Goal: Task Accomplishment & Management: Use online tool/utility

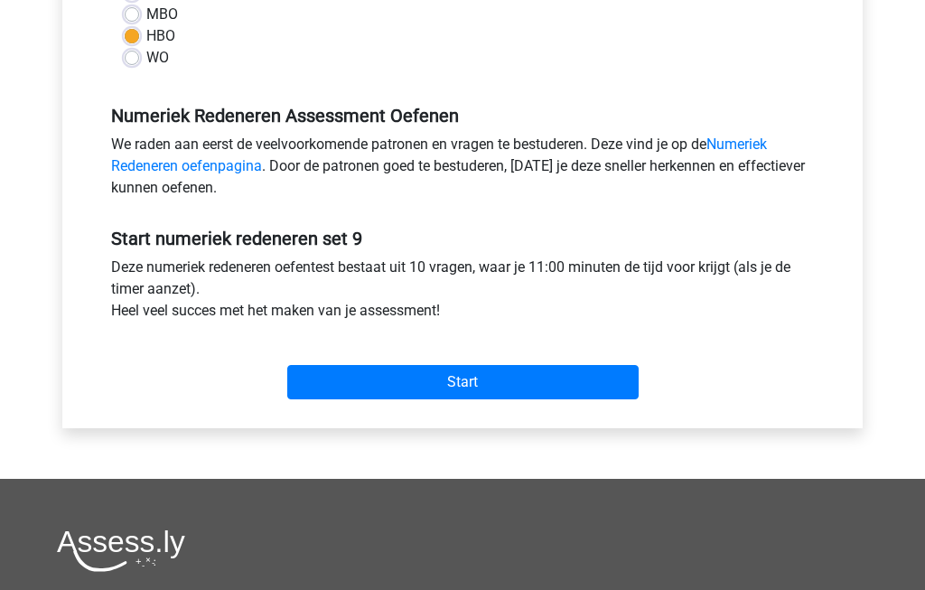
scroll to position [475, 0]
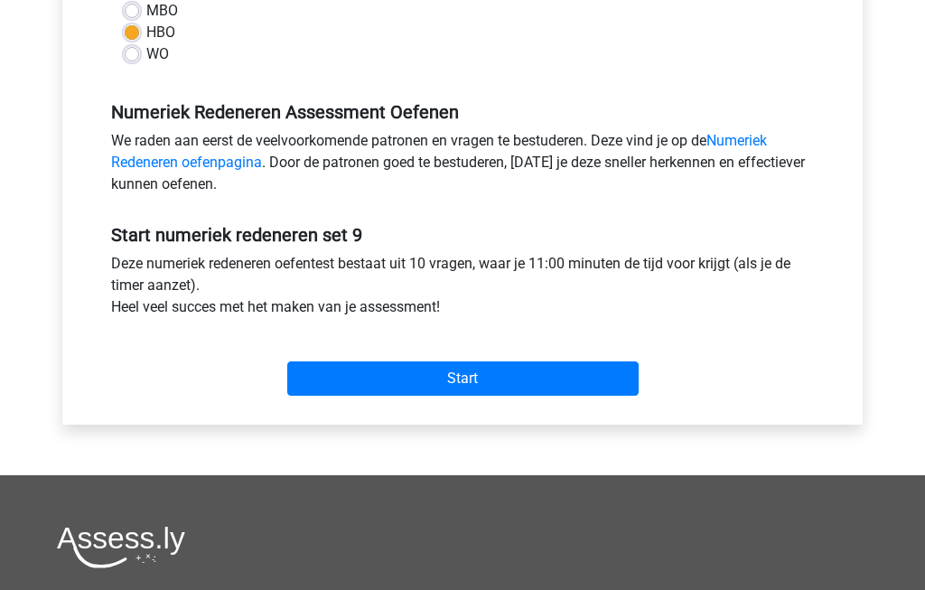
click at [536, 380] on input "Start" at bounding box center [462, 378] width 351 height 34
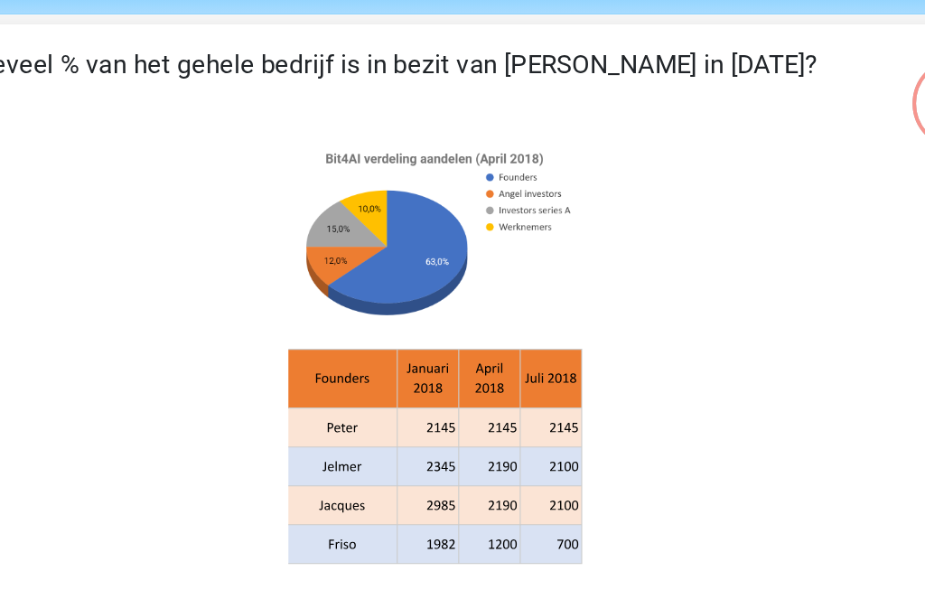
scroll to position [65, 0]
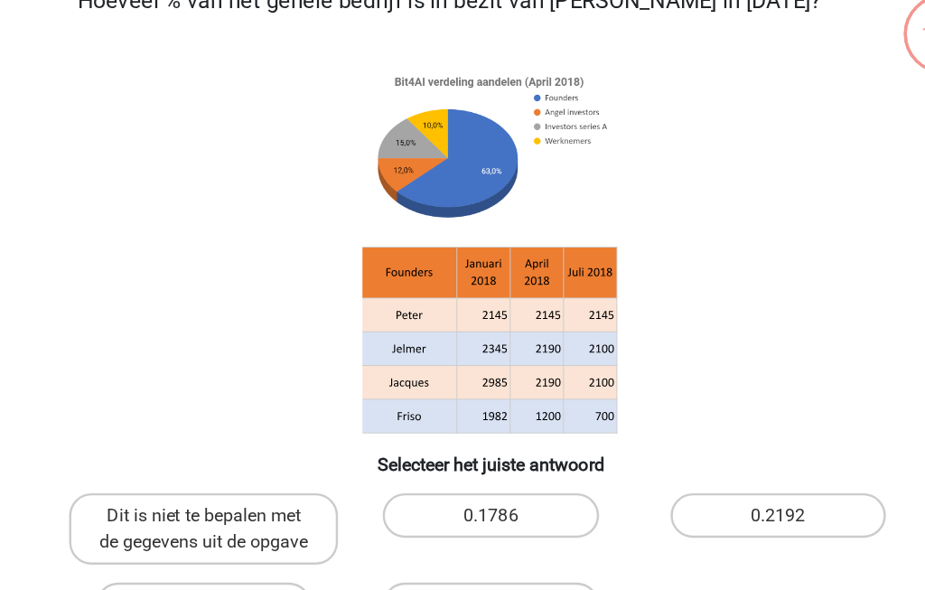
click at [155, 445] on label "Dit is niet te bepalen met de gegevens uit de opgave" at bounding box center [230, 474] width 218 height 58
click at [230, 463] on input "Dit is niet te bepalen met de gegevens uit de opgave" at bounding box center [236, 469] width 12 height 12
radio input "true"
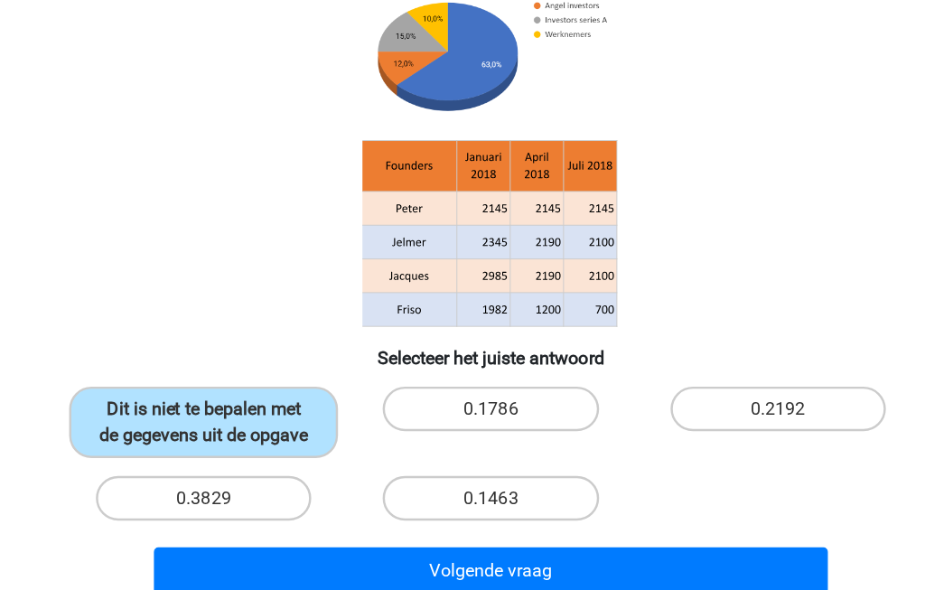
scroll to position [141, 0]
click at [275, 500] on button "Volgende vraag" at bounding box center [463, 519] width 547 height 38
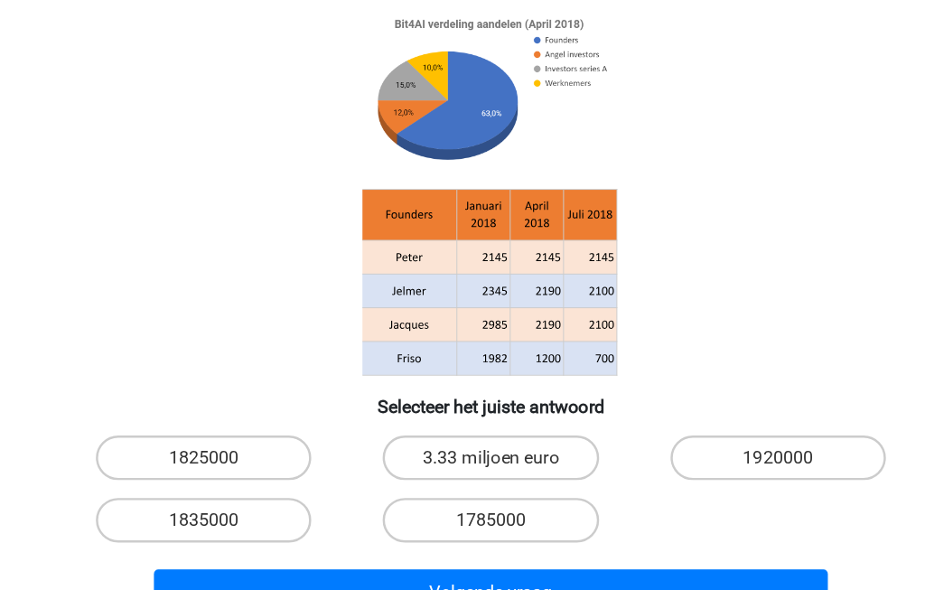
scroll to position [128, 0]
click at [188, 409] on label "1825000" at bounding box center [230, 427] width 174 height 36
click at [230, 427] on input "1825000" at bounding box center [236, 433] width 12 height 12
radio input "true"
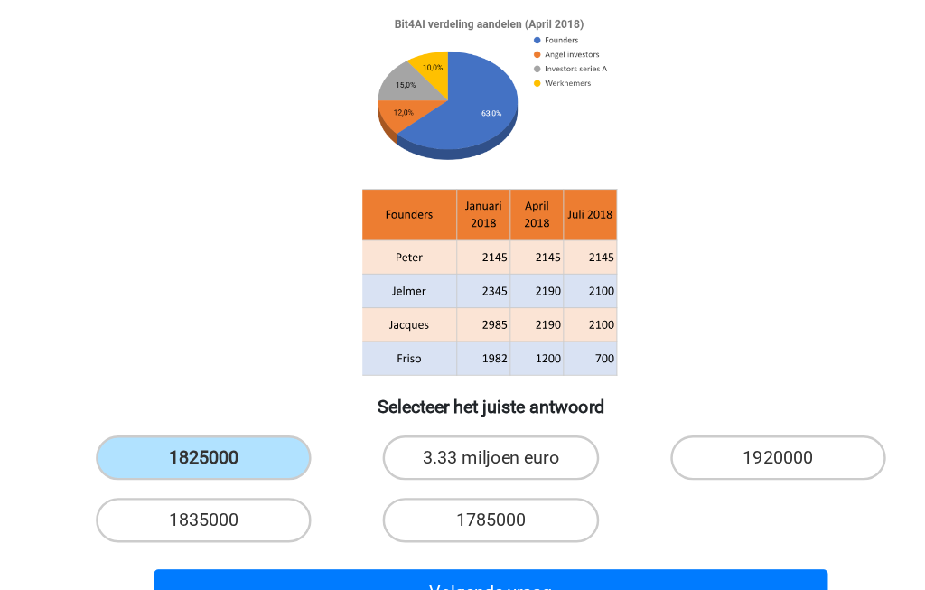
click at [397, 518] on button "Volgende vraag" at bounding box center [463, 537] width 547 height 38
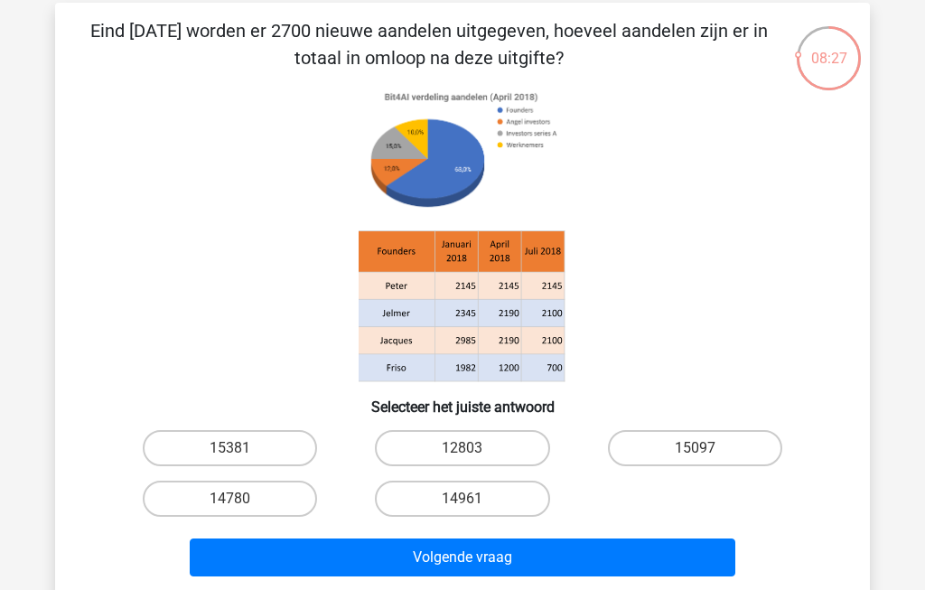
scroll to position [80, 0]
click at [474, 493] on label "14961" at bounding box center [462, 499] width 174 height 36
click at [474, 499] on input "14961" at bounding box center [469, 505] width 12 height 12
radio input "true"
click at [504, 553] on button "Volgende vraag" at bounding box center [463, 557] width 547 height 38
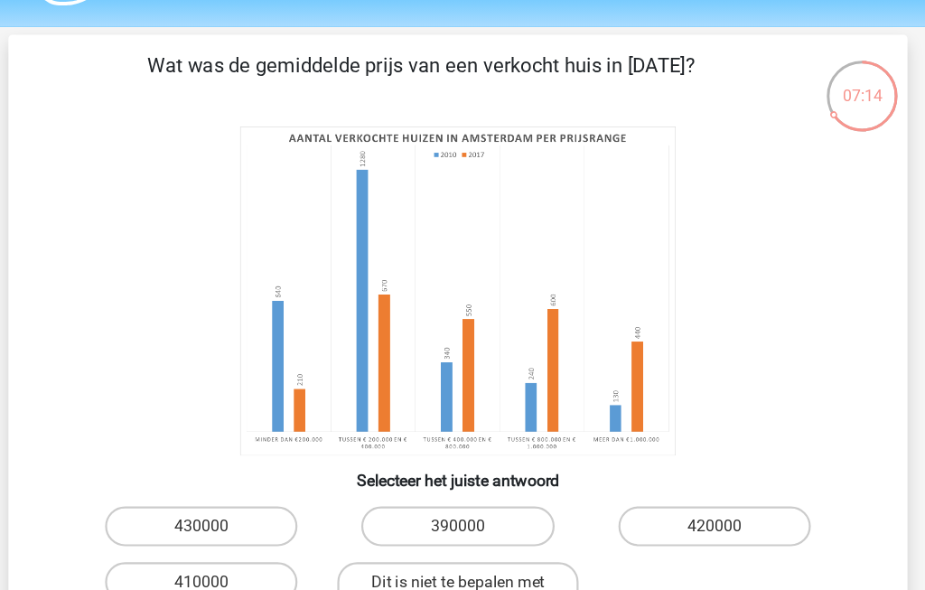
scroll to position [51, 0]
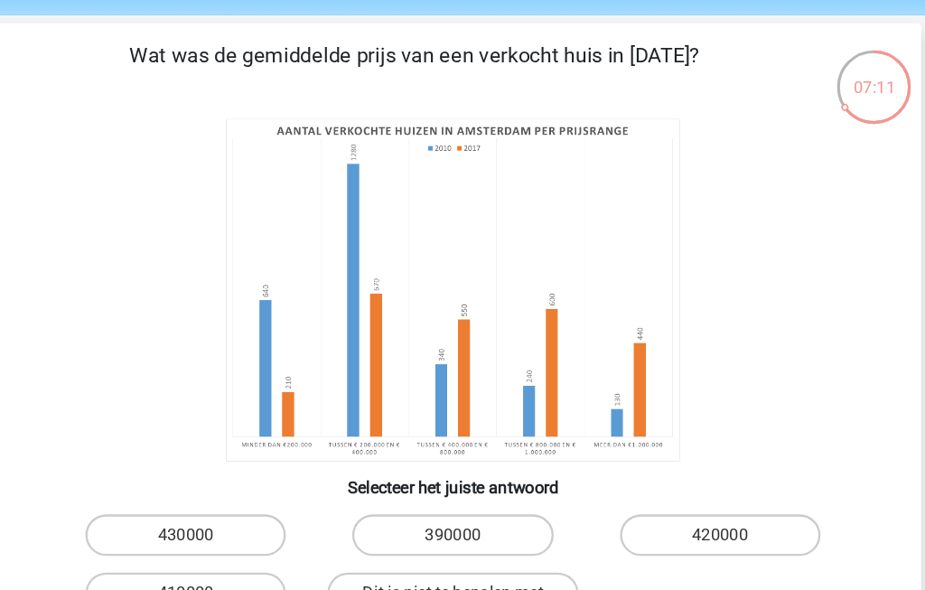
click at [433, 528] on label "Dit is niet te bepalen met de gegeven informatie" at bounding box center [462, 539] width 218 height 58
click at [463, 528] on input "Dit is niet te bepalen met de gegeven informatie" at bounding box center [469, 534] width 12 height 12
radio input "true"
click at [795, 78] on div "07:10" at bounding box center [829, 76] width 68 height 45
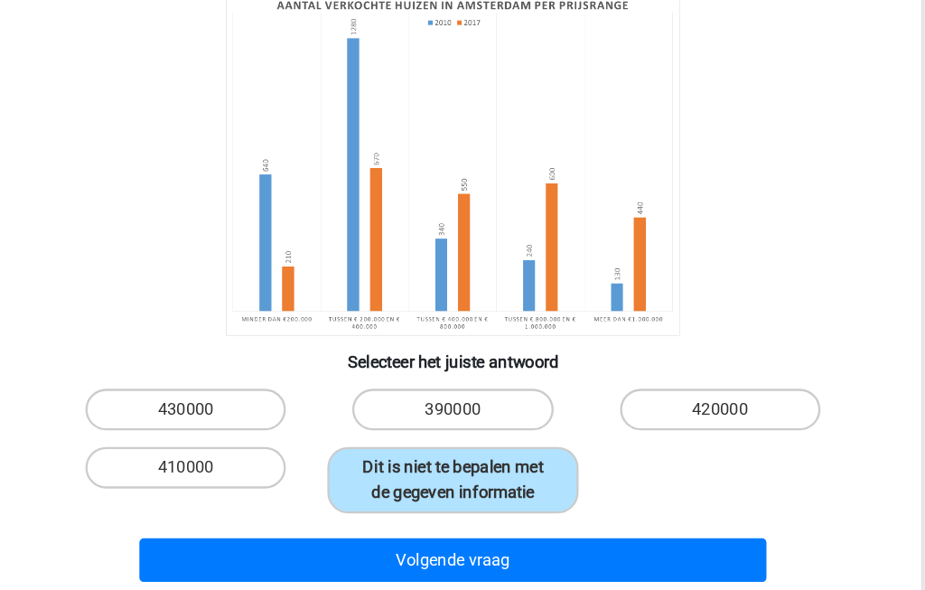
scroll to position [164, 0]
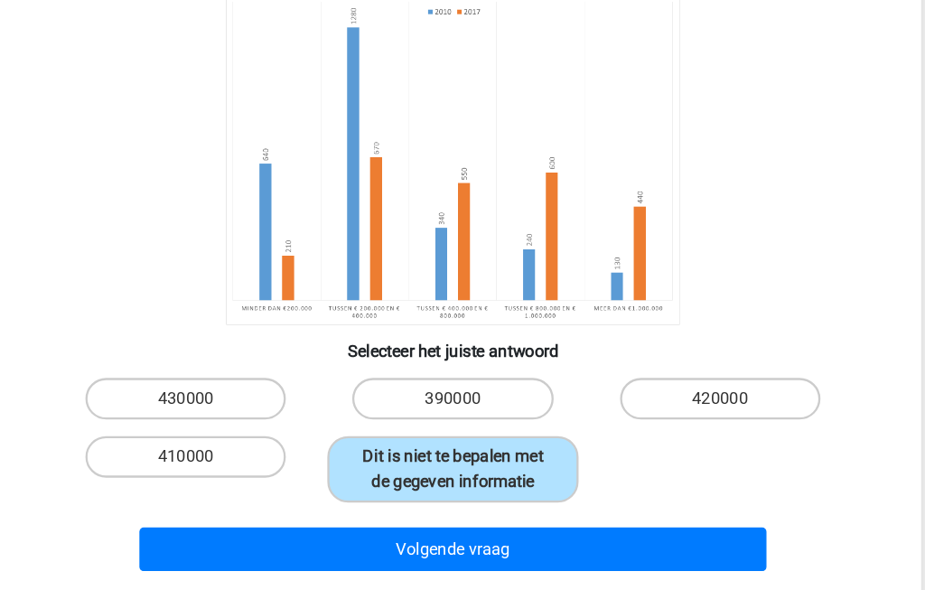
click at [327, 500] on button "Volgende vraag" at bounding box center [463, 496] width 547 height 38
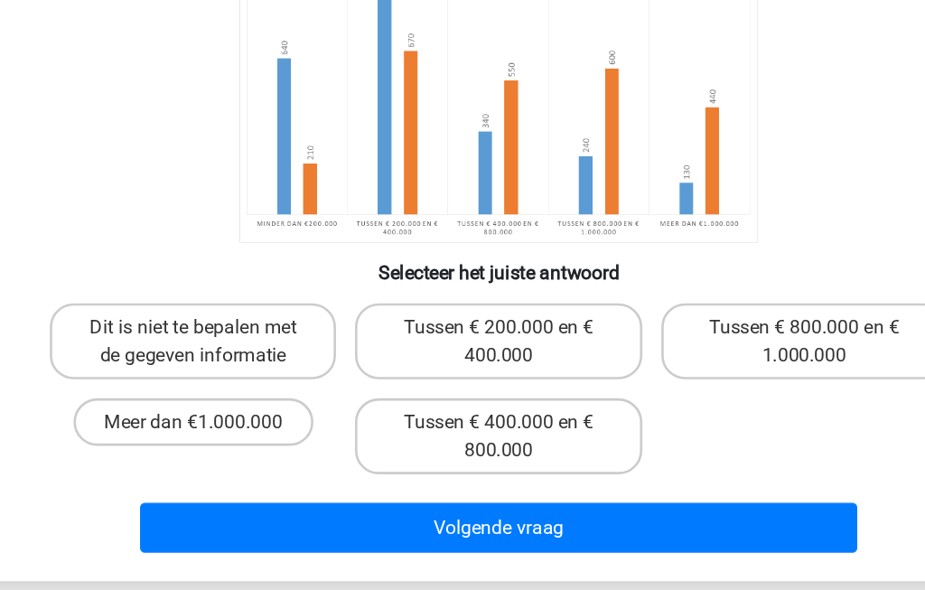
scroll to position [139, 0]
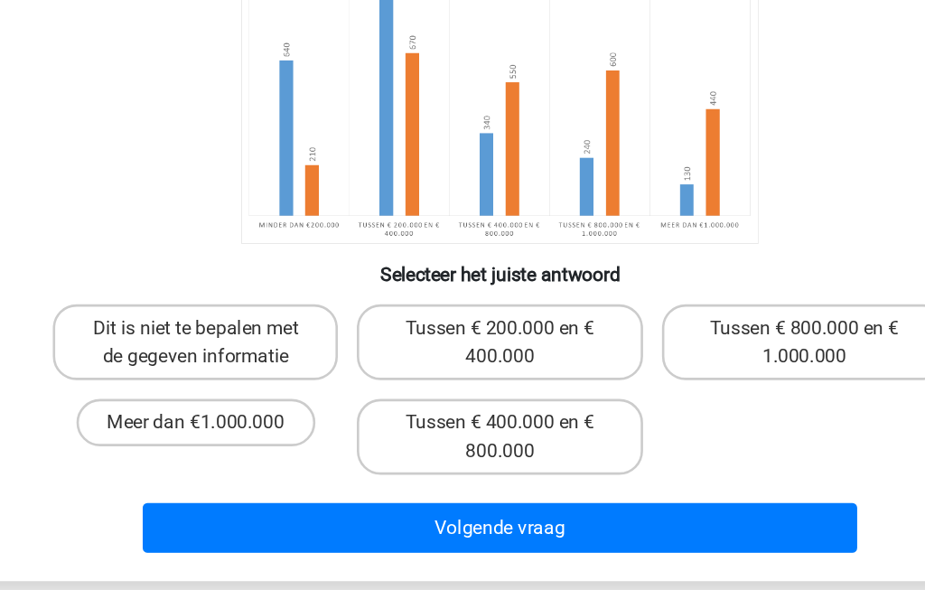
click at [139, 444] on label "Meer dan €1.000.000" at bounding box center [230, 462] width 182 height 36
click at [230, 462] on input "Meer dan €1.000.000" at bounding box center [236, 468] width 12 height 12
radio input "true"
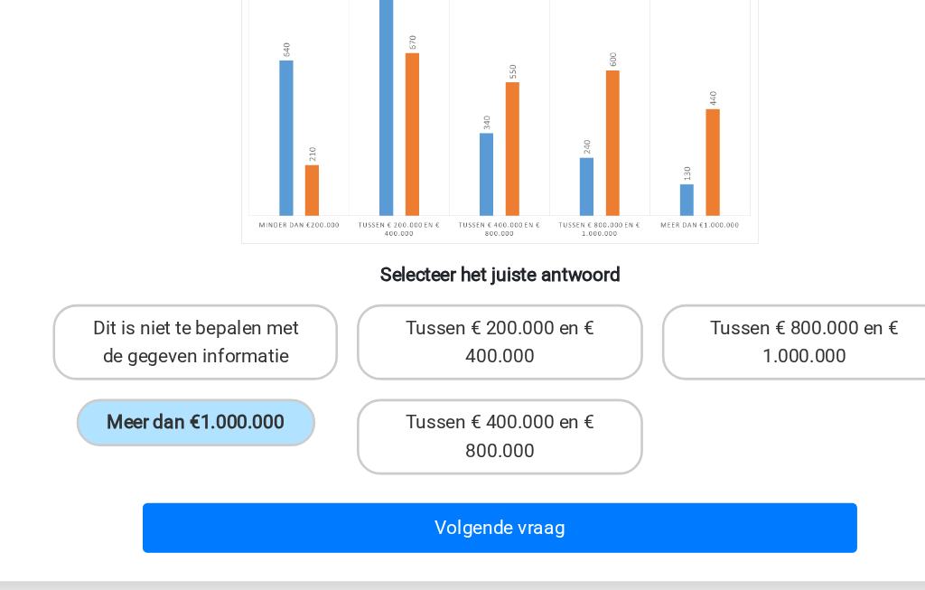
click at [503, 523] on button "Volgende vraag" at bounding box center [463, 542] width 547 height 38
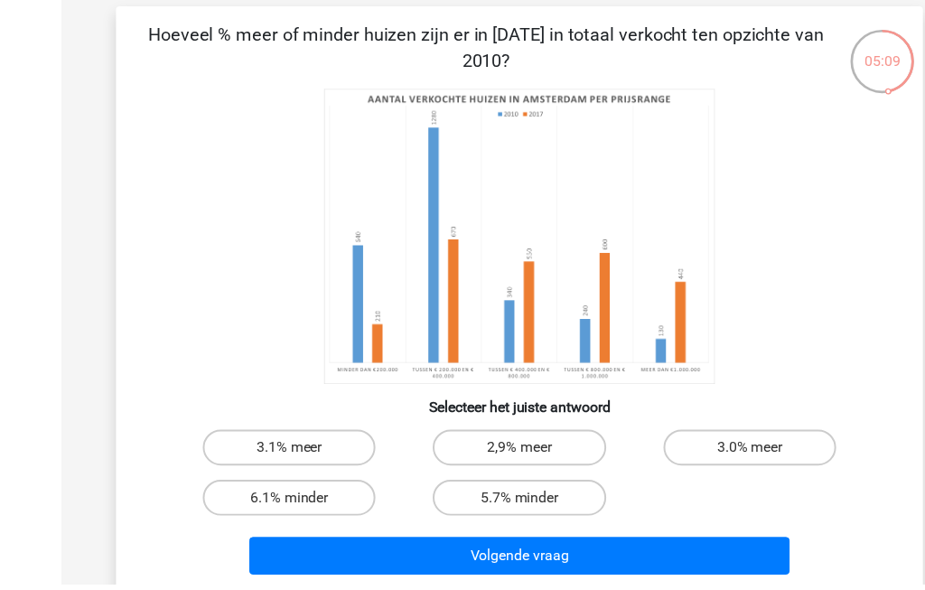
scroll to position [79, 0]
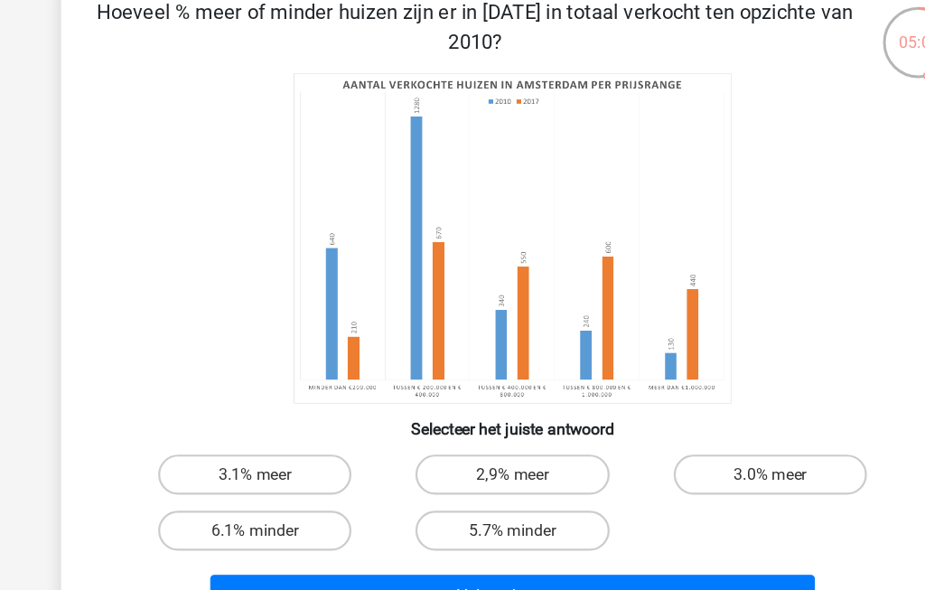
click at [212, 481] on label "6.1% minder" at bounding box center [230, 499] width 174 height 36
click at [230, 500] on input "6.1% minder" at bounding box center [236, 506] width 12 height 12
radio input "true"
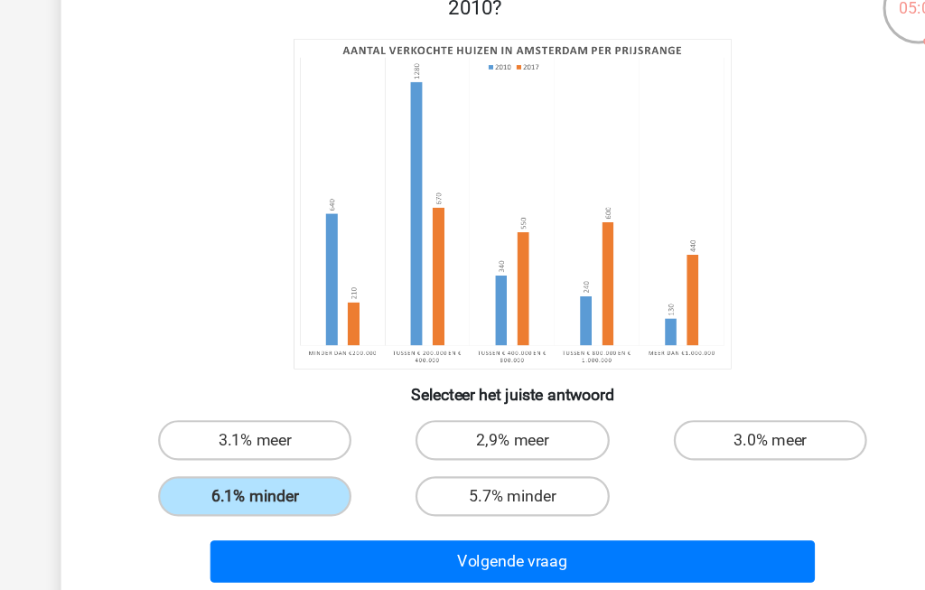
scroll to position [133, 0]
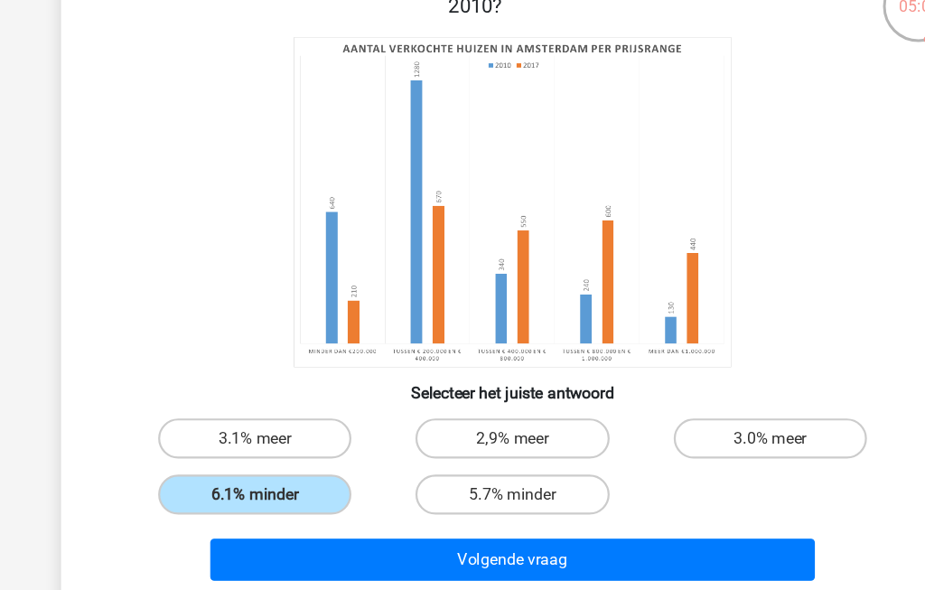
click at [382, 500] on button "Volgende vraag" at bounding box center [463, 505] width 547 height 38
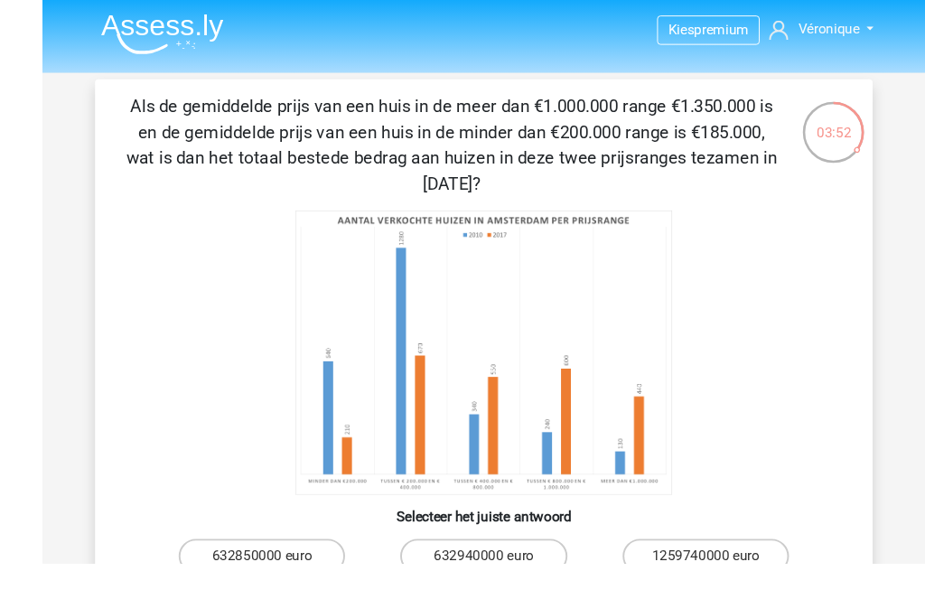
scroll to position [10, 0]
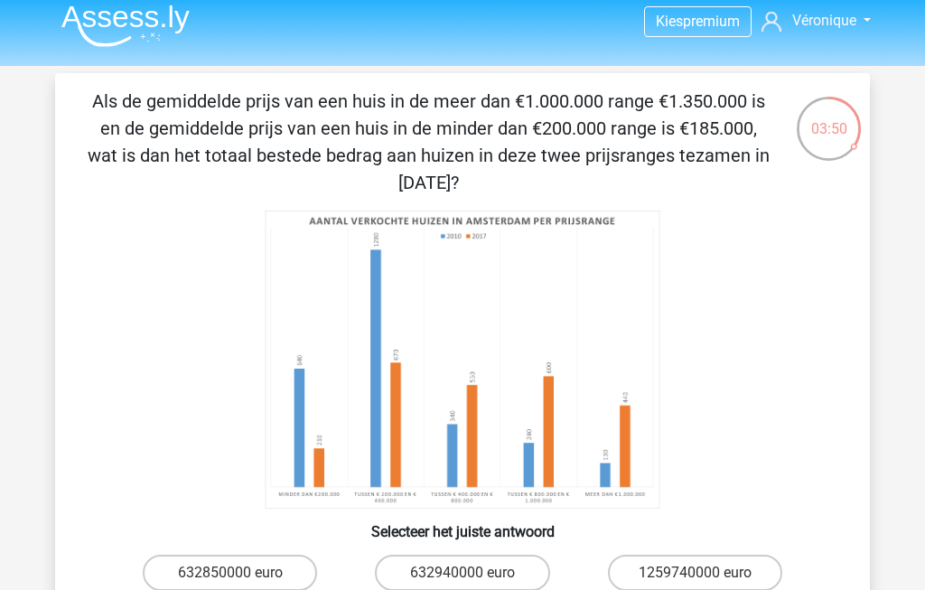
radio input "true"
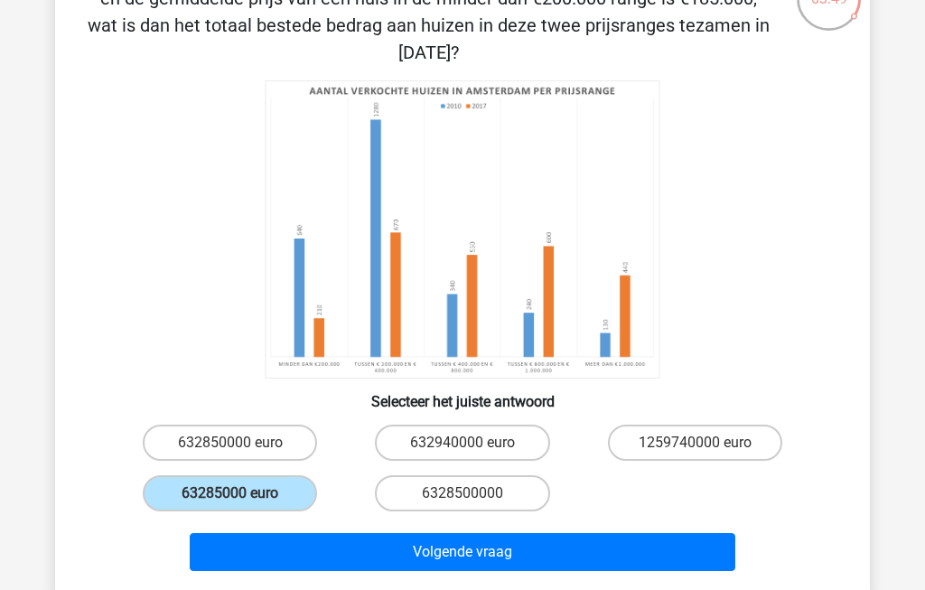
click at [379, 545] on button "Volgende vraag" at bounding box center [463, 552] width 547 height 38
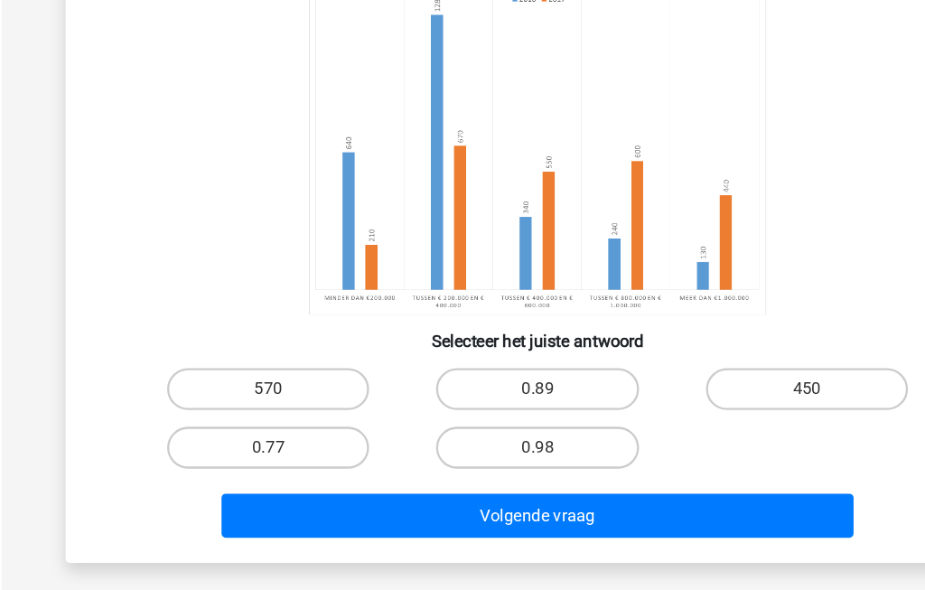
scroll to position [113, 0]
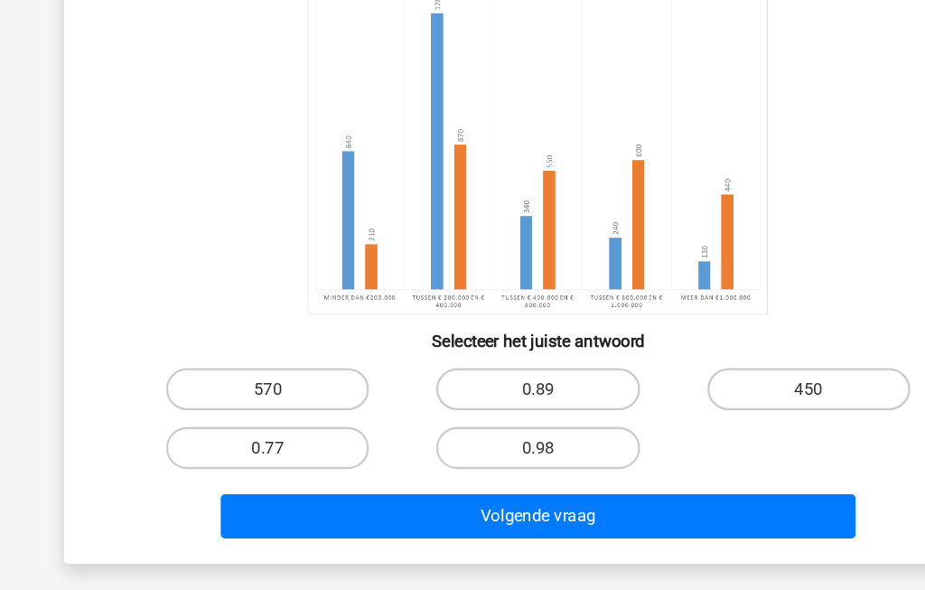
click at [248, 397] on label "570" at bounding box center [230, 415] width 174 height 36
click at [242, 416] on input "570" at bounding box center [236, 422] width 12 height 12
radio input "true"
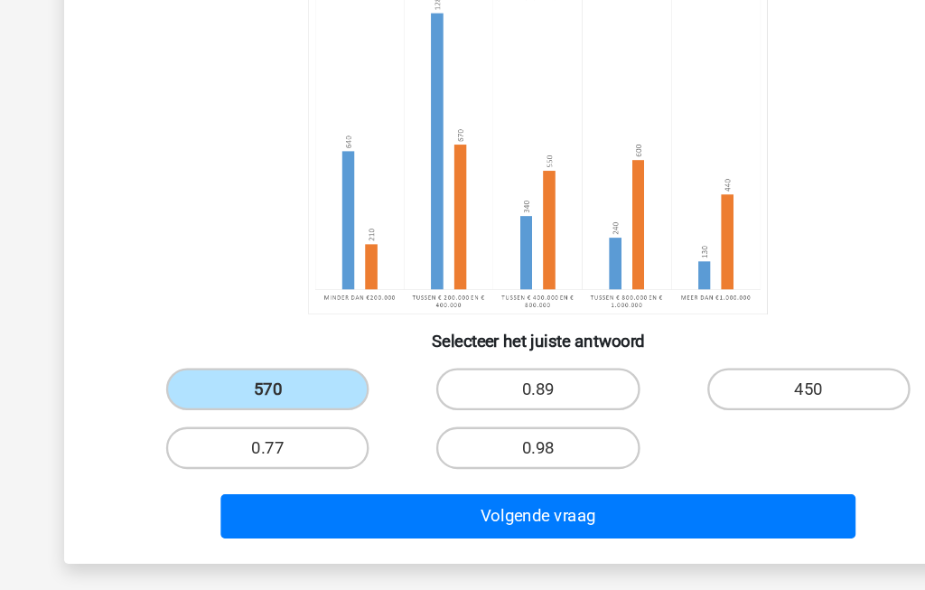
click at [469, 506] on button "Volgende vraag" at bounding box center [463, 525] width 547 height 38
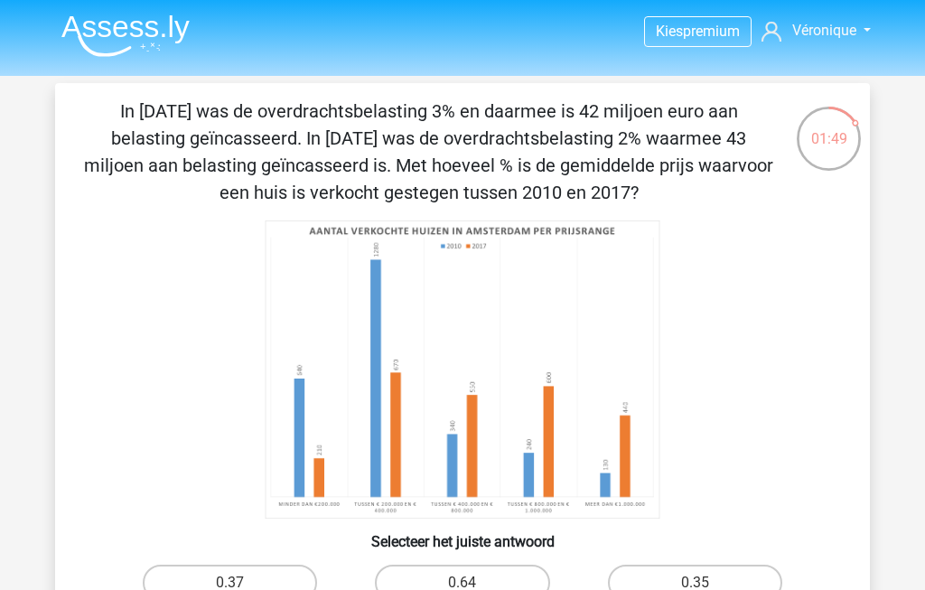
scroll to position [30, 0]
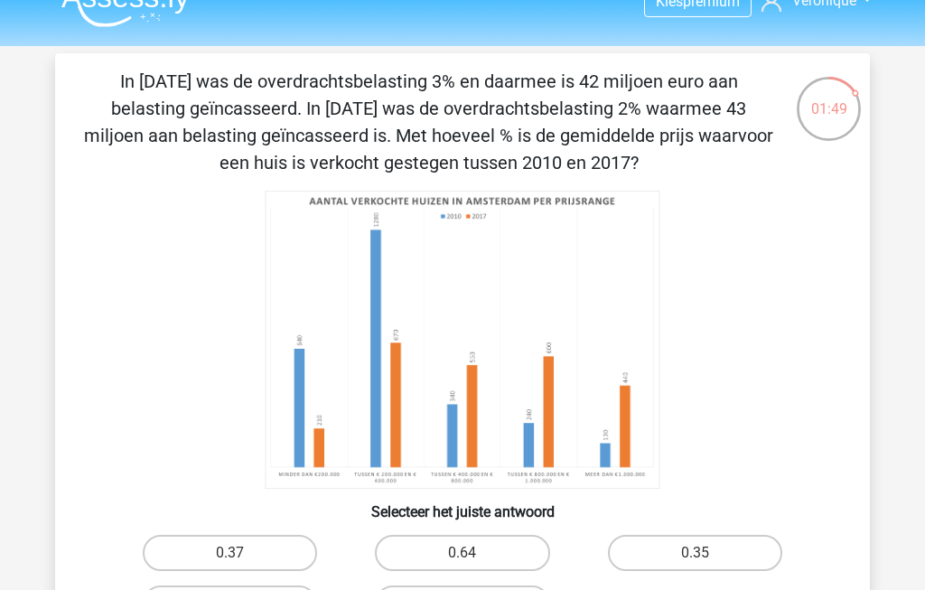
radio input "true"
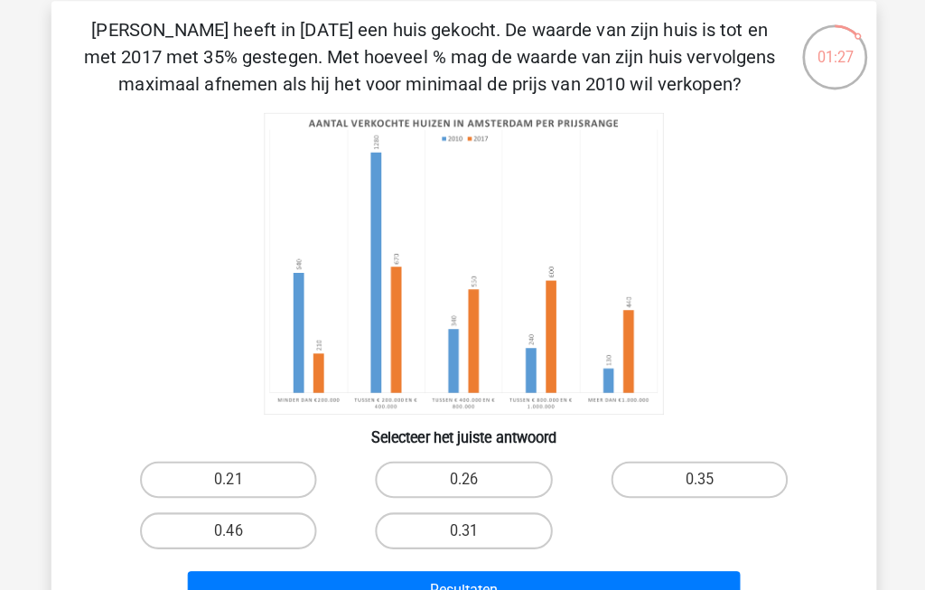
scroll to position [80, 0]
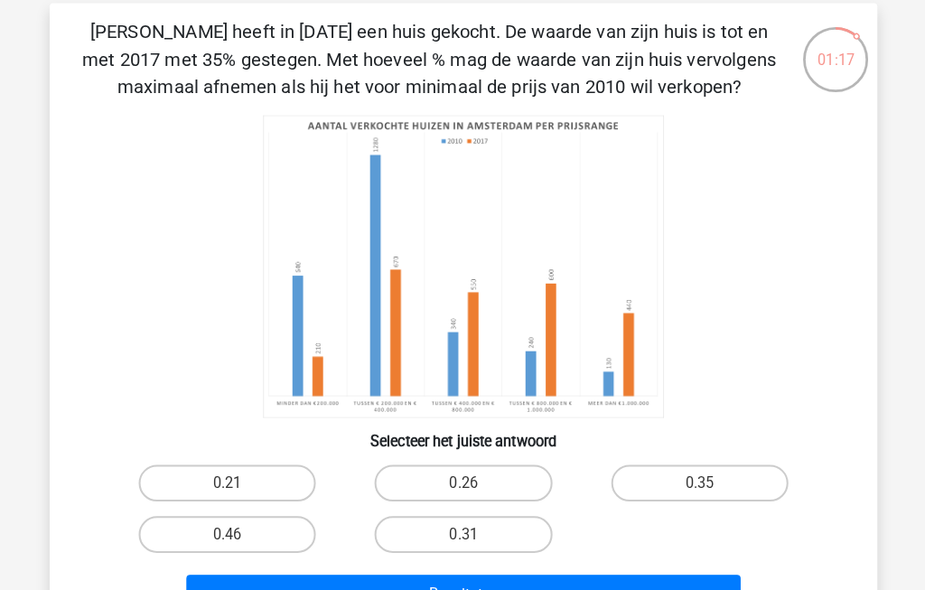
click at [715, 479] on label "0.35" at bounding box center [695, 475] width 174 height 36
click at [706, 479] on input "0.35" at bounding box center [701, 481] width 12 height 12
radio input "true"
click at [368, 589] on button "Resultaten" at bounding box center [463, 585] width 547 height 38
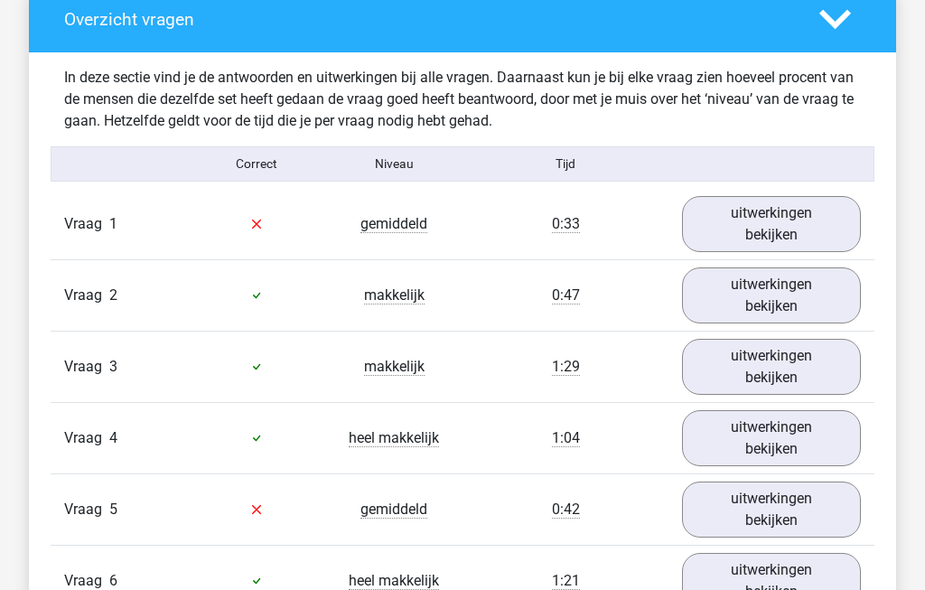
scroll to position [1359, 0]
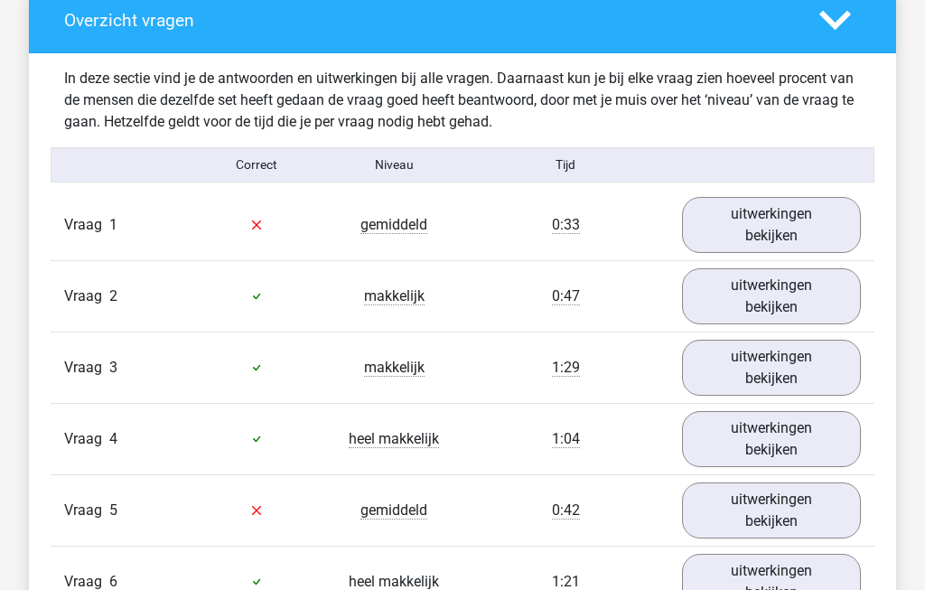
click at [801, 234] on link "uitwerkingen bekijken" at bounding box center [771, 226] width 179 height 56
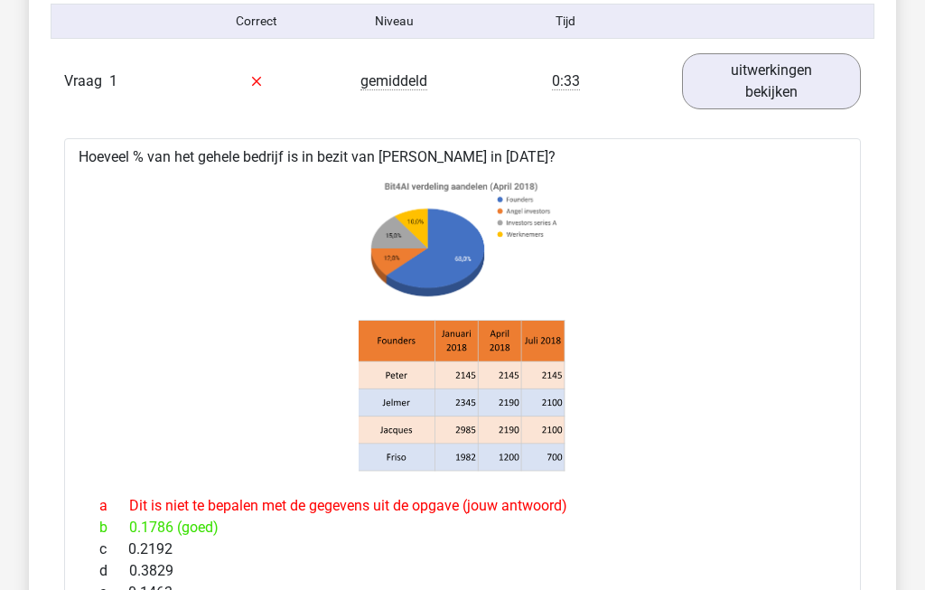
scroll to position [1502, 0]
click at [753, 91] on link "uitwerkingen bekijken" at bounding box center [771, 82] width 179 height 56
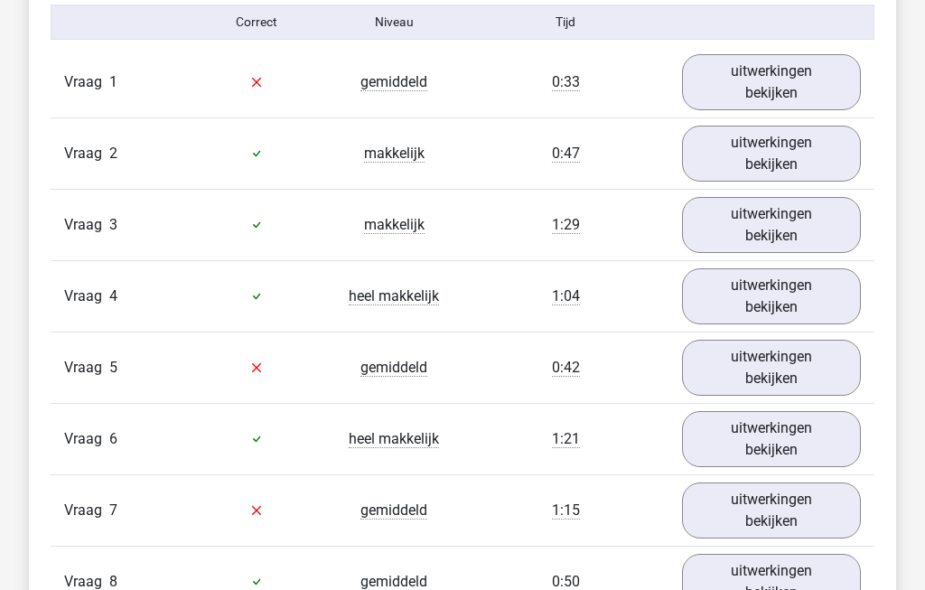
click at [743, 166] on link "uitwerkingen bekijken" at bounding box center [771, 154] width 179 height 56
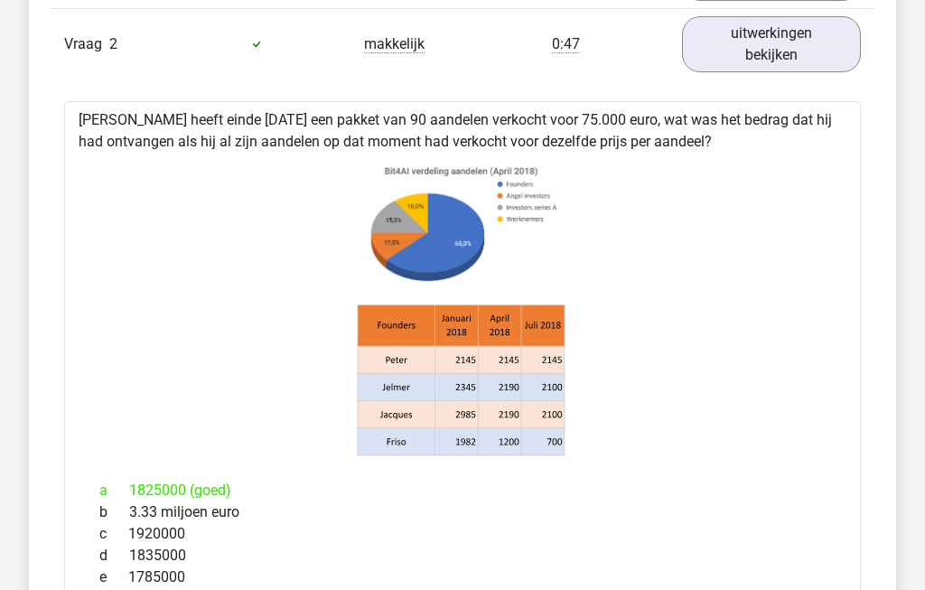
scroll to position [1607, 0]
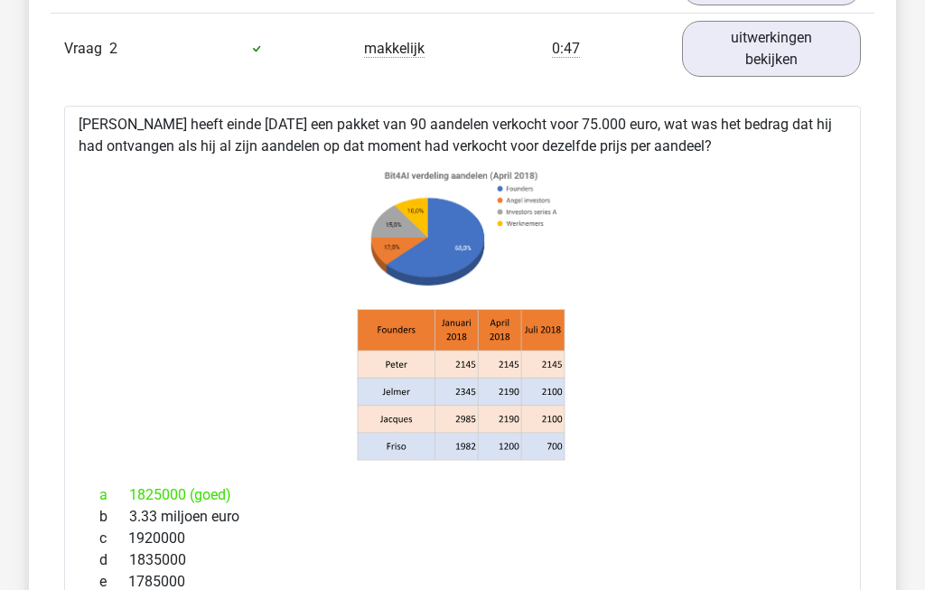
click at [805, 68] on link "uitwerkingen bekijken" at bounding box center [771, 49] width 179 height 56
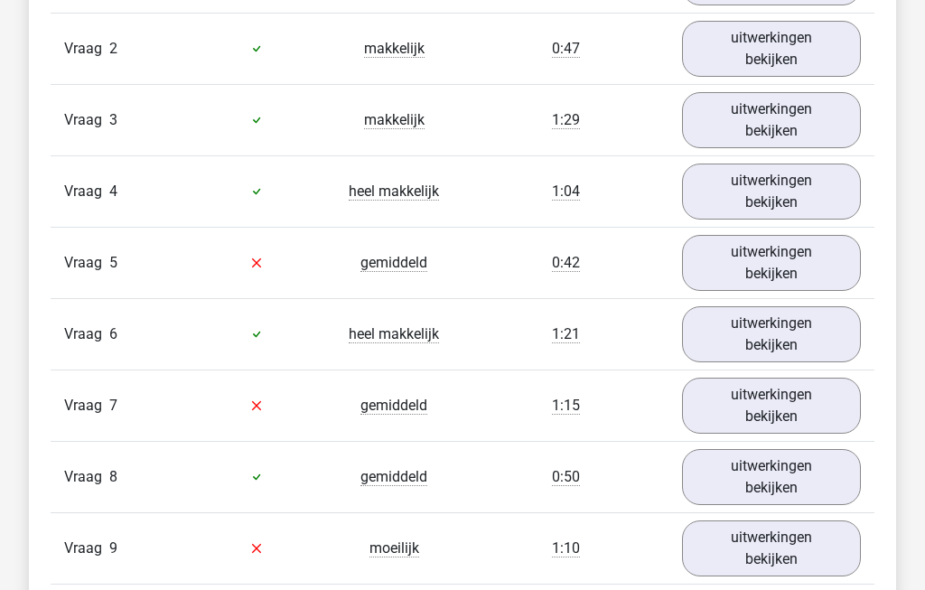
click at [823, 126] on link "uitwerkingen bekijken" at bounding box center [771, 120] width 179 height 56
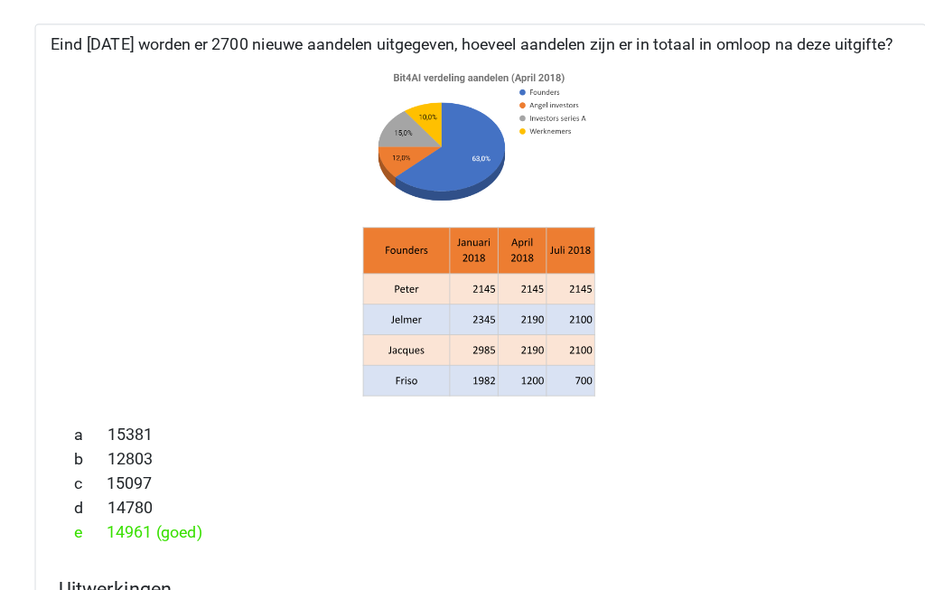
scroll to position [1741, 0]
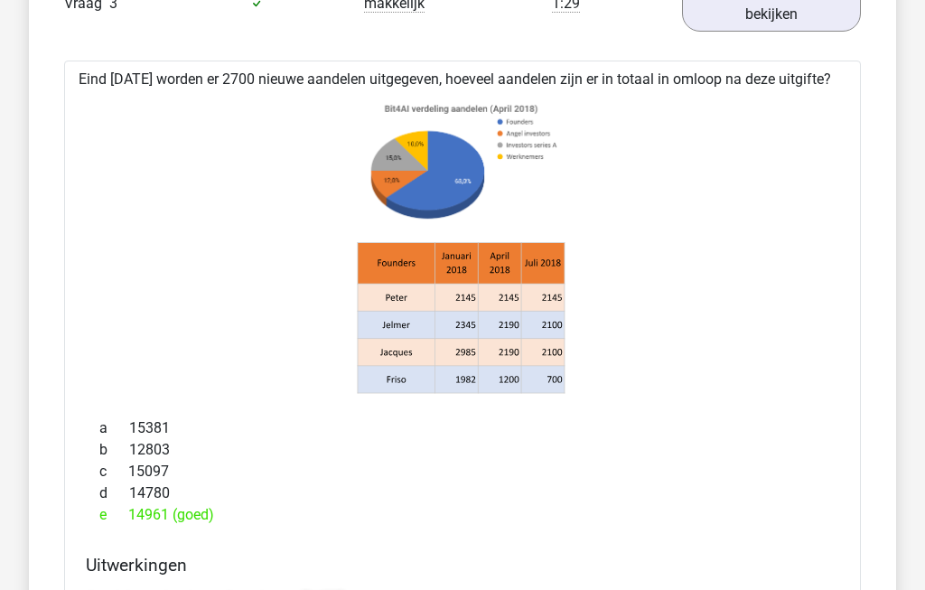
click at [788, 25] on link "uitwerkingen bekijken" at bounding box center [771, 5] width 179 height 56
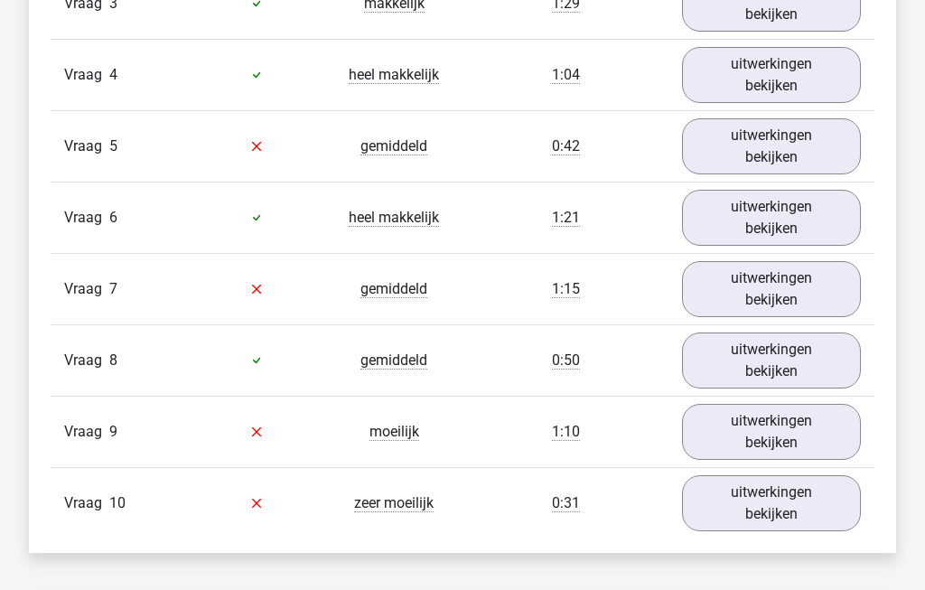
scroll to position [1724, 0]
click at [799, 87] on link "uitwerkingen bekijken" at bounding box center [771, 75] width 179 height 56
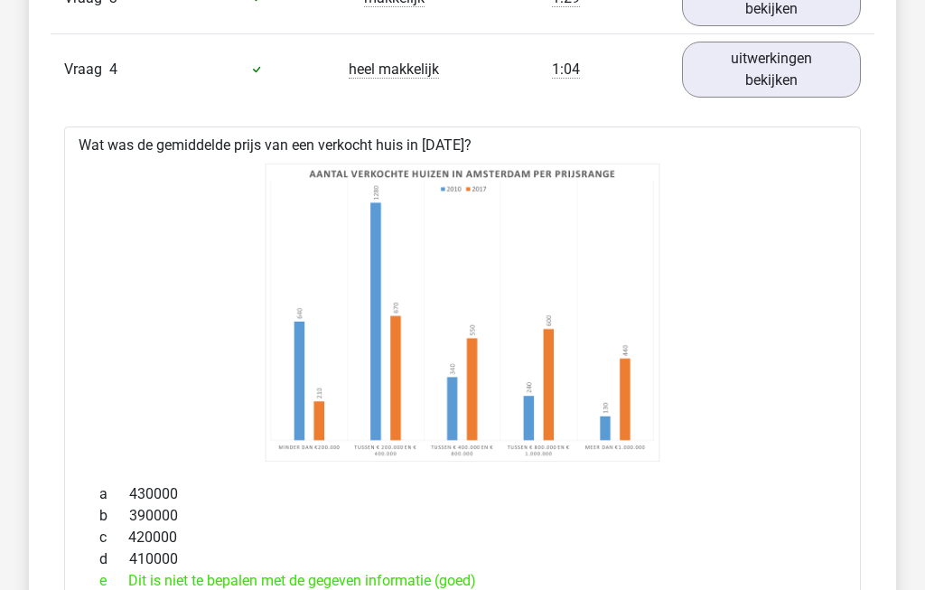
scroll to position [1721, 0]
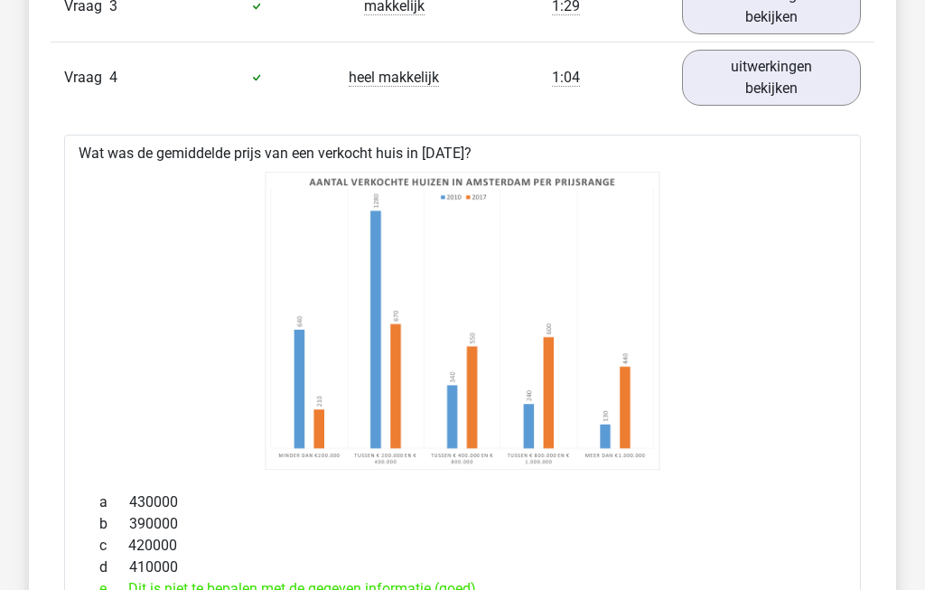
click at [788, 85] on link "uitwerkingen bekijken" at bounding box center [771, 78] width 179 height 56
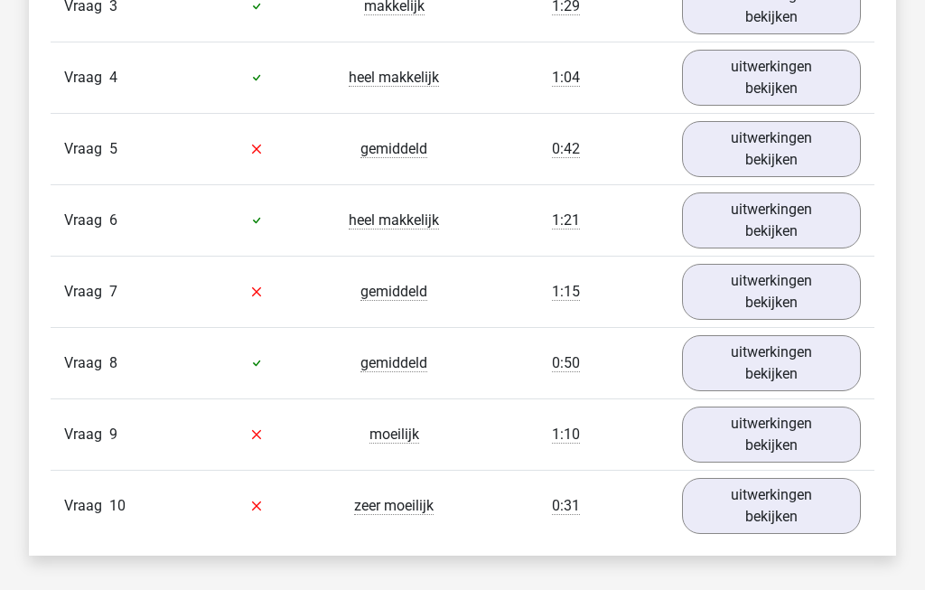
click at [804, 154] on link "uitwerkingen bekijken" at bounding box center [771, 149] width 179 height 56
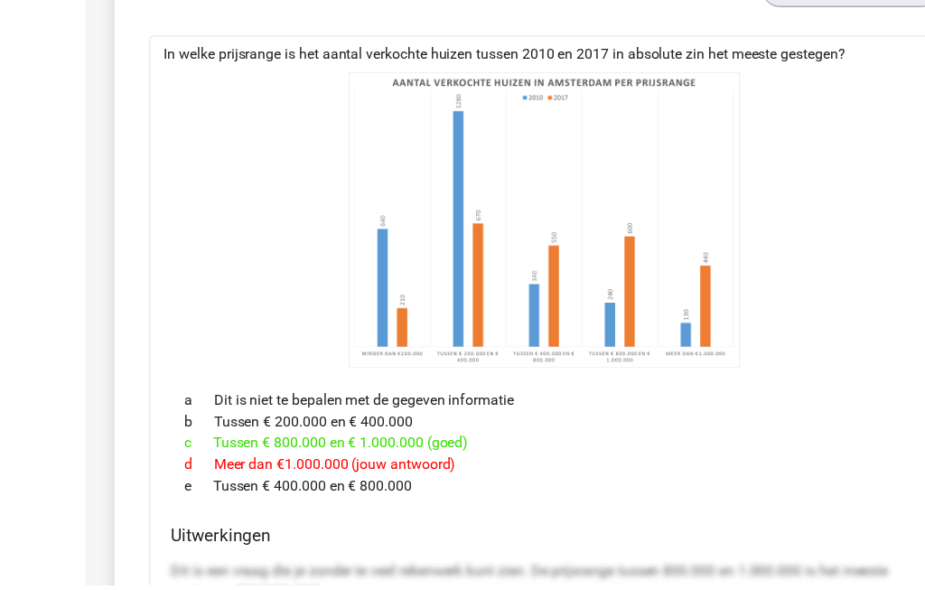
scroll to position [1893, 0]
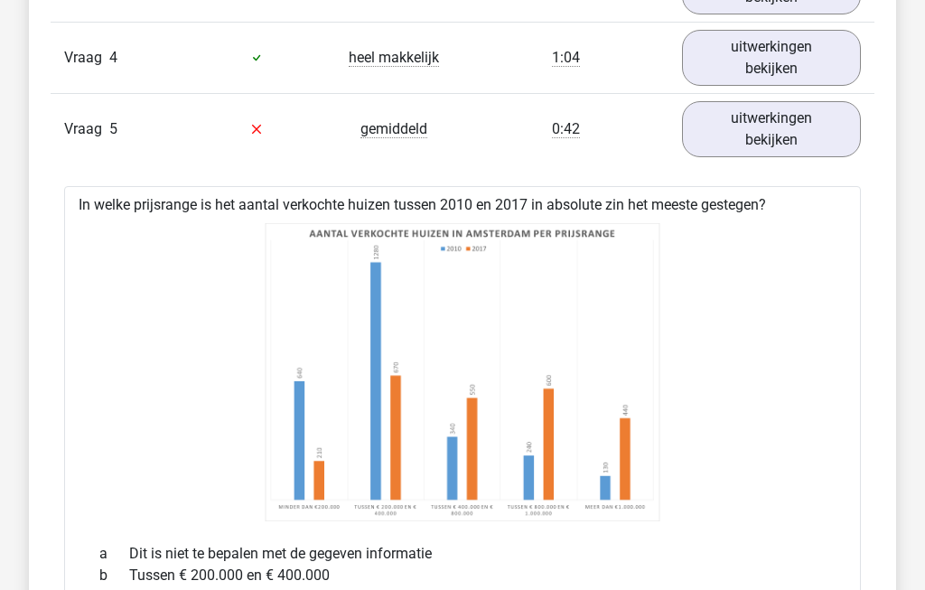
click at [791, 138] on link "uitwerkingen bekijken" at bounding box center [771, 130] width 179 height 56
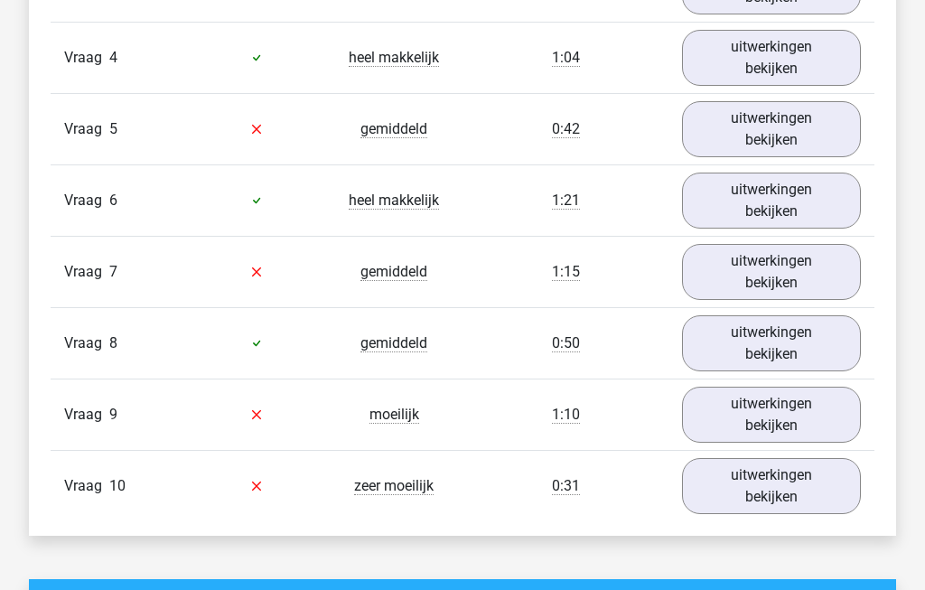
click at [803, 207] on link "uitwerkingen bekijken" at bounding box center [771, 201] width 179 height 56
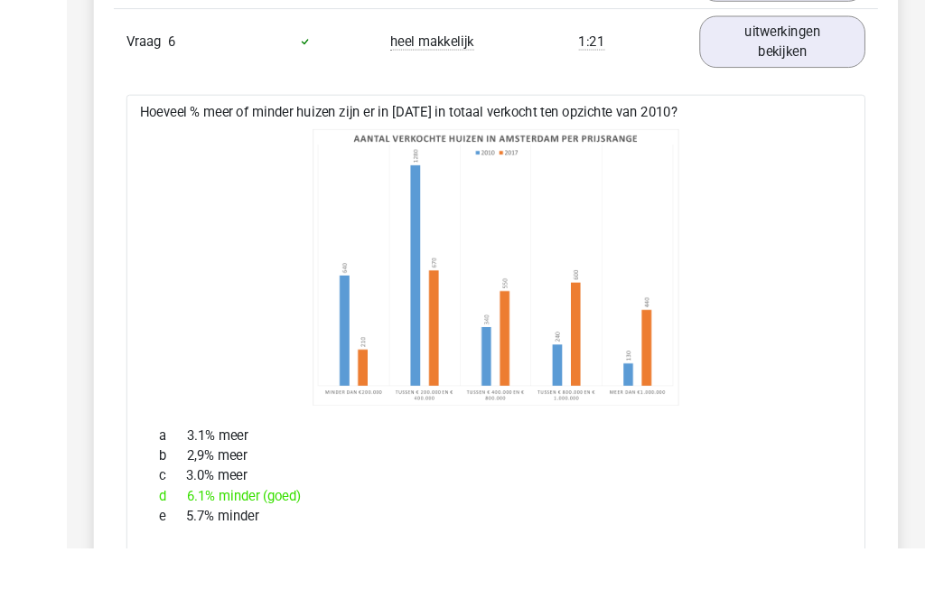
scroll to position [1941, 0]
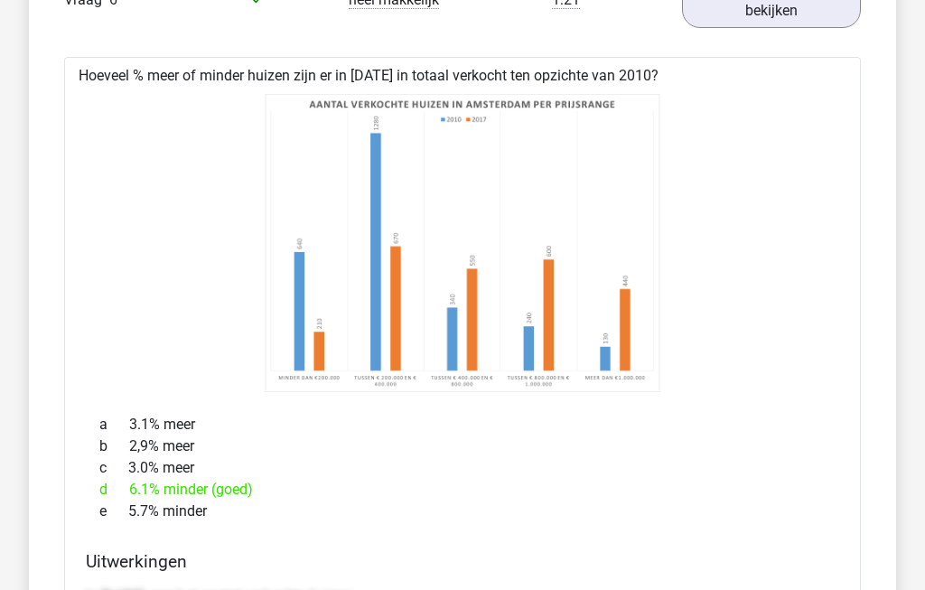
click at [804, 24] on link "uitwerkingen bekijken" at bounding box center [771, 0] width 179 height 56
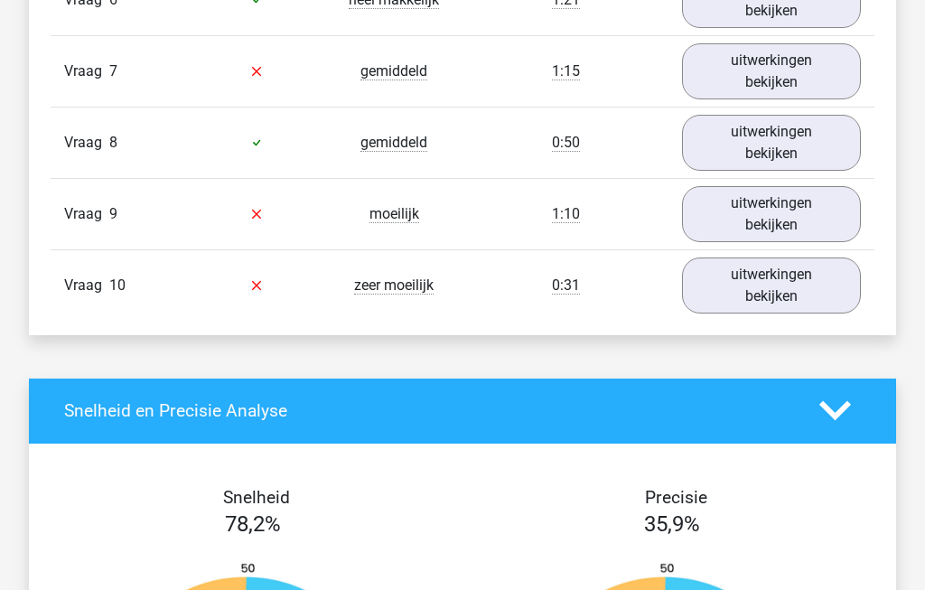
click at [826, 77] on link "uitwerkingen bekijken" at bounding box center [771, 71] width 179 height 56
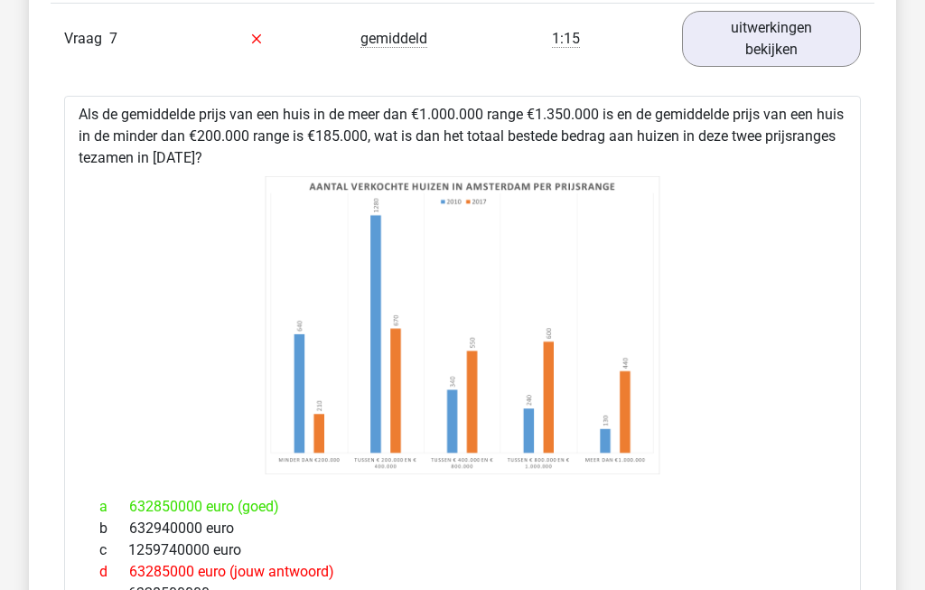
scroll to position [1974, 0]
click at [814, 53] on link "uitwerkingen bekijken" at bounding box center [771, 39] width 179 height 56
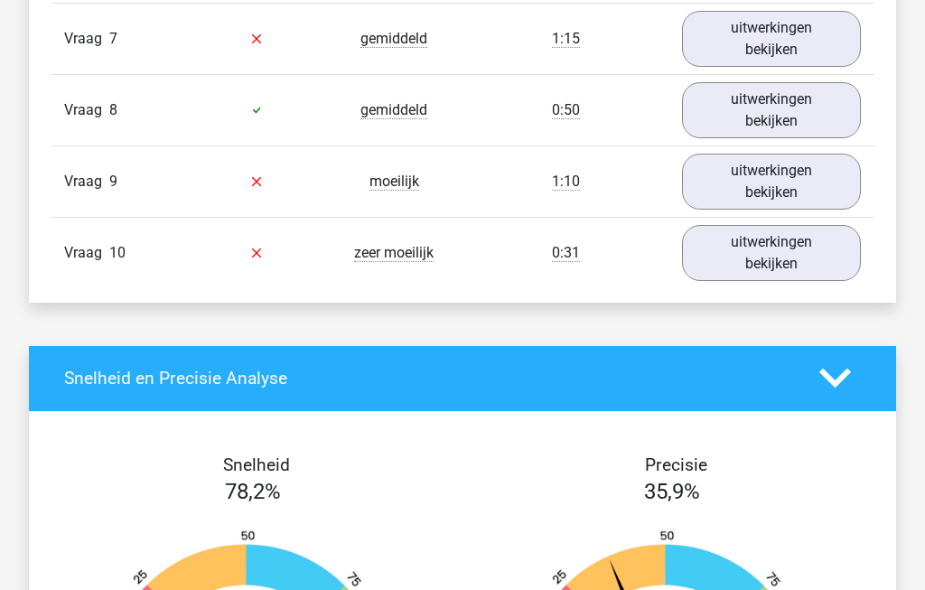
click at [815, 115] on link "uitwerkingen bekijken" at bounding box center [771, 110] width 179 height 56
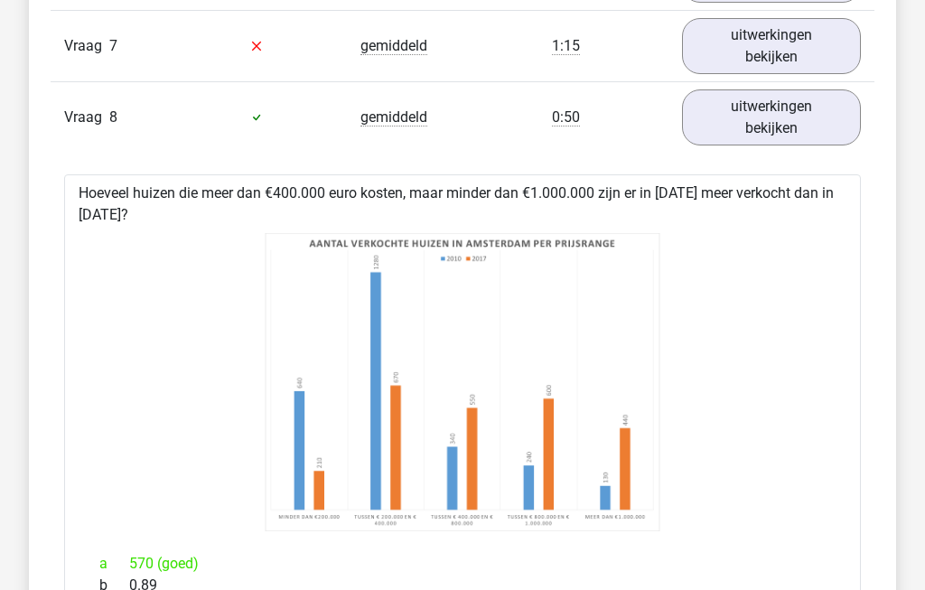
scroll to position [1967, 0]
click at [792, 124] on link "uitwerkingen bekijken" at bounding box center [771, 117] width 179 height 56
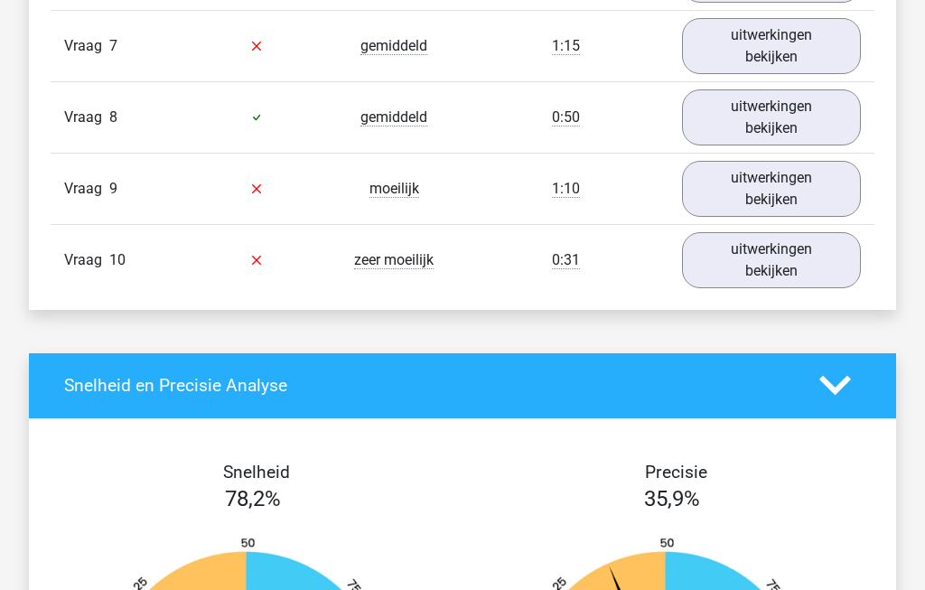
click at [809, 199] on link "uitwerkingen bekijken" at bounding box center [771, 189] width 179 height 56
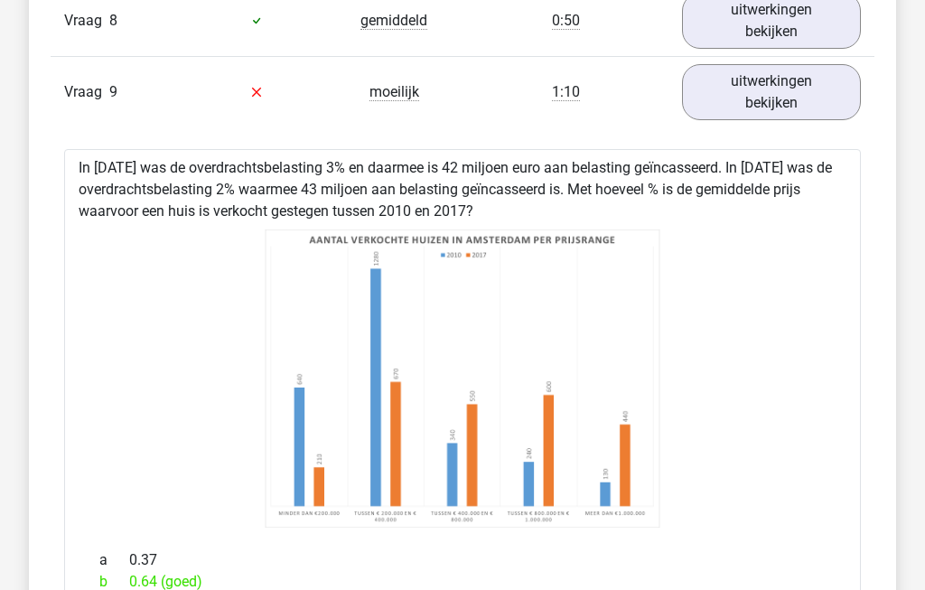
scroll to position [2063, 0]
click at [801, 104] on link "uitwerkingen bekijken" at bounding box center [771, 92] width 179 height 56
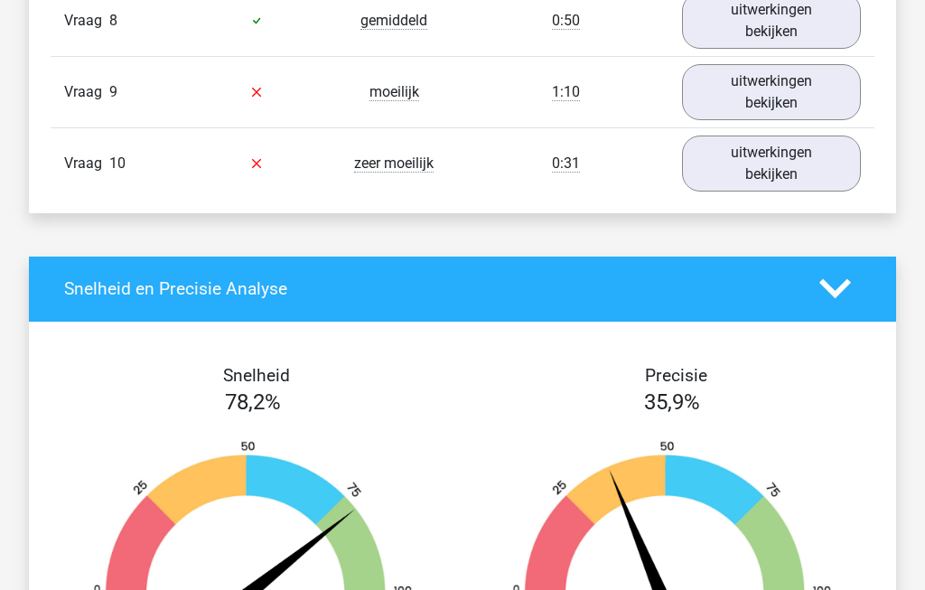
click at [802, 171] on link "uitwerkingen bekijken" at bounding box center [771, 164] width 179 height 56
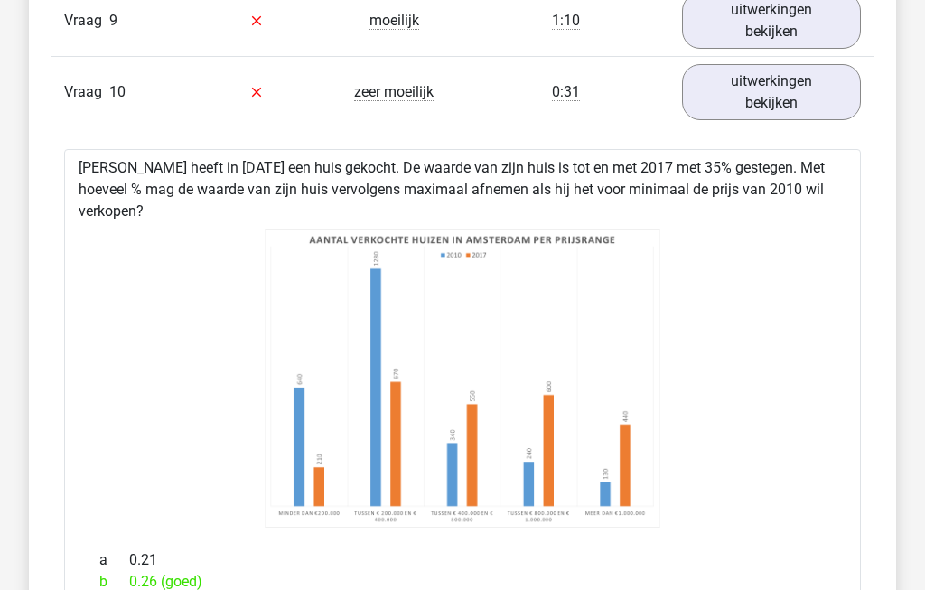
scroll to position [2135, 0]
click at [794, 107] on link "uitwerkingen bekijken" at bounding box center [771, 92] width 179 height 56
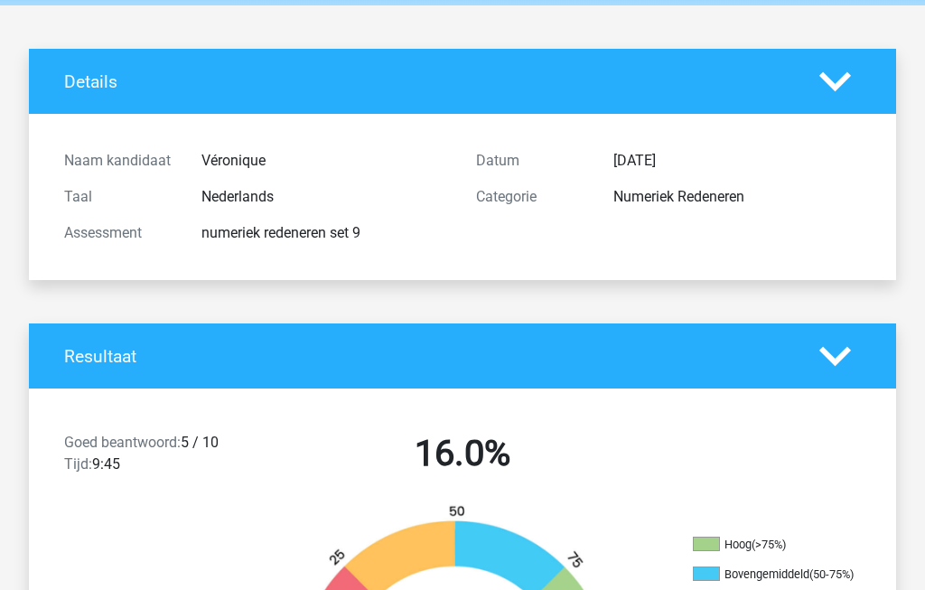
scroll to position [0, 0]
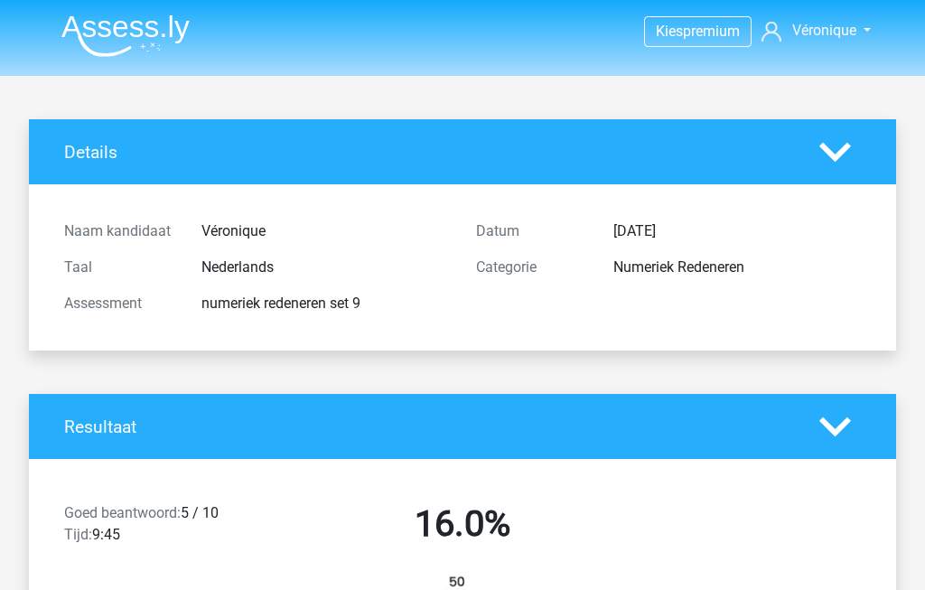
click at [145, 25] on img at bounding box center [125, 35] width 128 height 42
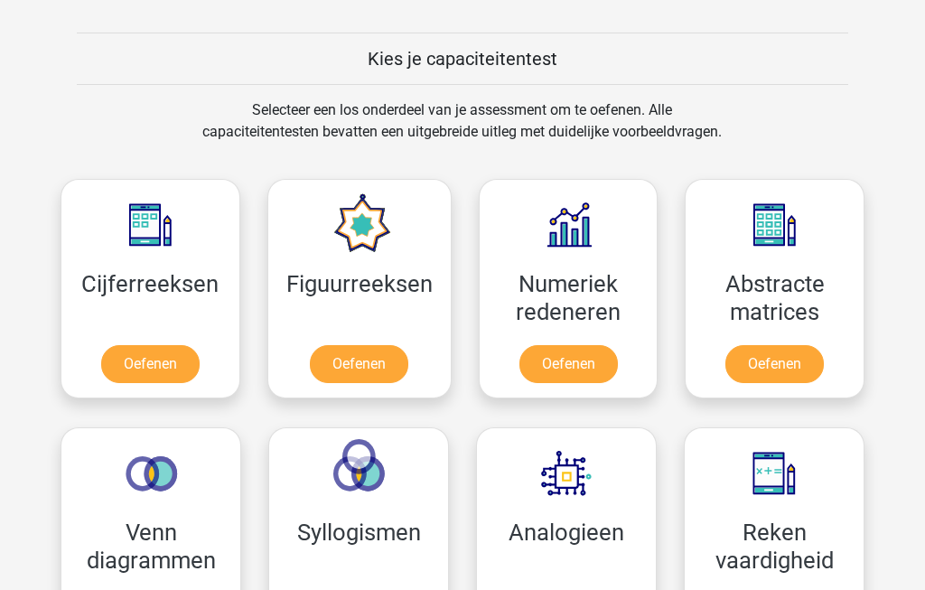
click at [575, 371] on link "Oefenen" at bounding box center [568, 365] width 98 height 38
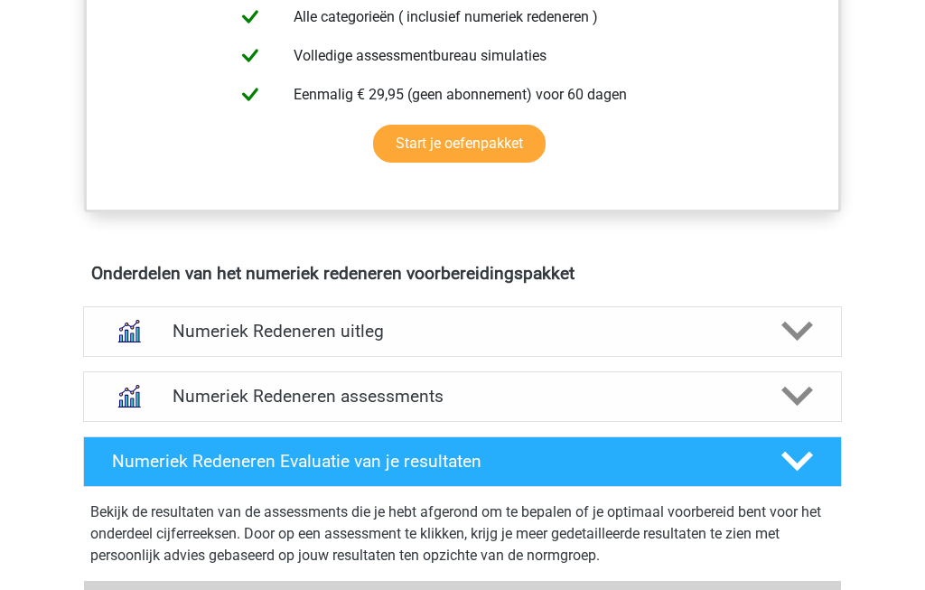
scroll to position [876, 0]
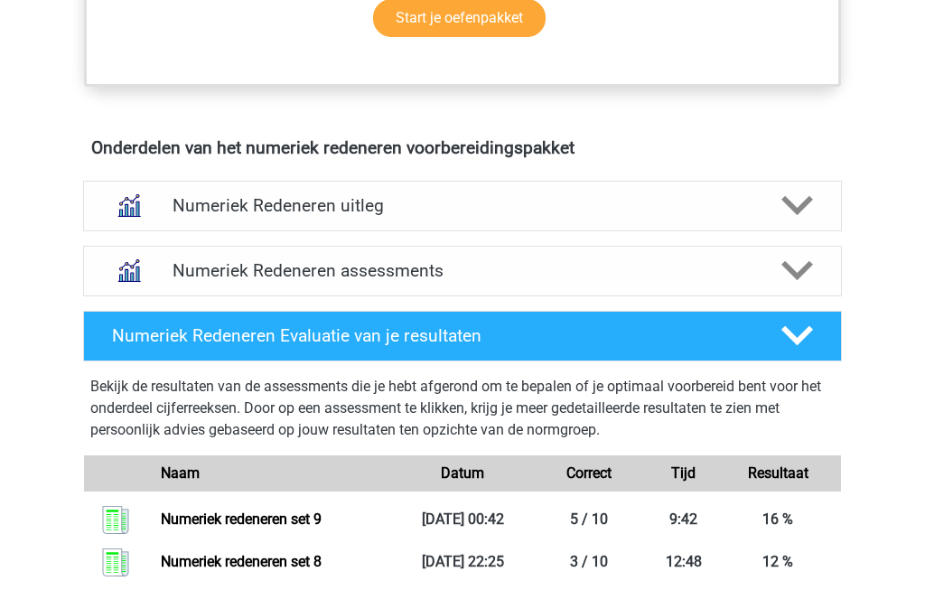
click at [800, 272] on polygon at bounding box center [797, 272] width 32 height 20
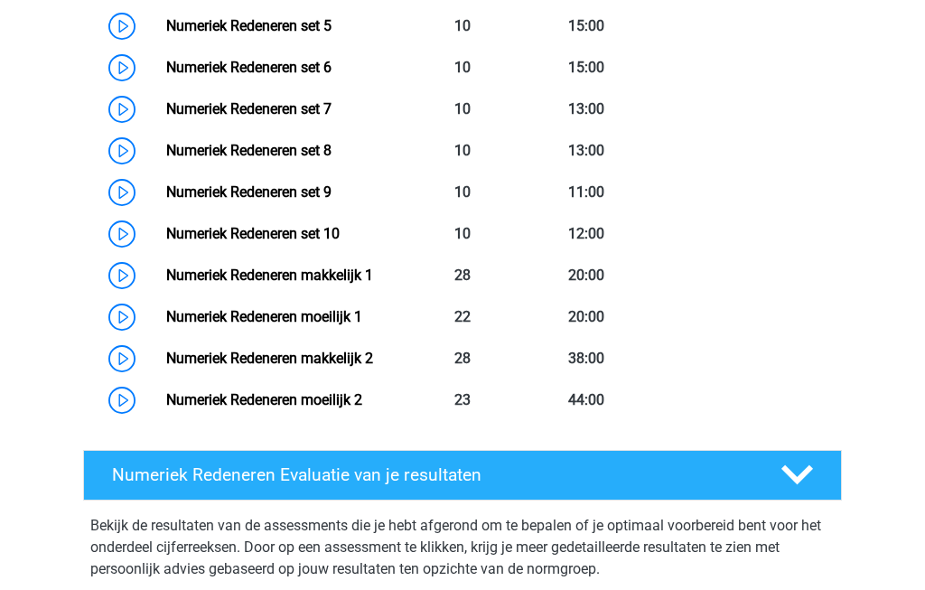
scroll to position [1596, 0]
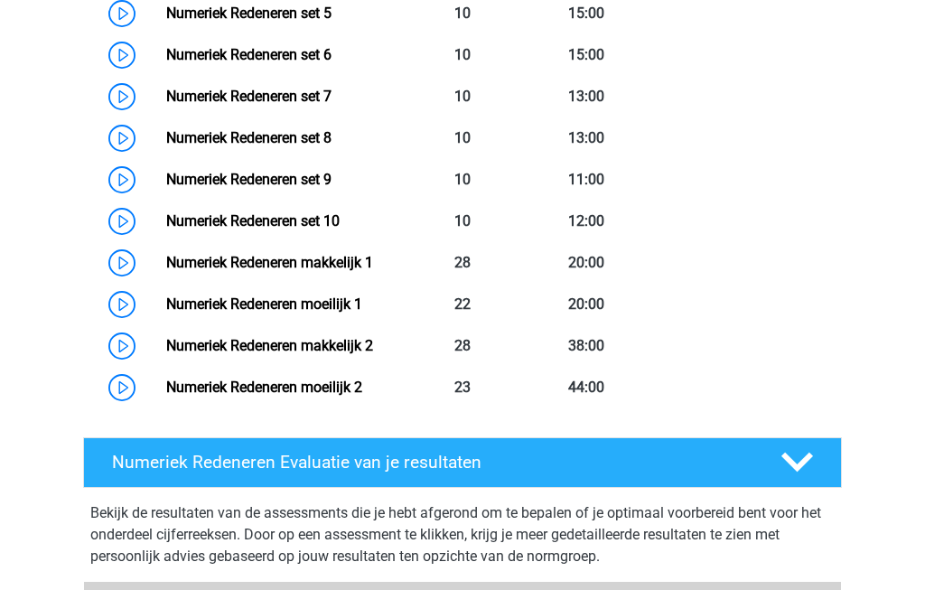
click at [340, 217] on link "Numeriek Redeneren set 10" at bounding box center [252, 220] width 173 height 17
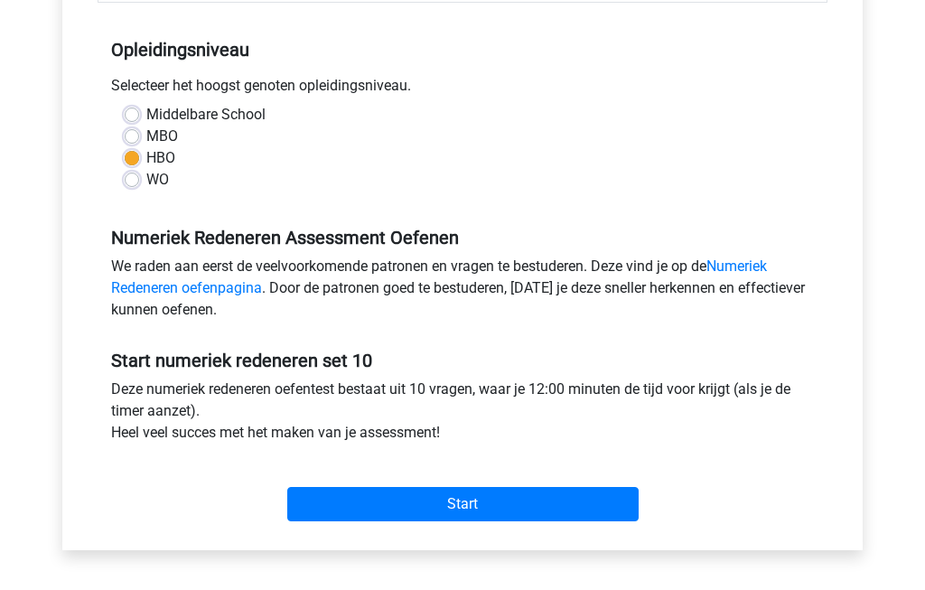
scroll to position [350, 0]
click at [536, 501] on input "Start" at bounding box center [462, 504] width 351 height 34
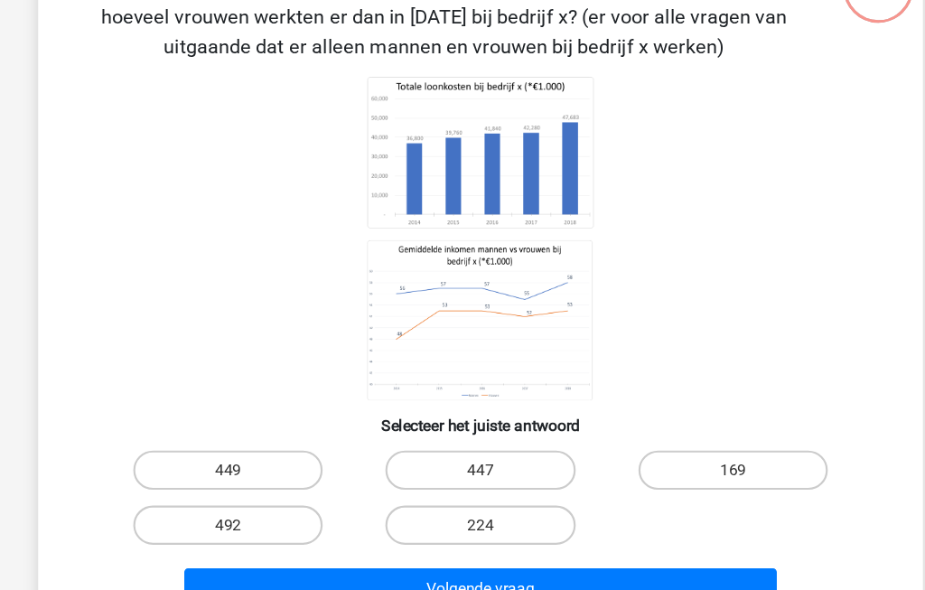
scroll to position [149, 0]
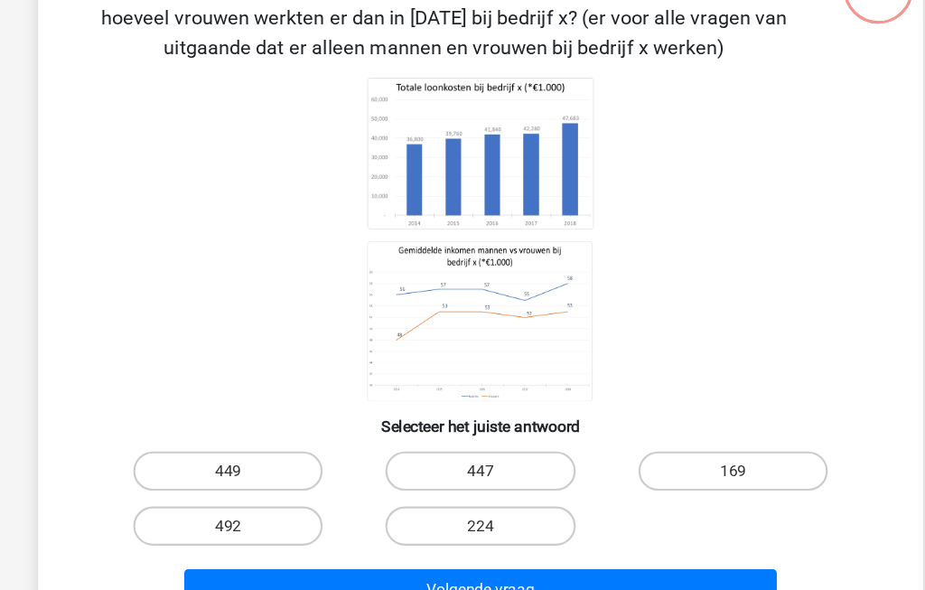
click at [481, 435] on label "447" at bounding box center [462, 434] width 174 height 36
click at [474, 435] on input "447" at bounding box center [469, 440] width 12 height 12
radio input "true"
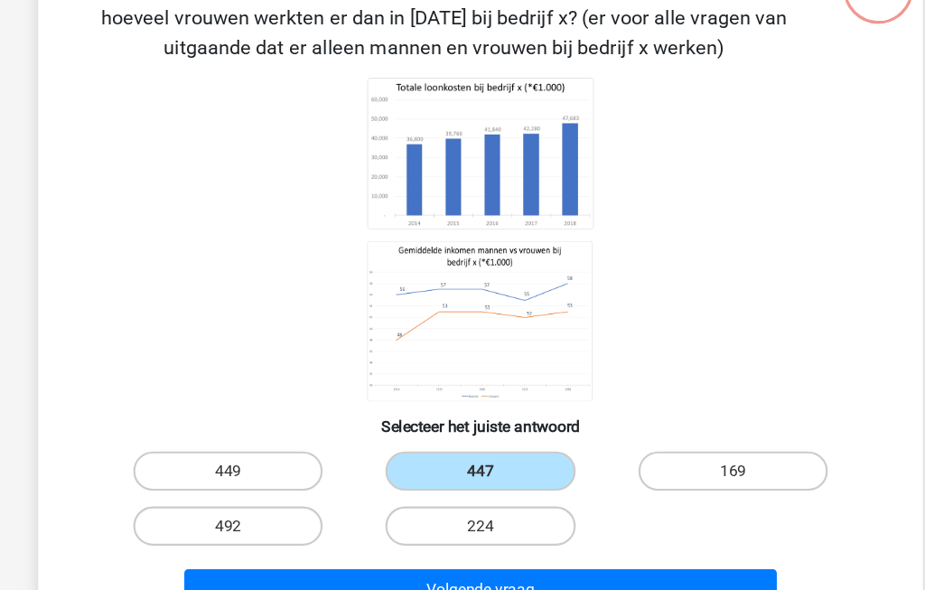
click at [586, 550] on button "Volgende vraag" at bounding box center [463, 543] width 547 height 38
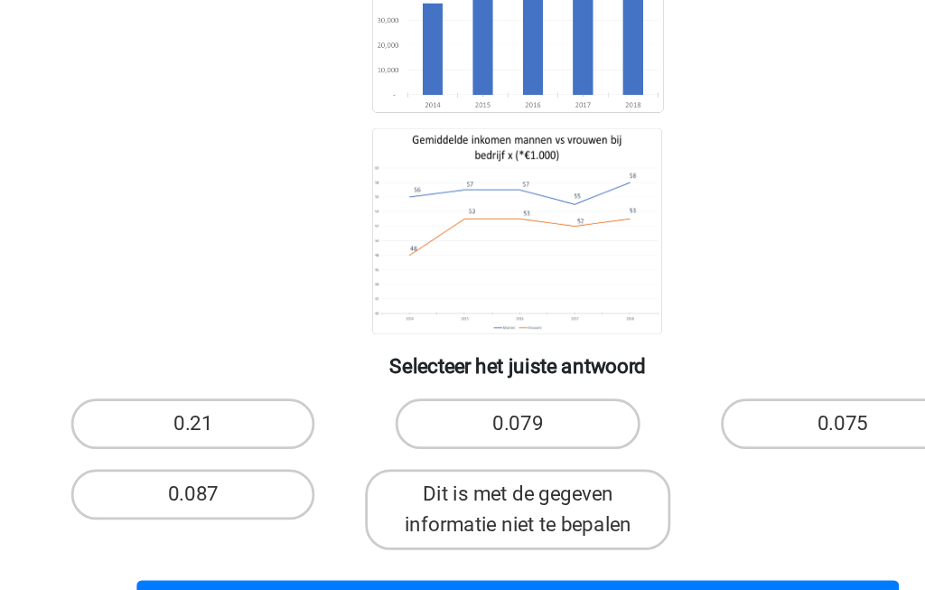
scroll to position [85, 0]
click at [695, 471] on input "0.075" at bounding box center [701, 477] width 12 height 12
radio input "true"
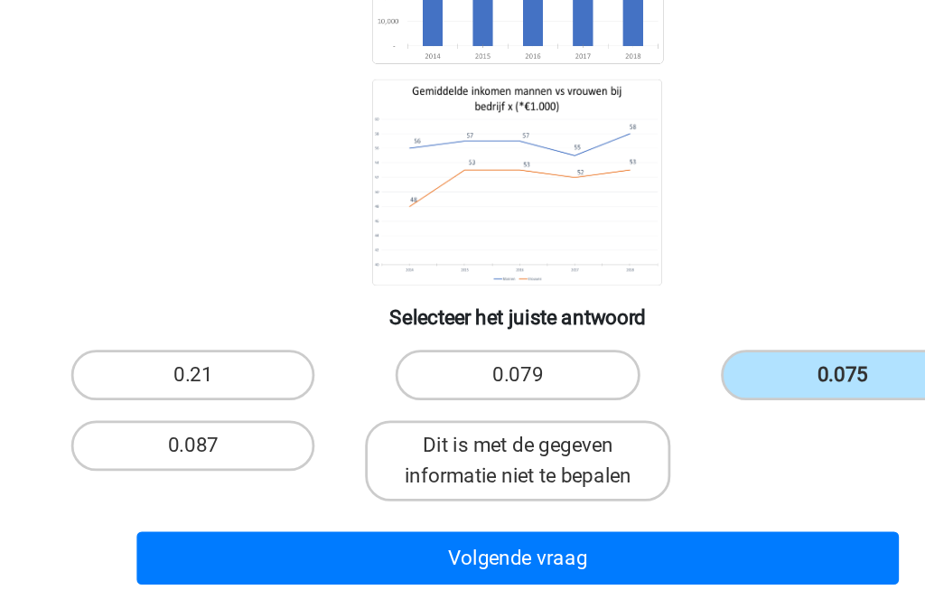
click at [310, 500] on button "Volgende vraag" at bounding box center [463, 519] width 547 height 38
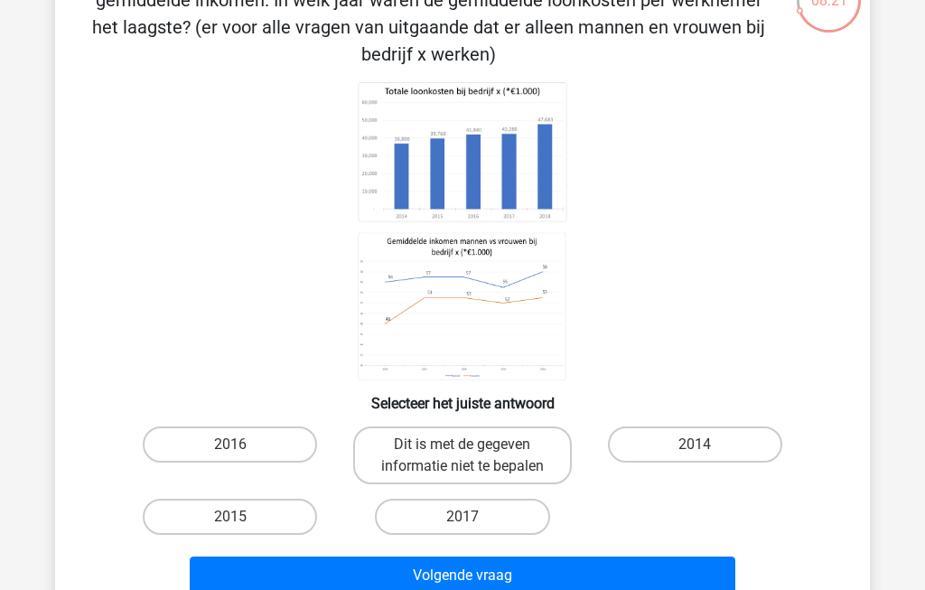
scroll to position [138, 0]
click at [441, 454] on label "Dit is met de gegeven informatie niet te bepalen" at bounding box center [462, 455] width 218 height 58
click at [463, 454] on input "Dit is met de gegeven informatie niet te bepalen" at bounding box center [469, 450] width 12 height 12
radio input "true"
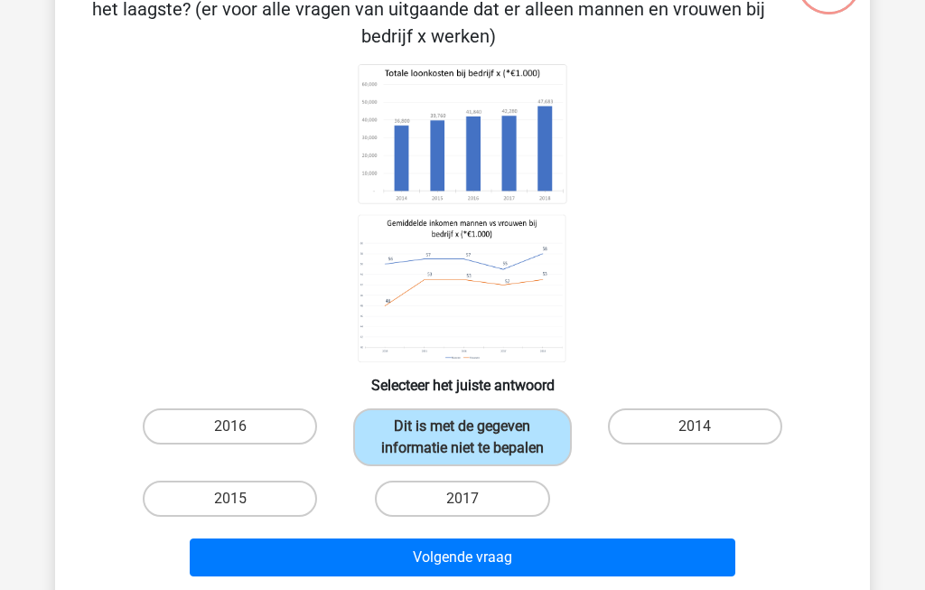
click at [603, 576] on button "Volgende vraag" at bounding box center [463, 557] width 547 height 38
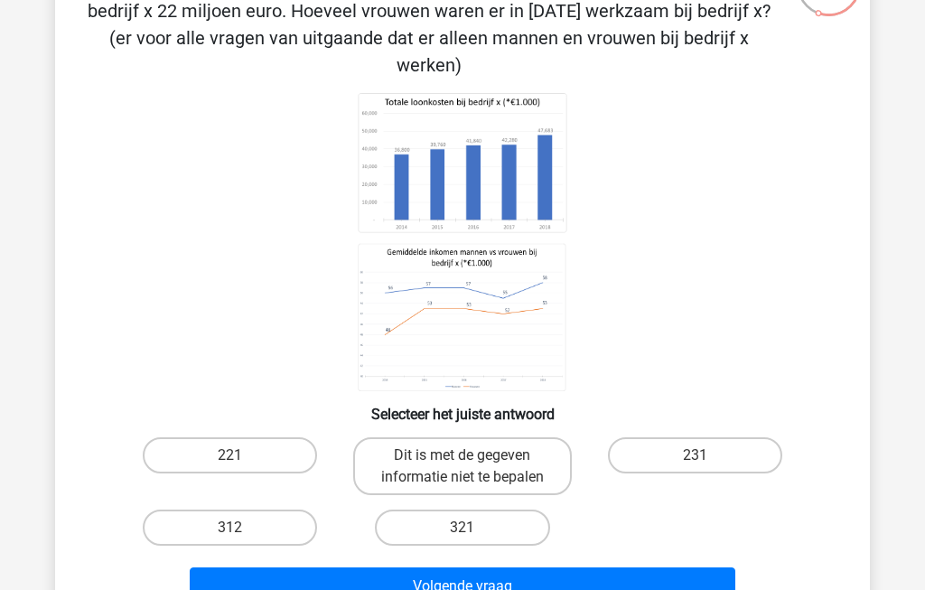
scroll to position [158, 0]
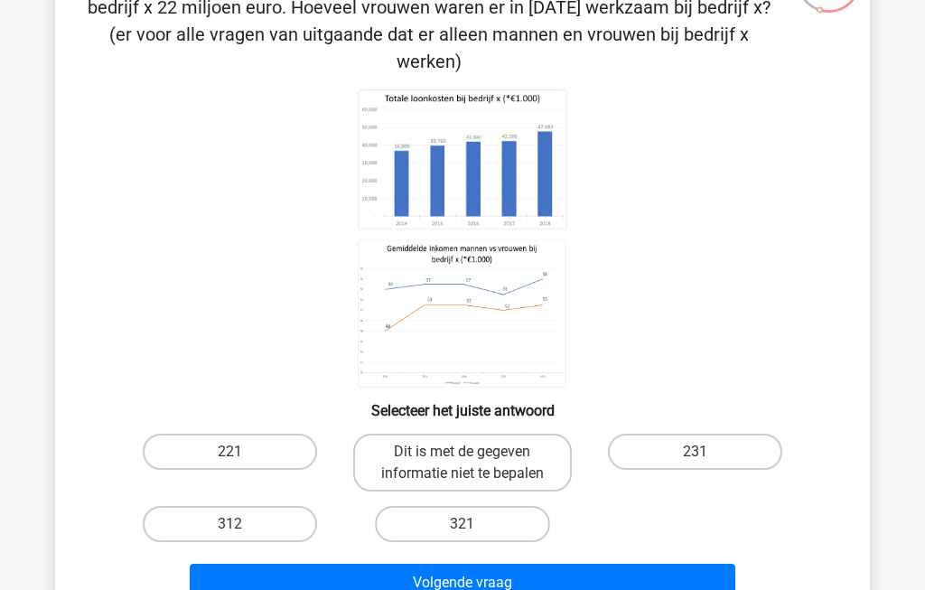
click at [714, 434] on label "231" at bounding box center [695, 452] width 174 height 36
click at [706, 452] on input "231" at bounding box center [701, 458] width 12 height 12
radio input "true"
click at [648, 564] on button "Volgende vraag" at bounding box center [463, 583] width 547 height 38
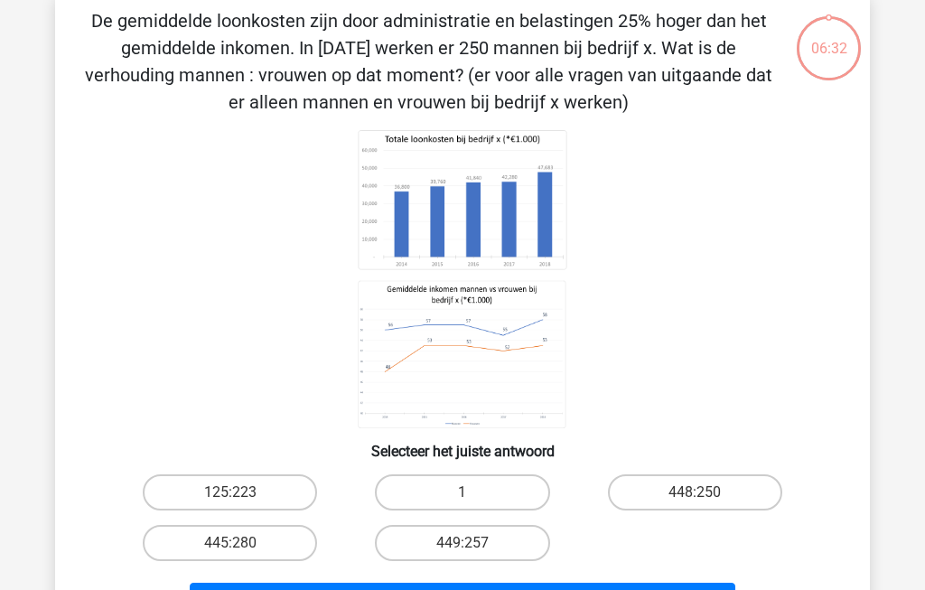
scroll to position [83, 0]
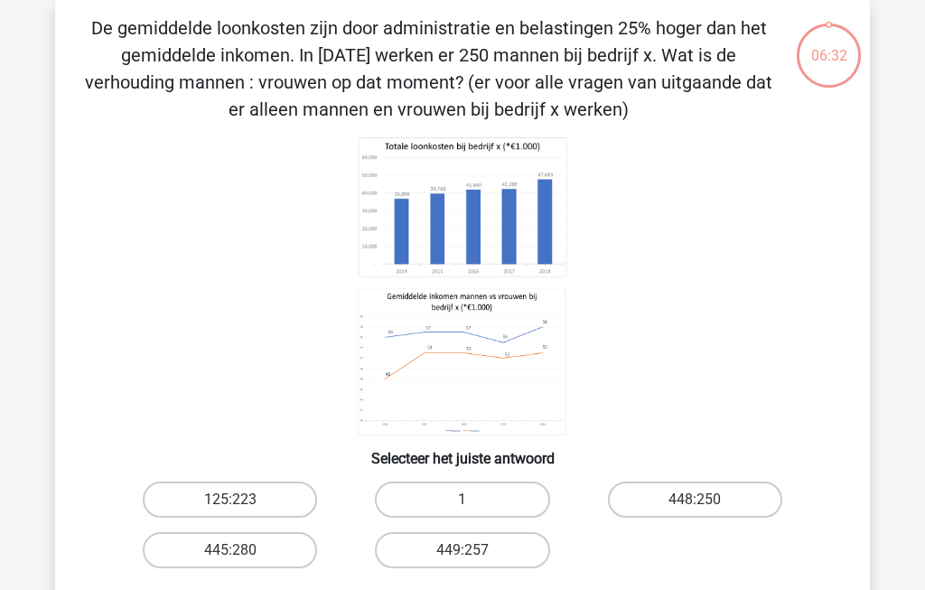
click at [799, 294] on icon at bounding box center [462, 286] width 728 height 298
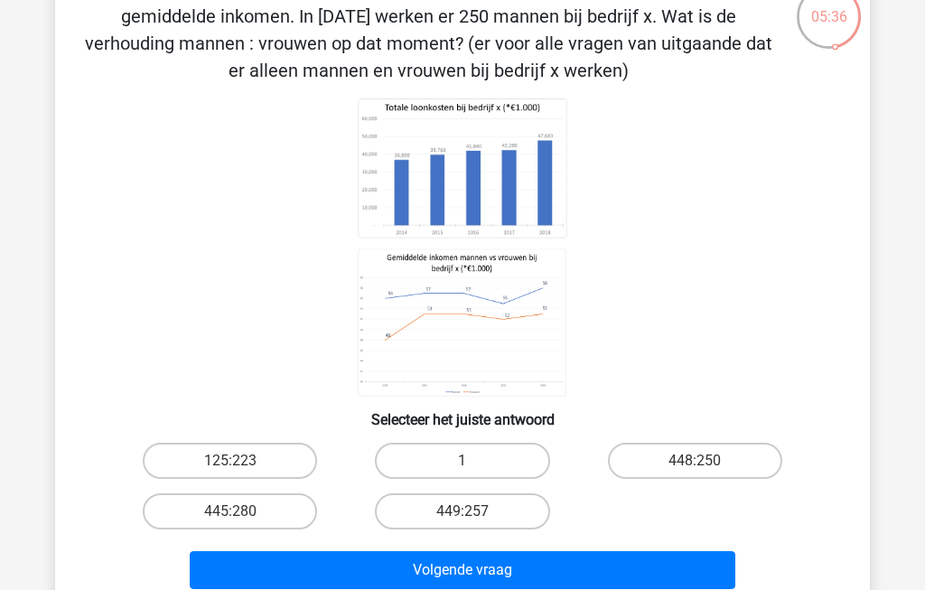
scroll to position [119, 0]
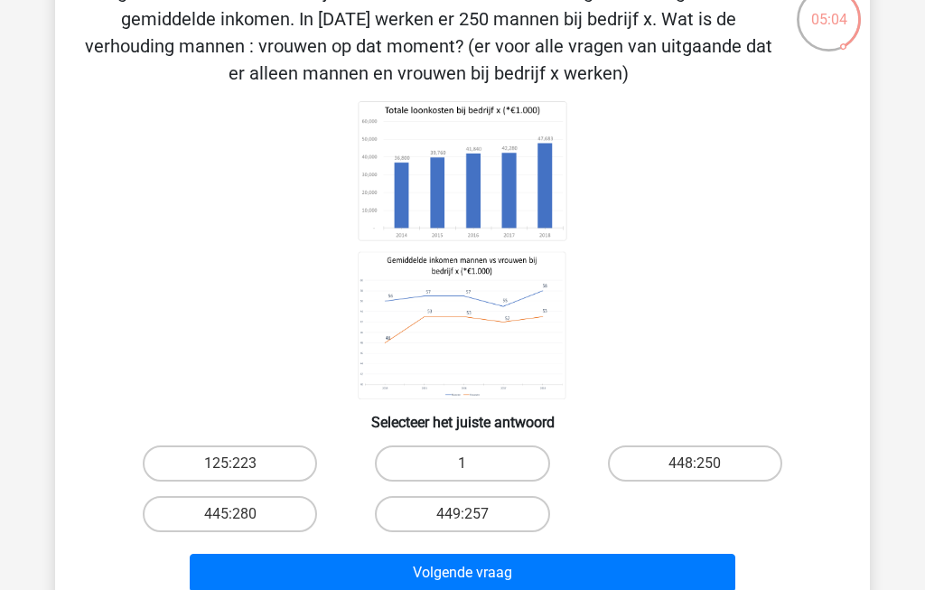
click at [717, 458] on label "448:250" at bounding box center [695, 463] width 174 height 36
click at [706, 463] on input "448:250" at bounding box center [701, 469] width 12 height 12
radio input "true"
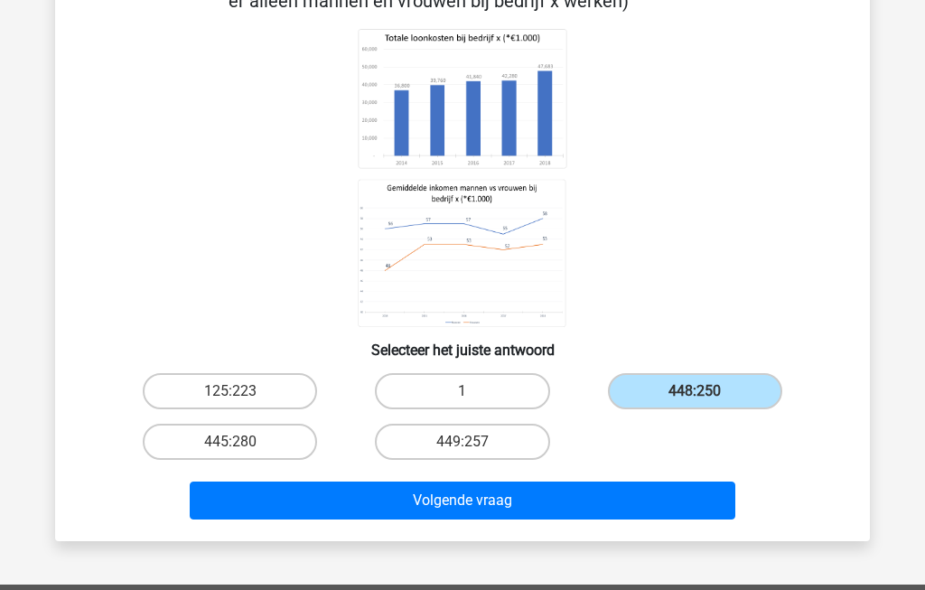
click at [555, 506] on button "Volgende vraag" at bounding box center [463, 500] width 547 height 38
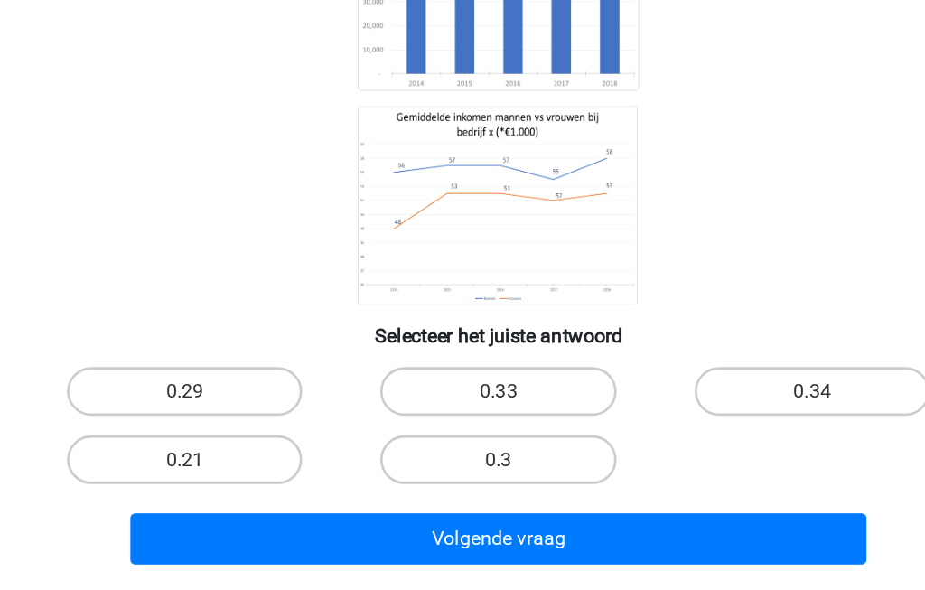
scroll to position [98, 0]
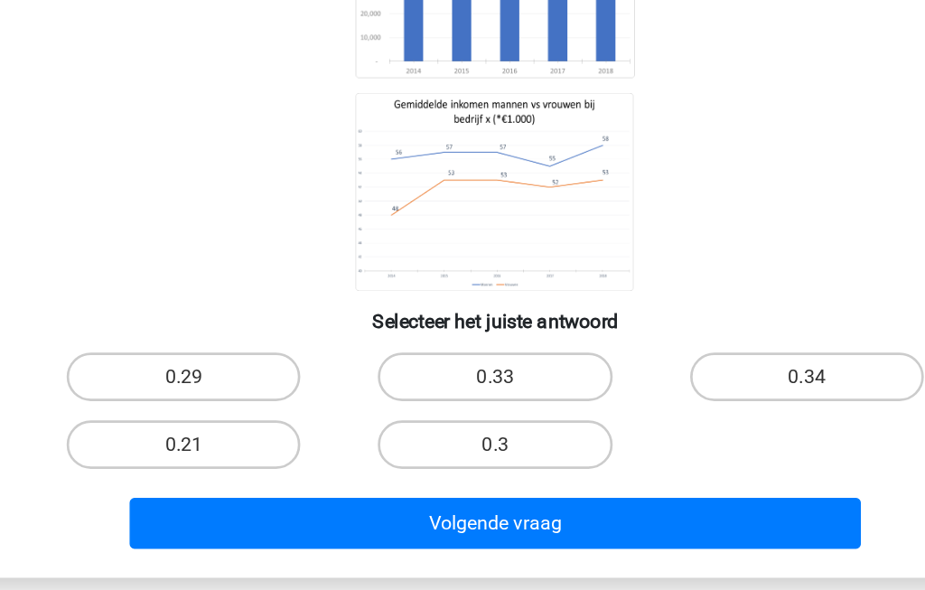
click at [159, 413] on label "0.29" at bounding box center [230, 431] width 174 height 36
click at [230, 431] on input "0.29" at bounding box center [236, 437] width 12 height 12
radio input "true"
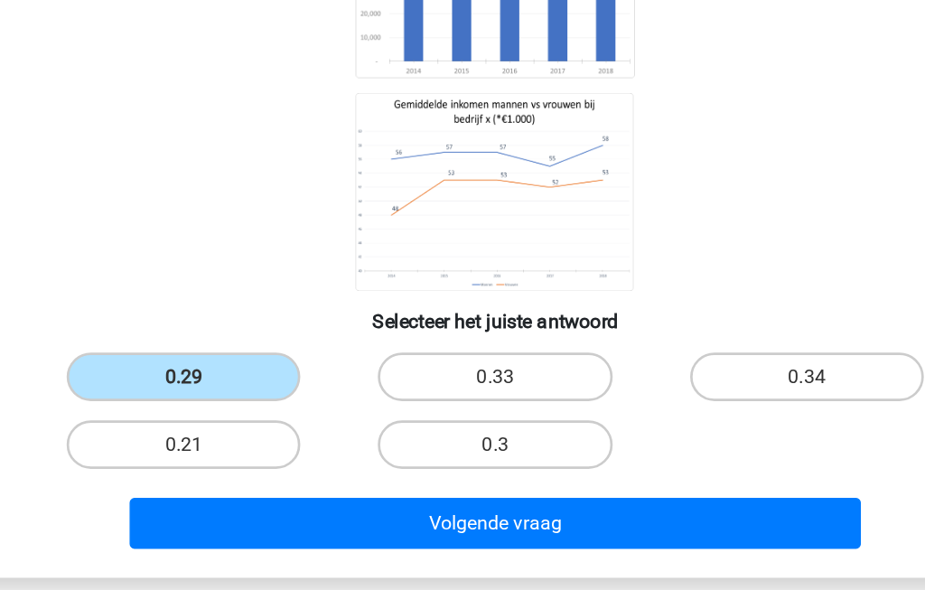
click at [388, 521] on button "Volgende vraag" at bounding box center [463, 540] width 547 height 38
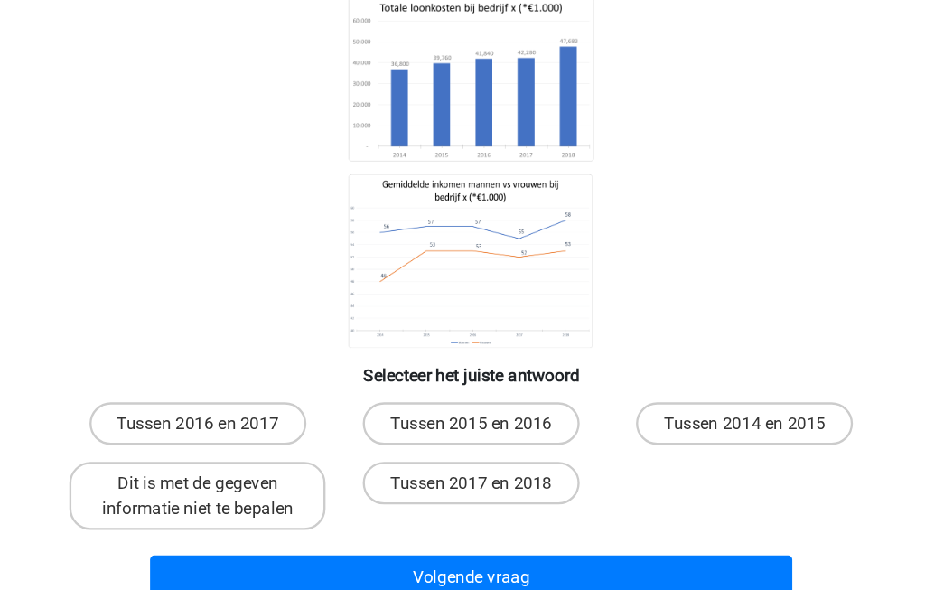
scroll to position [117, 0]
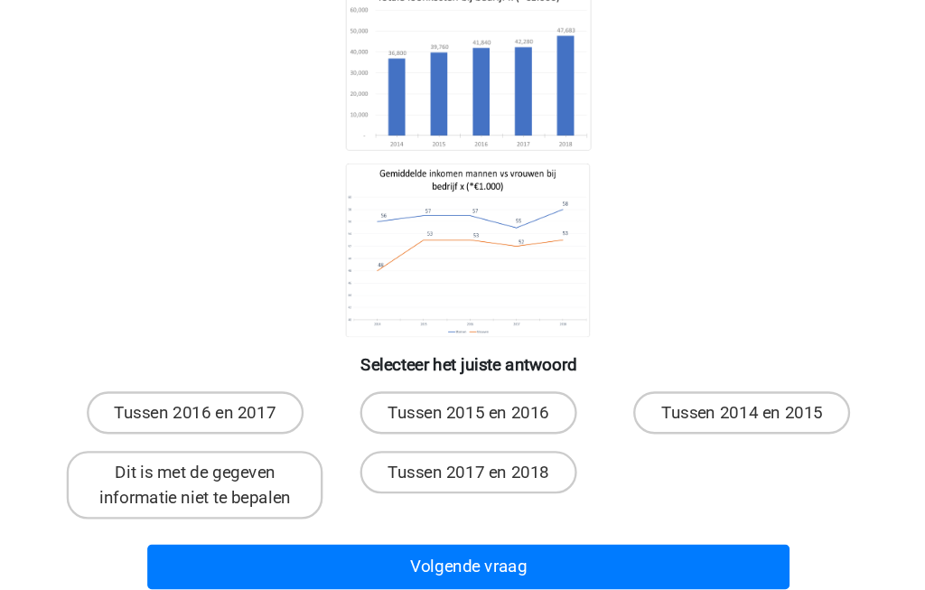
click at [386, 472] on label "Tussen 2017 en 2018" at bounding box center [462, 490] width 184 height 36
click at [463, 490] on input "Tussen 2017 en 2018" at bounding box center [469, 496] width 12 height 12
radio input "true"
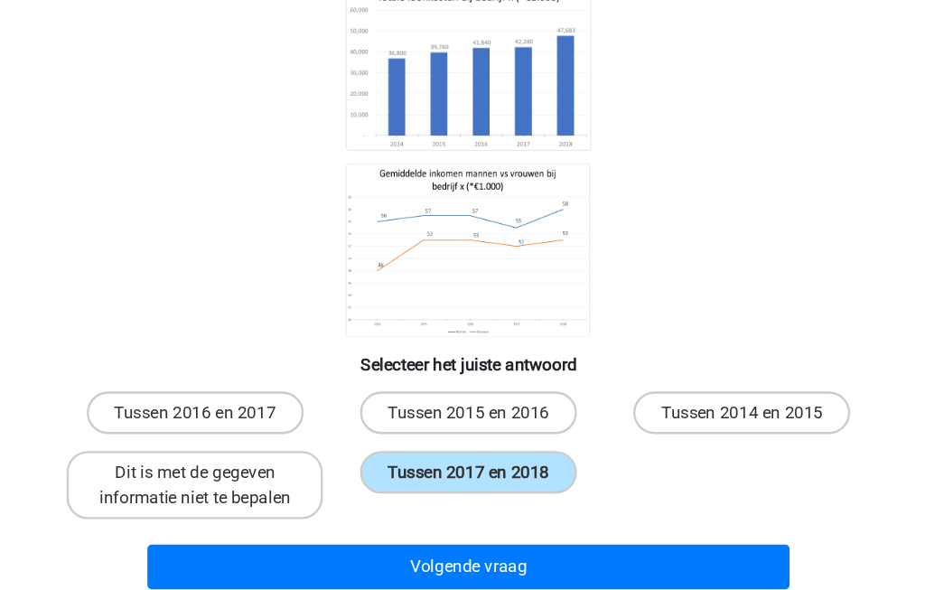
click at [509, 551] on button "Volgende vraag" at bounding box center [463, 570] width 547 height 38
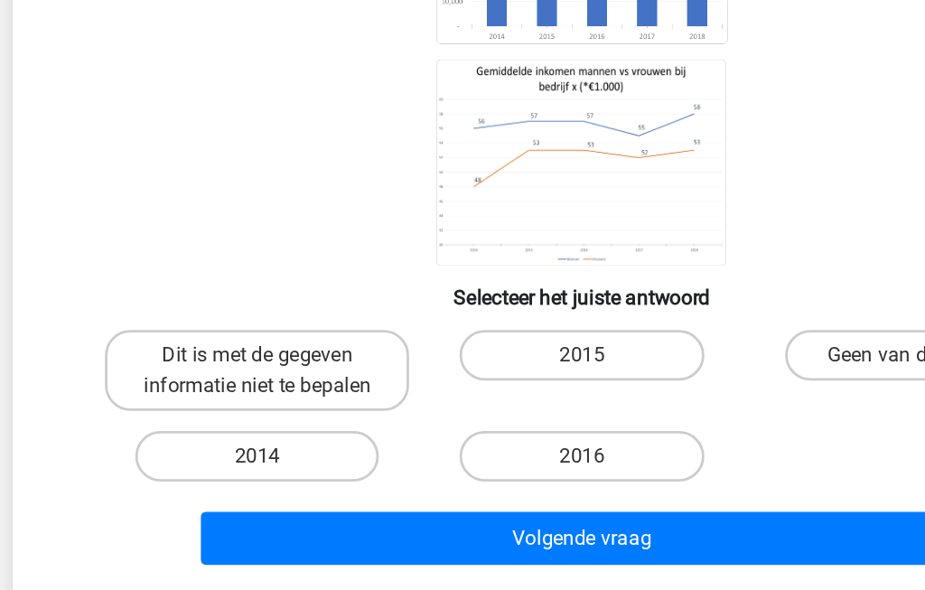
scroll to position [112, 0]
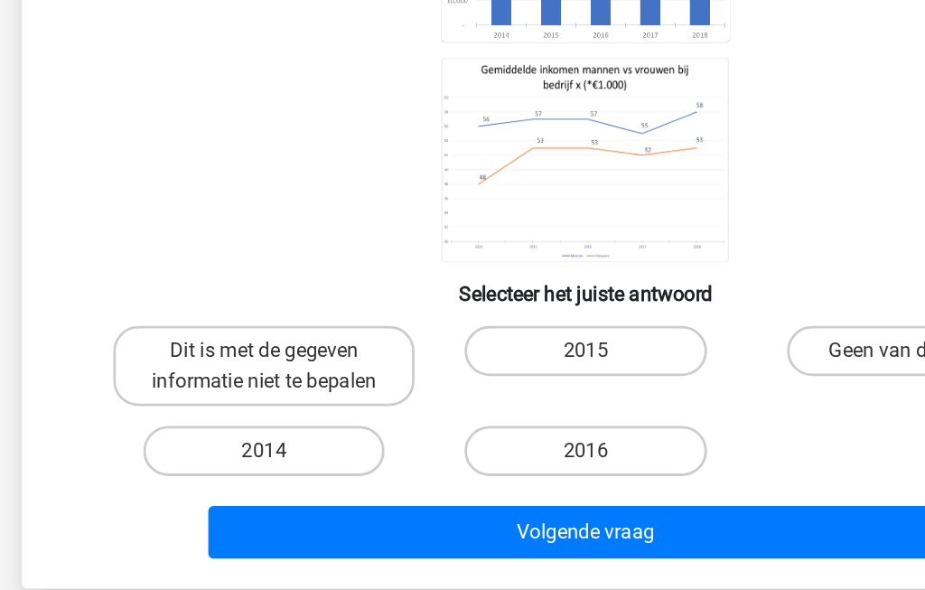
click at [182, 471] on label "2014" at bounding box center [230, 489] width 174 height 36
click at [230, 489] on input "2014" at bounding box center [236, 495] width 12 height 12
radio input "true"
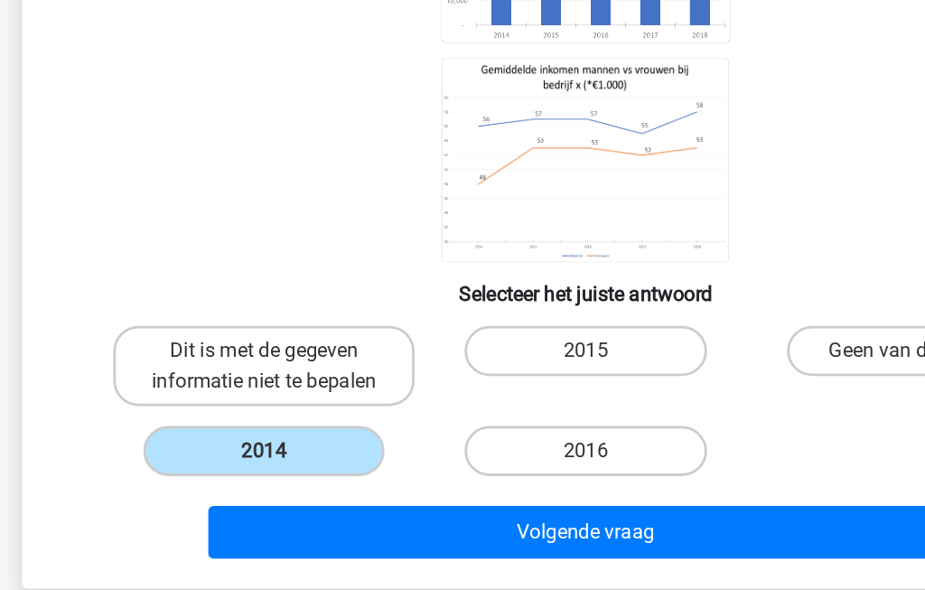
click at [496, 528] on button "Volgende vraag" at bounding box center [463, 547] width 547 height 38
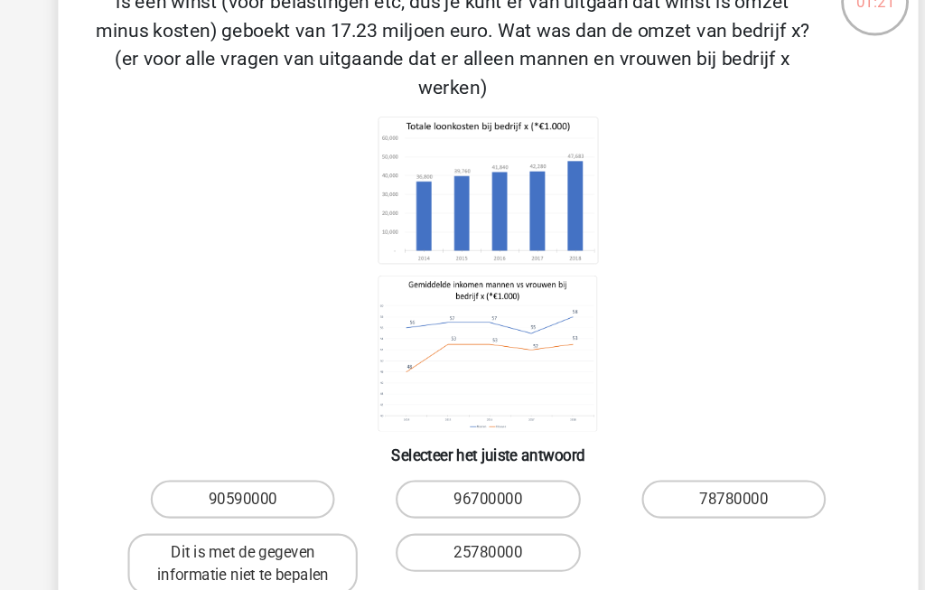
scroll to position [107, 0]
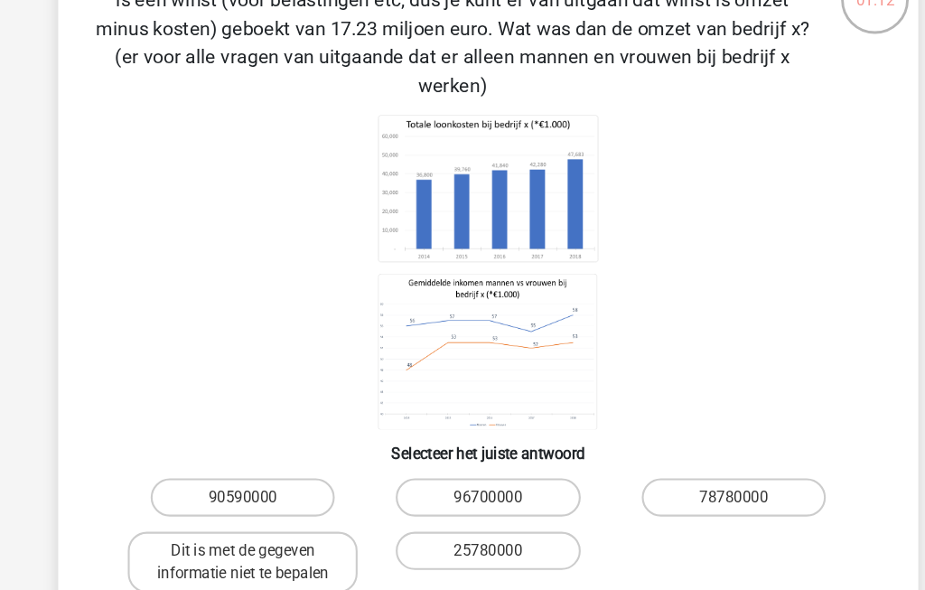
click at [705, 502] on input "78780000" at bounding box center [701, 508] width 12 height 12
radio input "true"
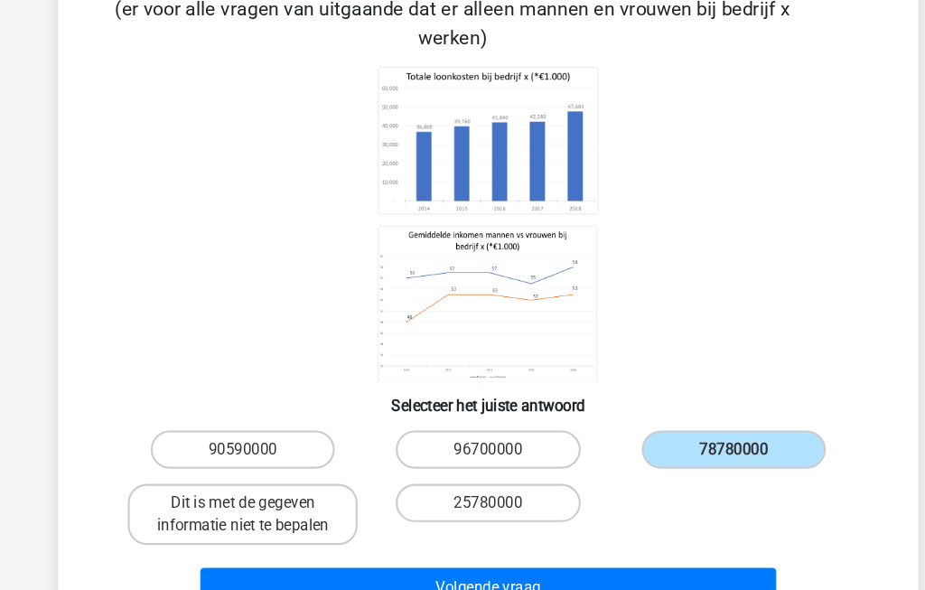
scroll to position [189, 0]
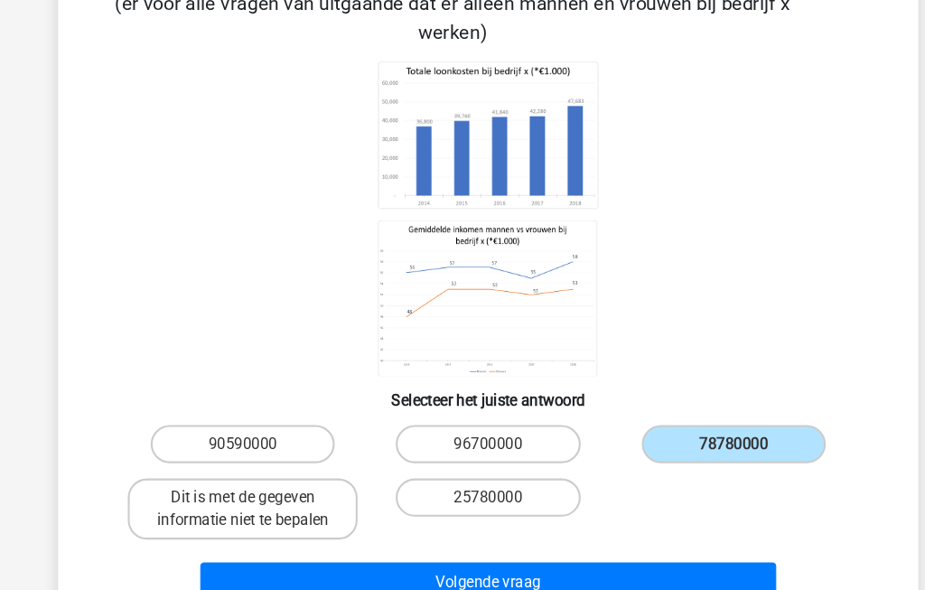
click at [554, 533] on button "Volgende vraag" at bounding box center [463, 552] width 547 height 38
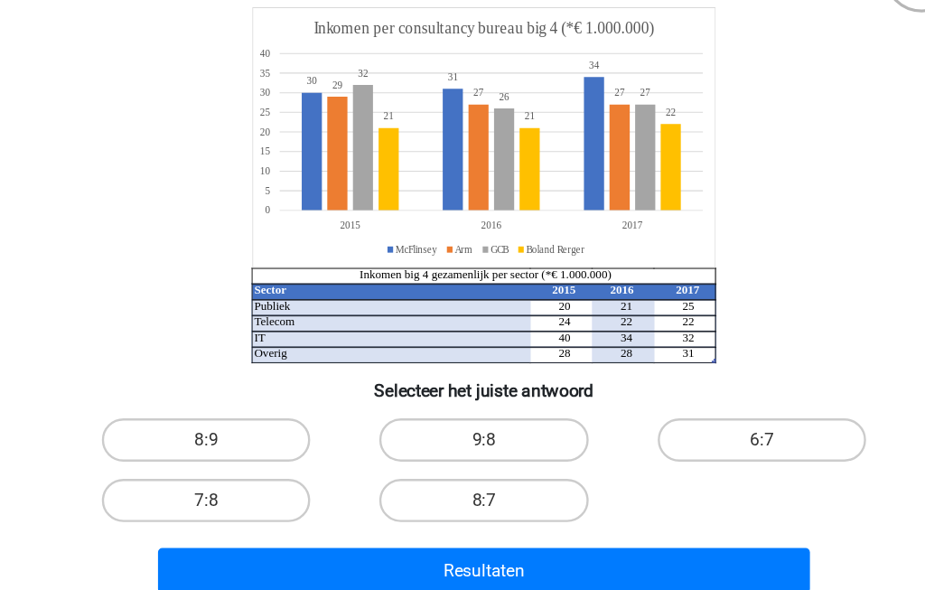
scroll to position [122, 0]
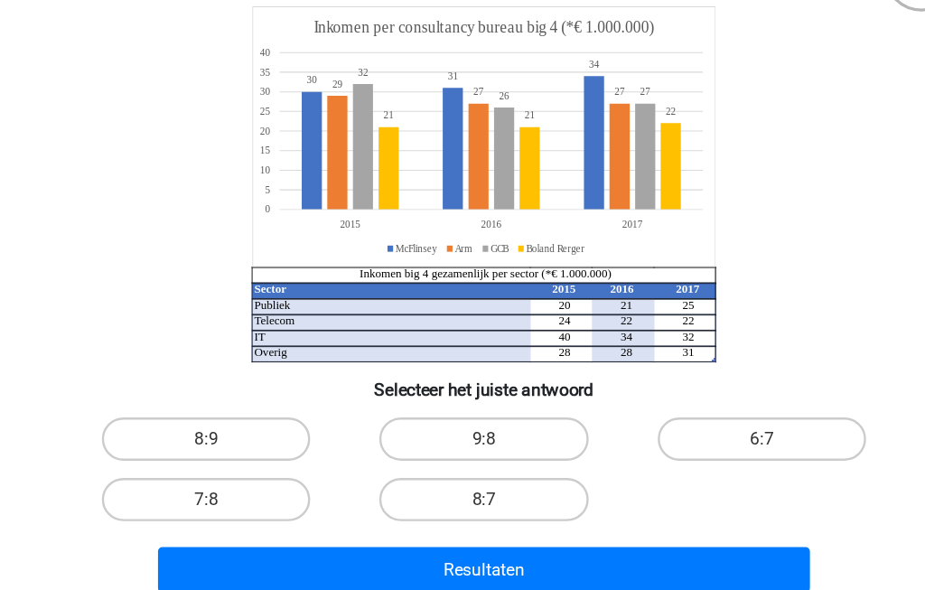
click at [429, 439] on label "8:7" at bounding box center [462, 457] width 174 height 36
click at [463, 457] on input "8:7" at bounding box center [469, 463] width 12 height 12
radio input "true"
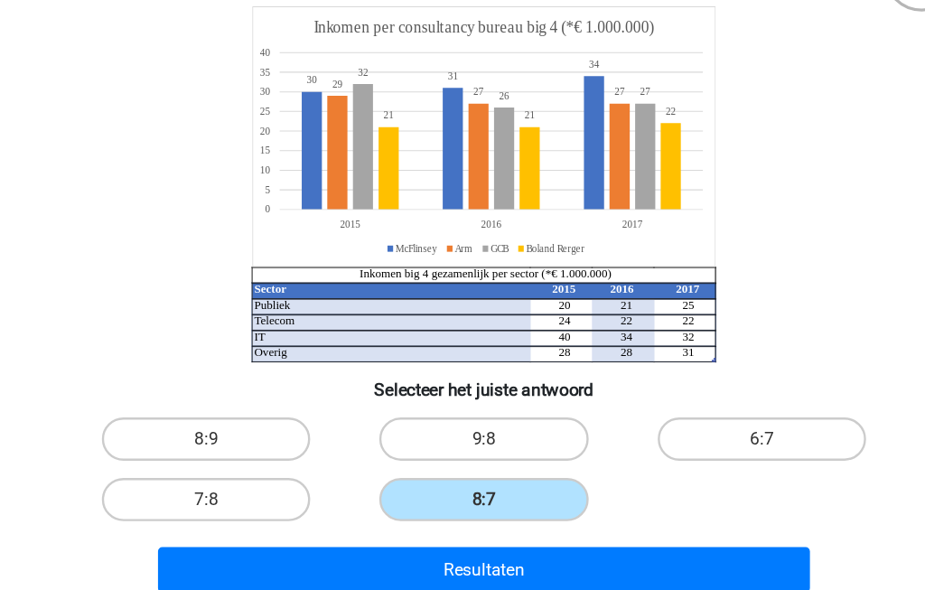
click at [508, 497] on button "Resultaten" at bounding box center [463, 516] width 547 height 38
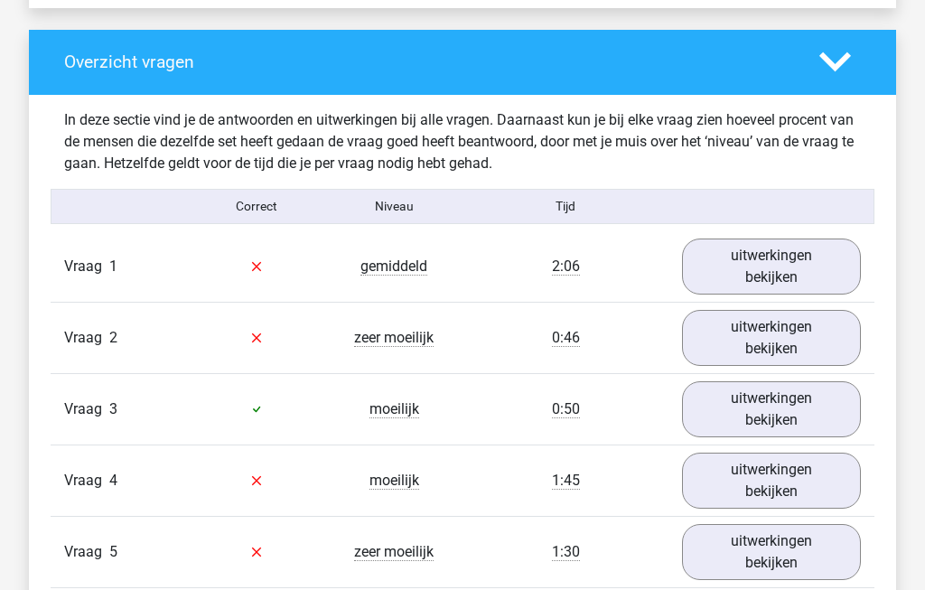
scroll to position [1320, 0]
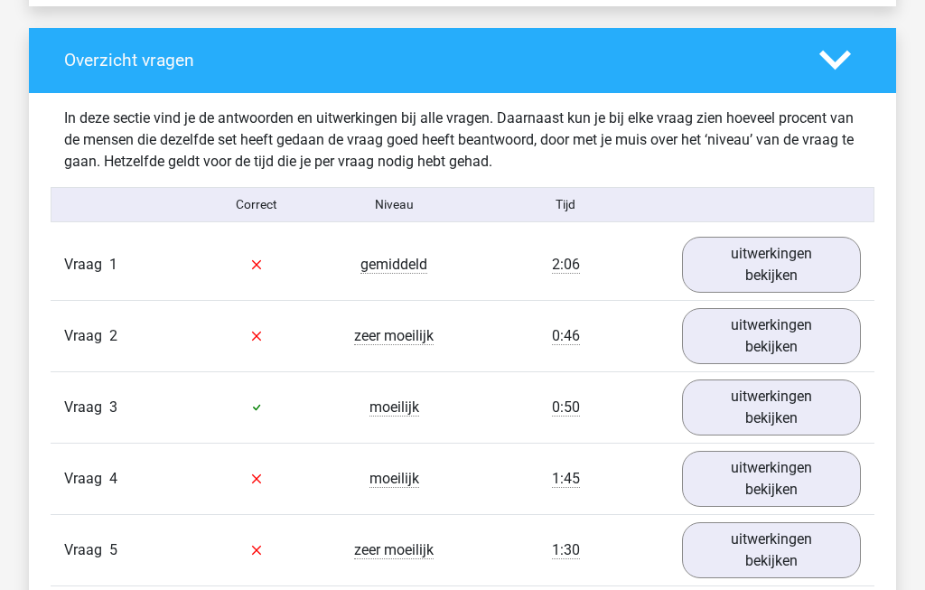
click at [801, 276] on link "uitwerkingen bekijken" at bounding box center [771, 265] width 179 height 56
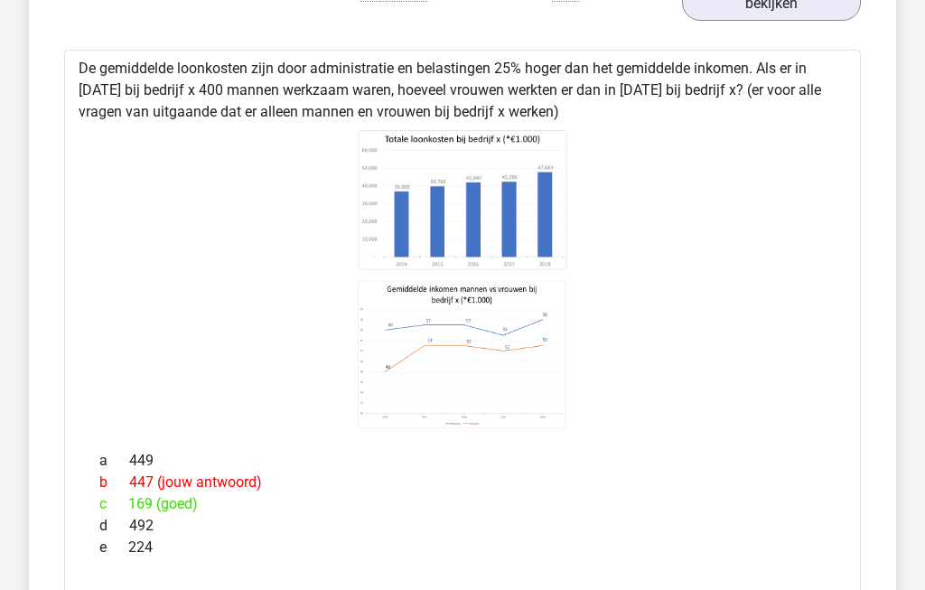
scroll to position [1592, 0]
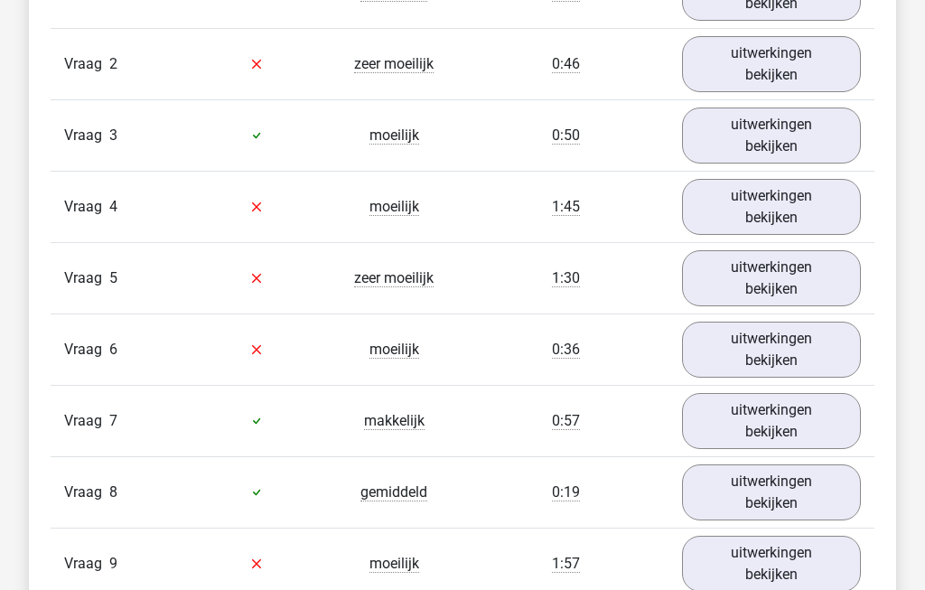
click at [751, 66] on link "uitwerkingen bekijken" at bounding box center [771, 64] width 179 height 56
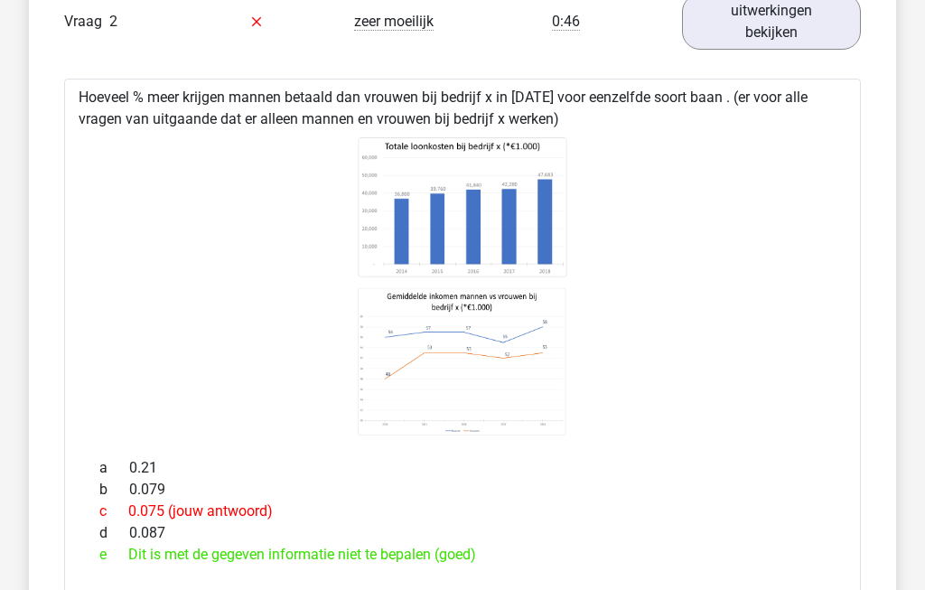
scroll to position [1625, 0]
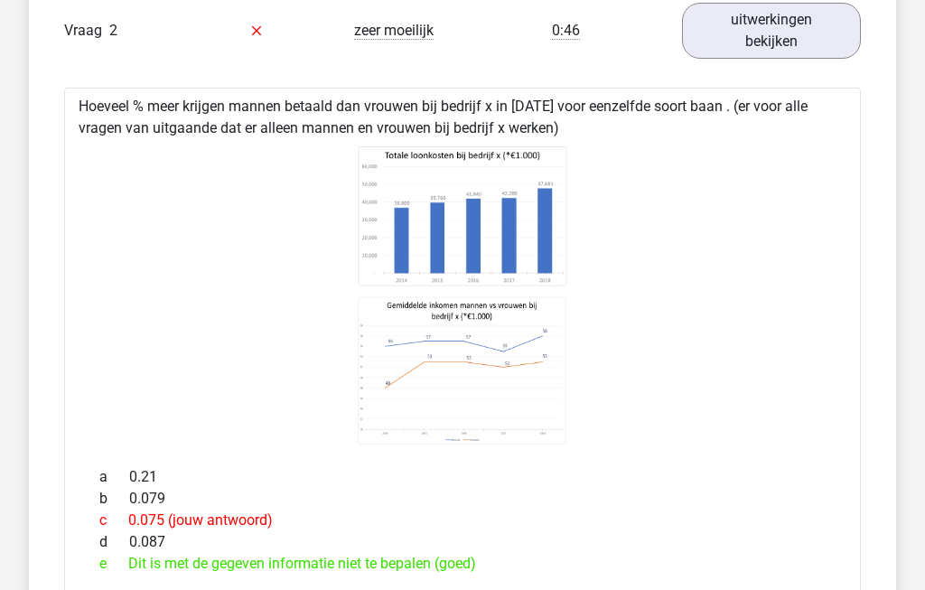
click at [799, 41] on link "uitwerkingen bekijken" at bounding box center [771, 31] width 179 height 56
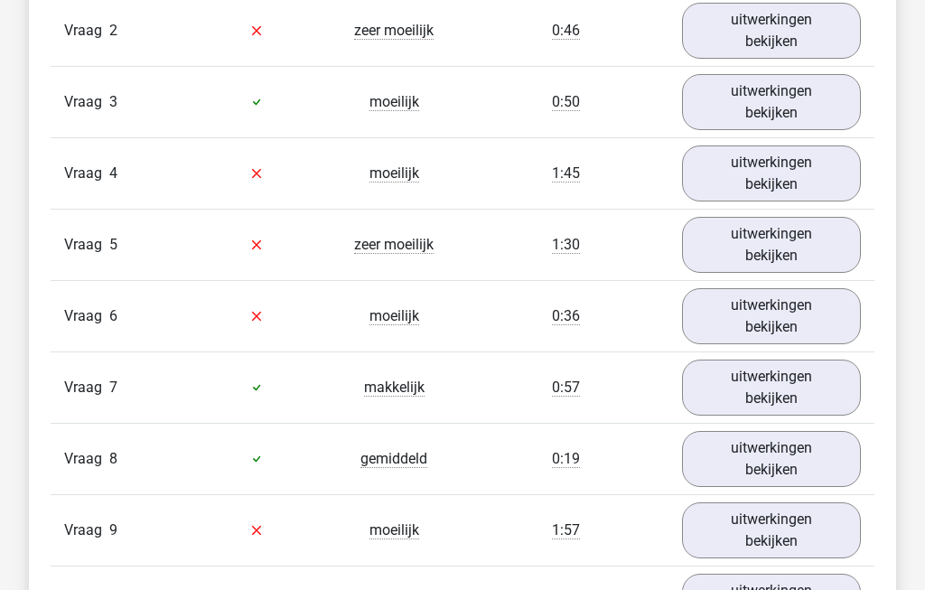
click at [803, 121] on link "uitwerkingen bekijken" at bounding box center [771, 102] width 179 height 56
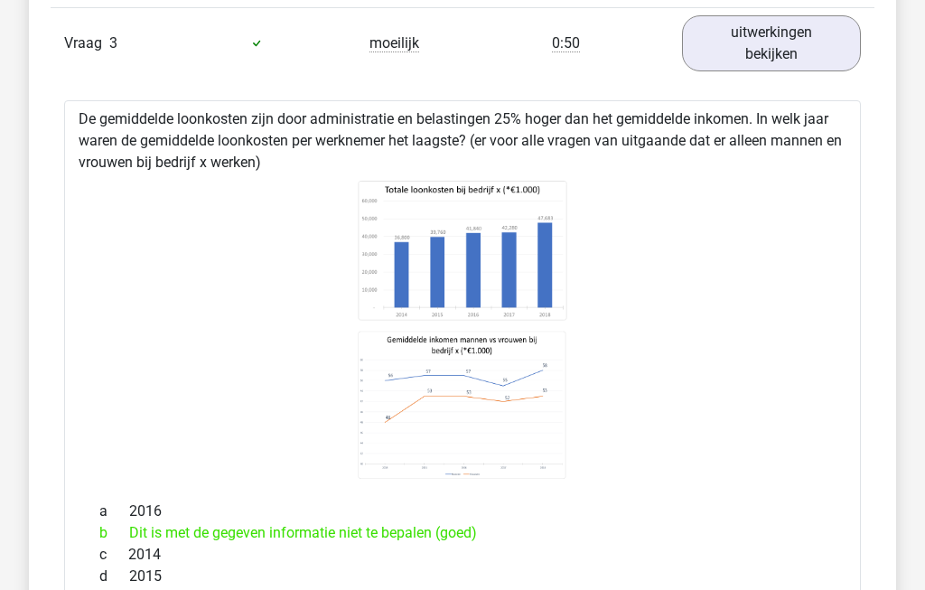
scroll to position [1684, 0]
click at [789, 51] on link "uitwerkingen bekijken" at bounding box center [771, 43] width 179 height 56
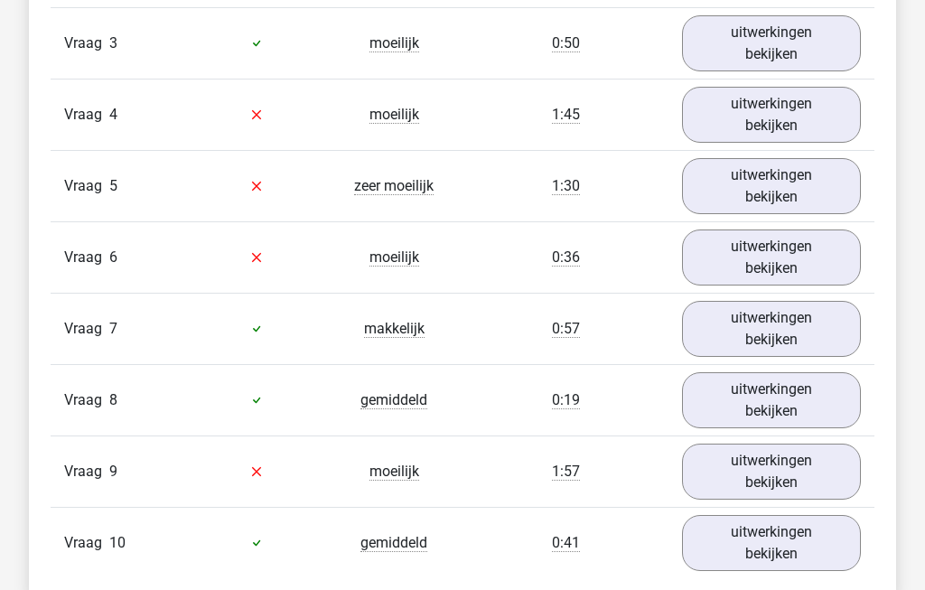
click at [820, 113] on link "uitwerkingen bekijken" at bounding box center [771, 115] width 179 height 56
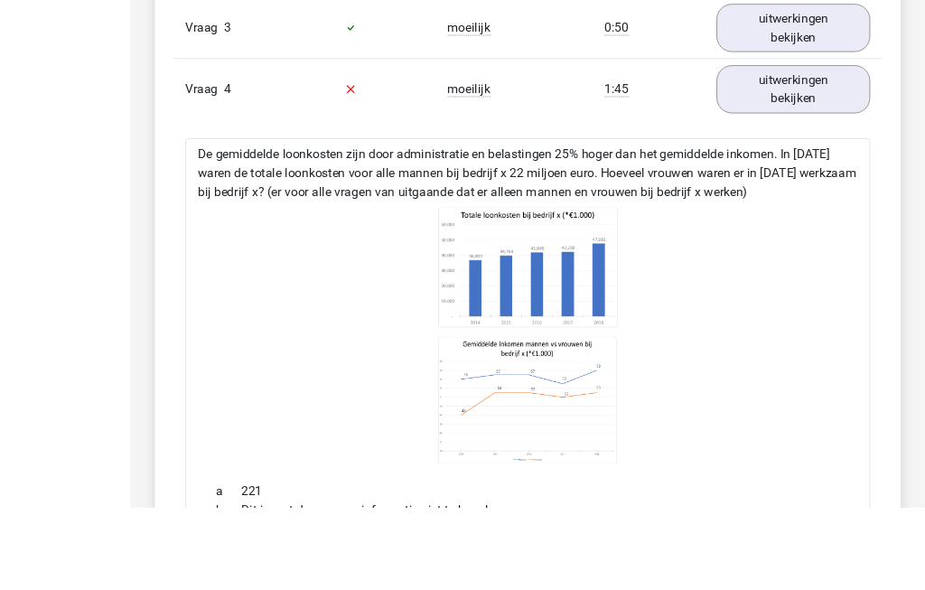
scroll to position [1791, 0]
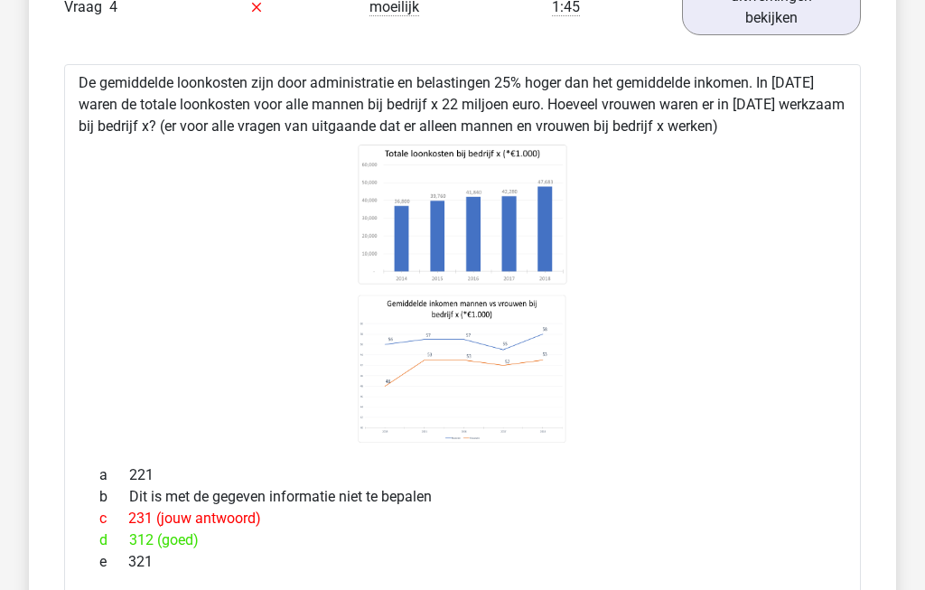
click at [799, 26] on link "uitwerkingen bekijken" at bounding box center [771, 7] width 179 height 56
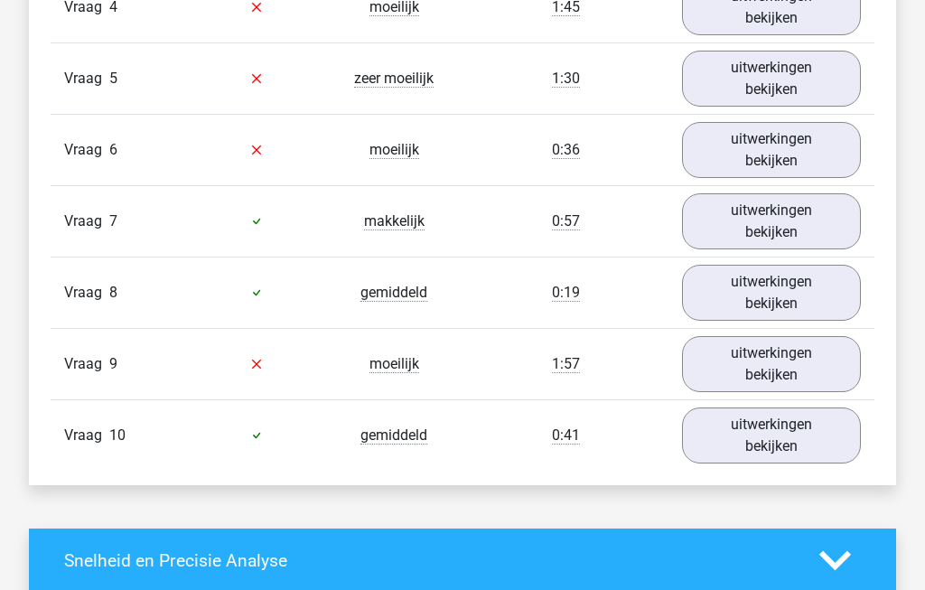
click at [791, 89] on link "uitwerkingen bekijken" at bounding box center [771, 79] width 179 height 56
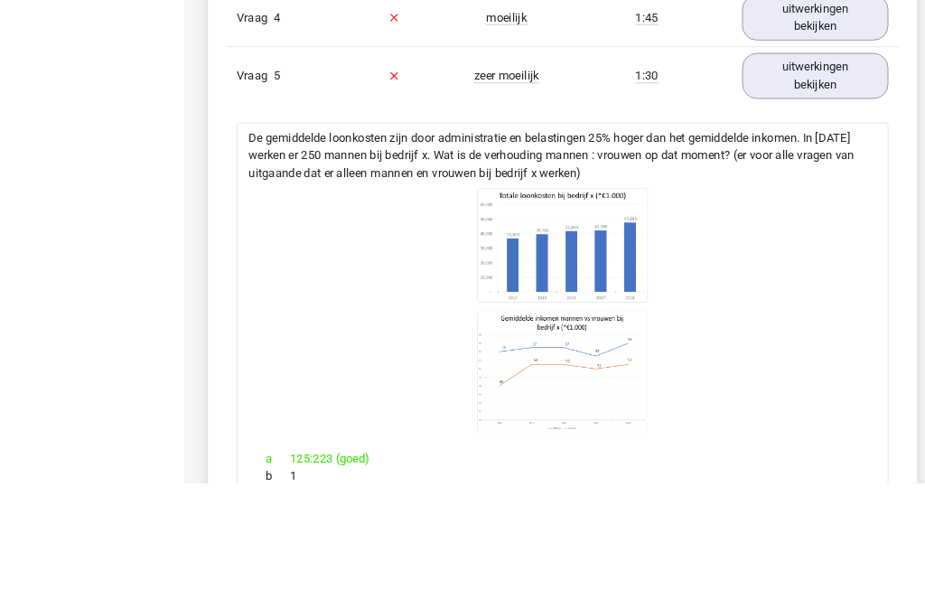
scroll to position [1847, 0]
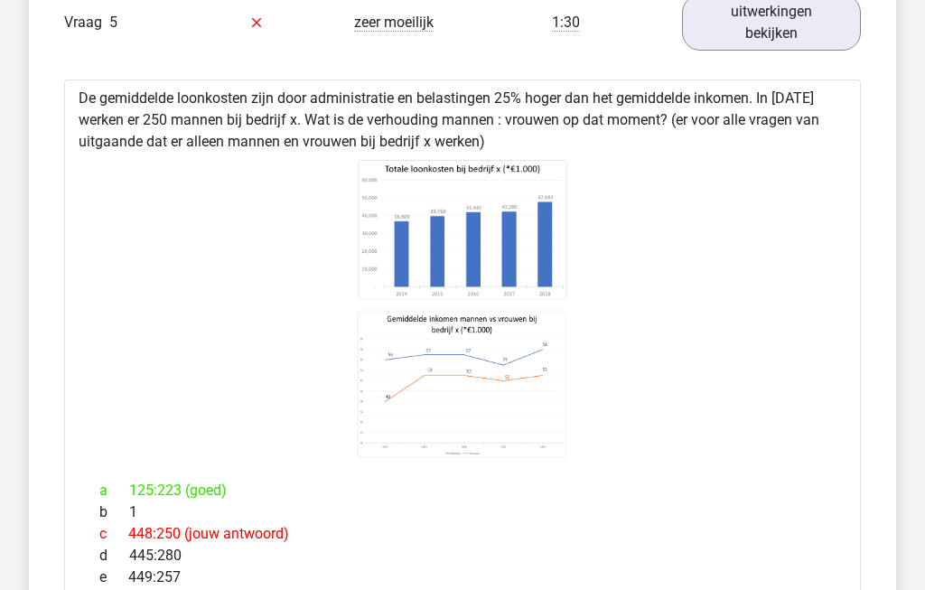
click at [788, 34] on link "uitwerkingen bekijken" at bounding box center [771, 23] width 179 height 56
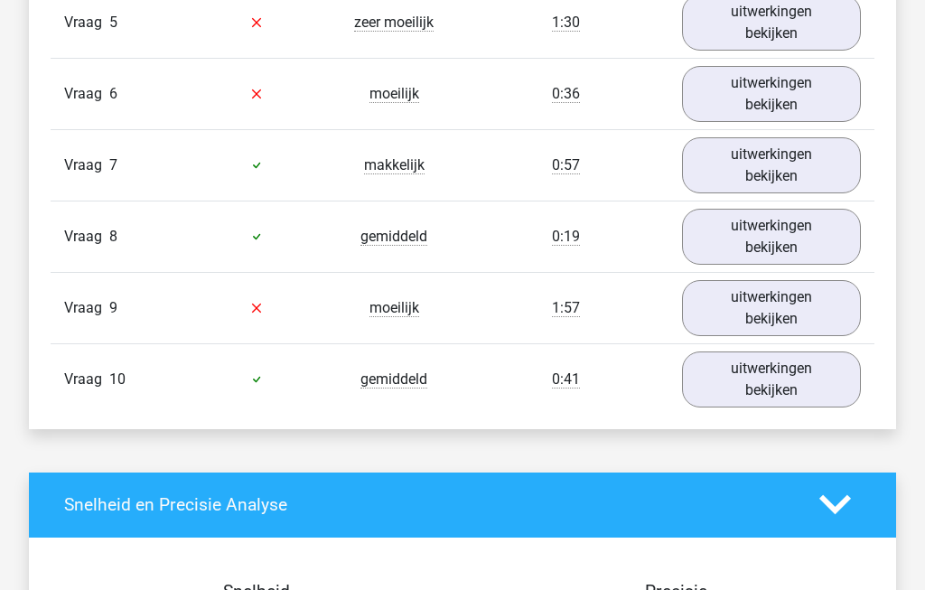
click at [823, 95] on link "uitwerkingen bekijken" at bounding box center [771, 94] width 179 height 56
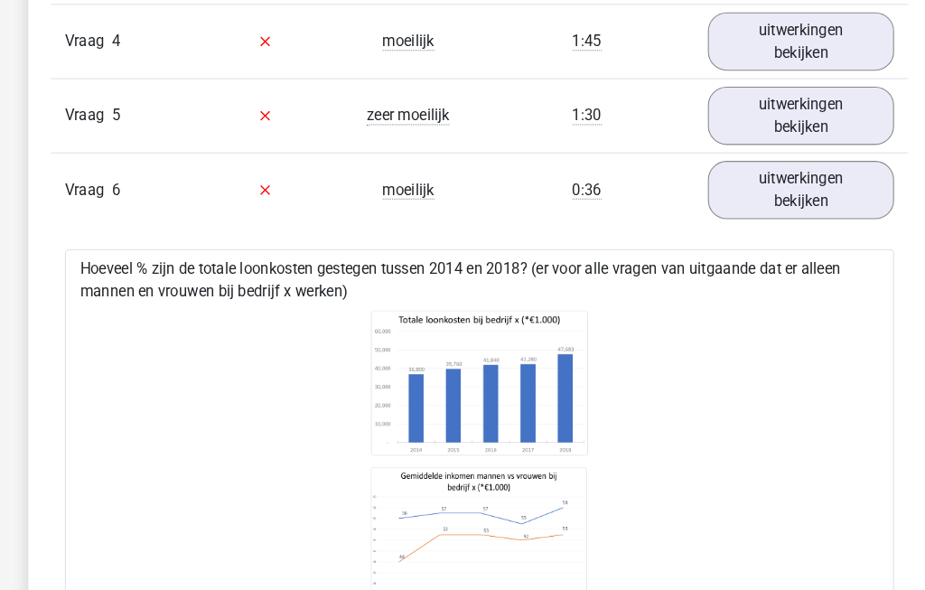
scroll to position [1758, 0]
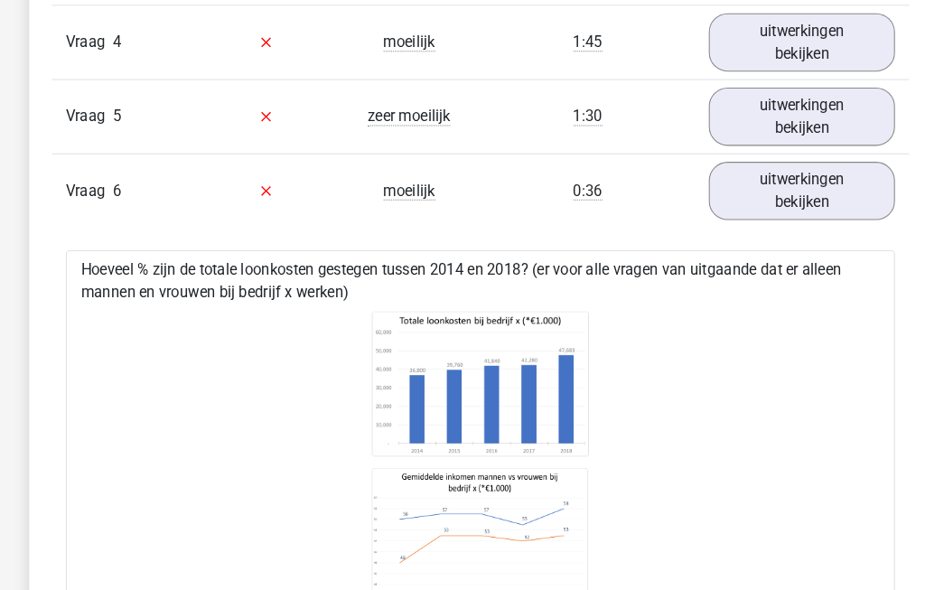
click at [798, 187] on link "uitwerkingen bekijken" at bounding box center [771, 183] width 179 height 56
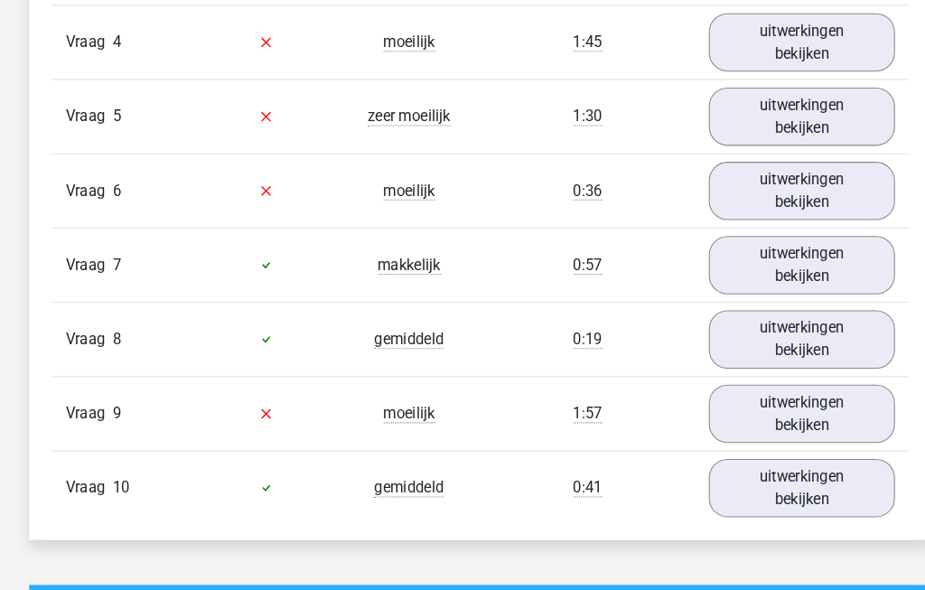
click at [778, 263] on link "uitwerkingen bekijken" at bounding box center [771, 255] width 179 height 56
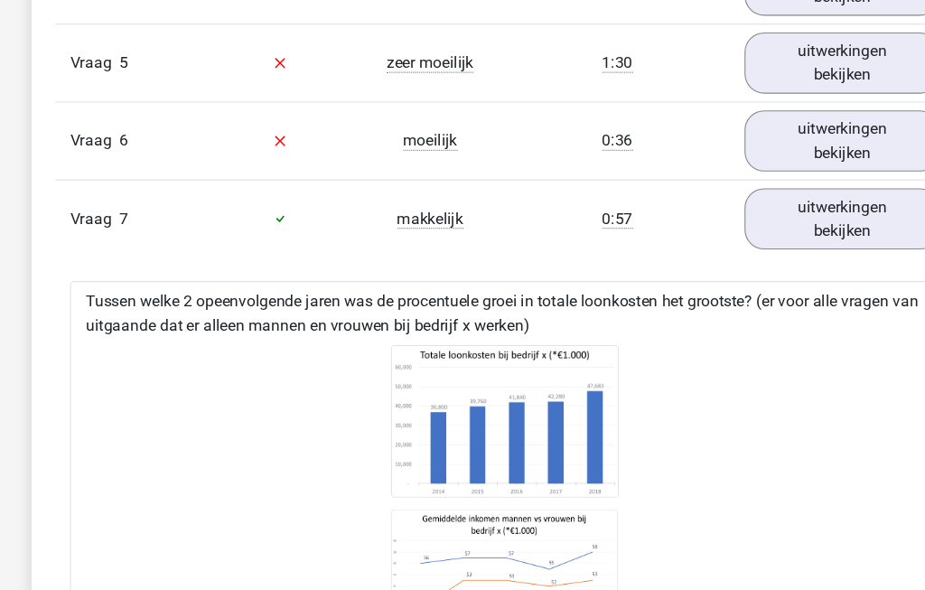
scroll to position [1812, 0]
click at [777, 218] on link "uitwerkingen bekijken" at bounding box center [771, 201] width 179 height 56
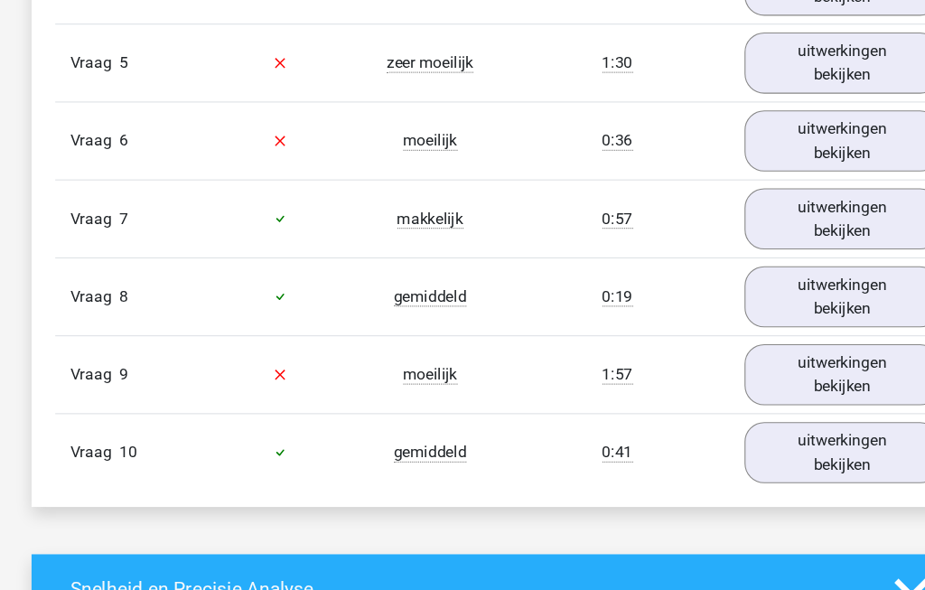
click at [758, 295] on link "uitwerkingen bekijken" at bounding box center [771, 272] width 179 height 56
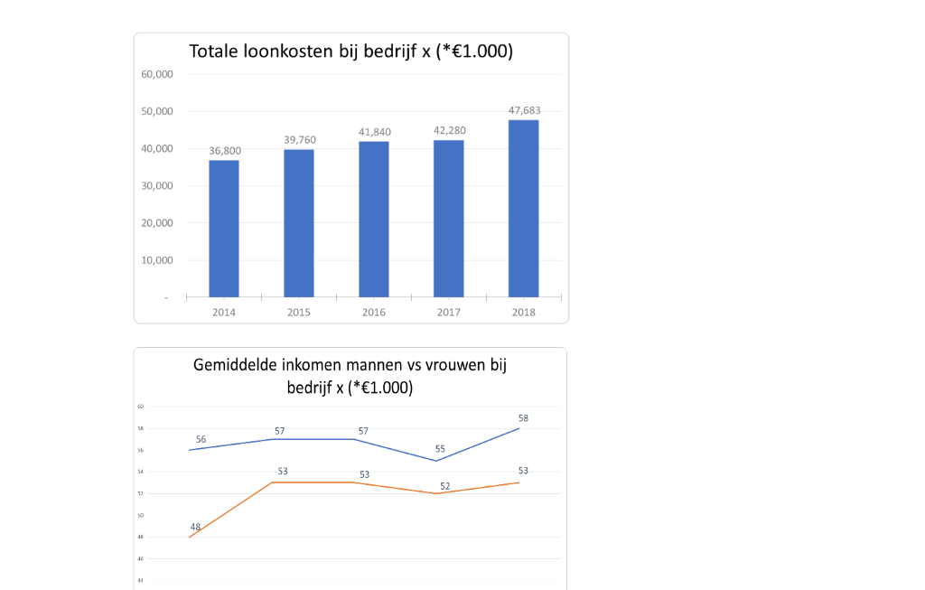
scroll to position [1910, 0]
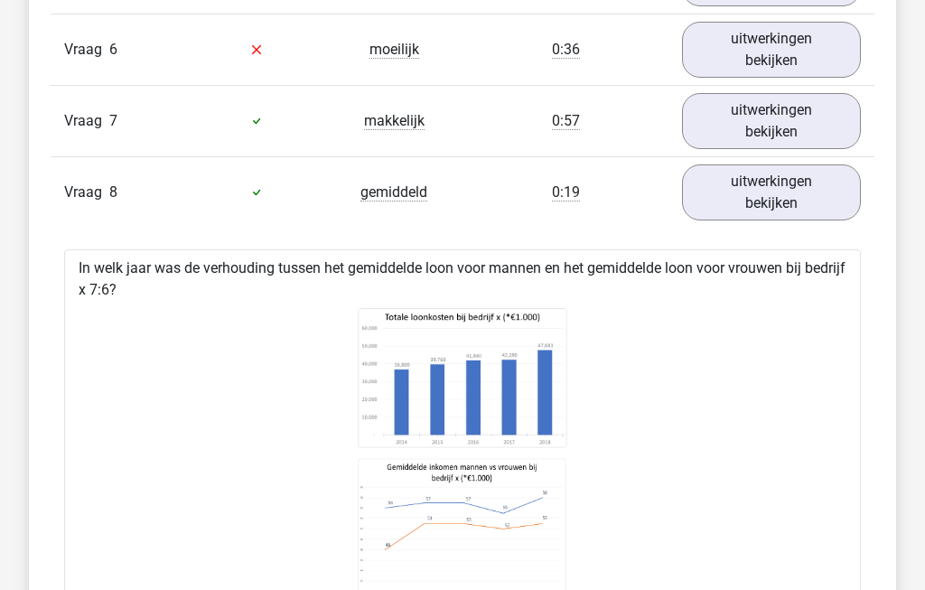
click at [811, 210] on link "uitwerkingen bekijken" at bounding box center [771, 193] width 179 height 56
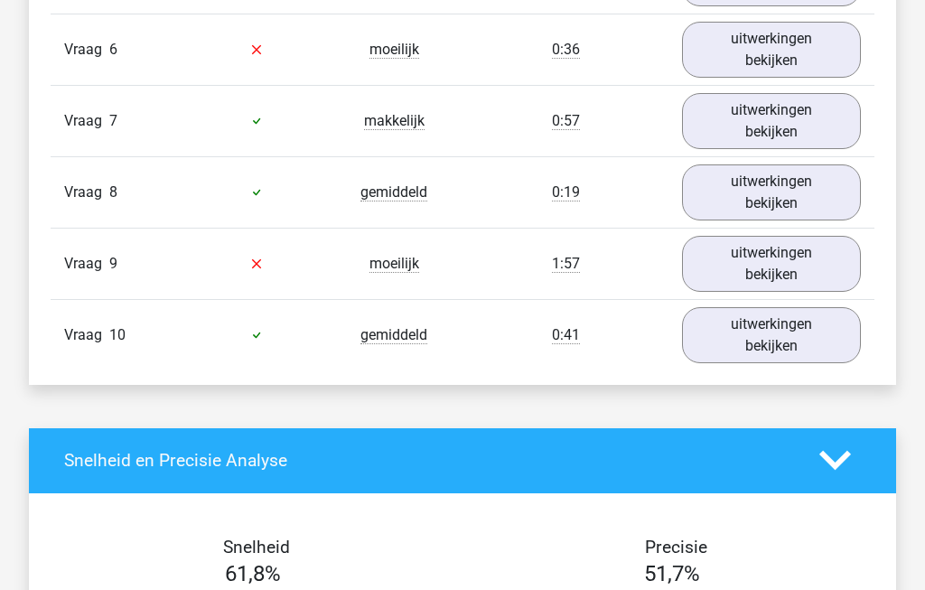
click at [795, 276] on link "uitwerkingen bekijken" at bounding box center [771, 264] width 179 height 56
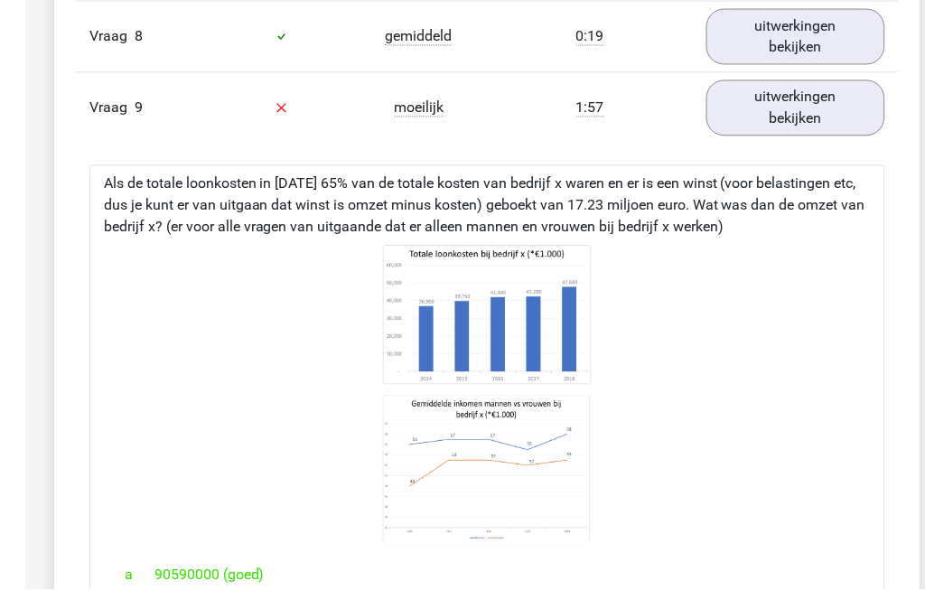
scroll to position [2048, 0]
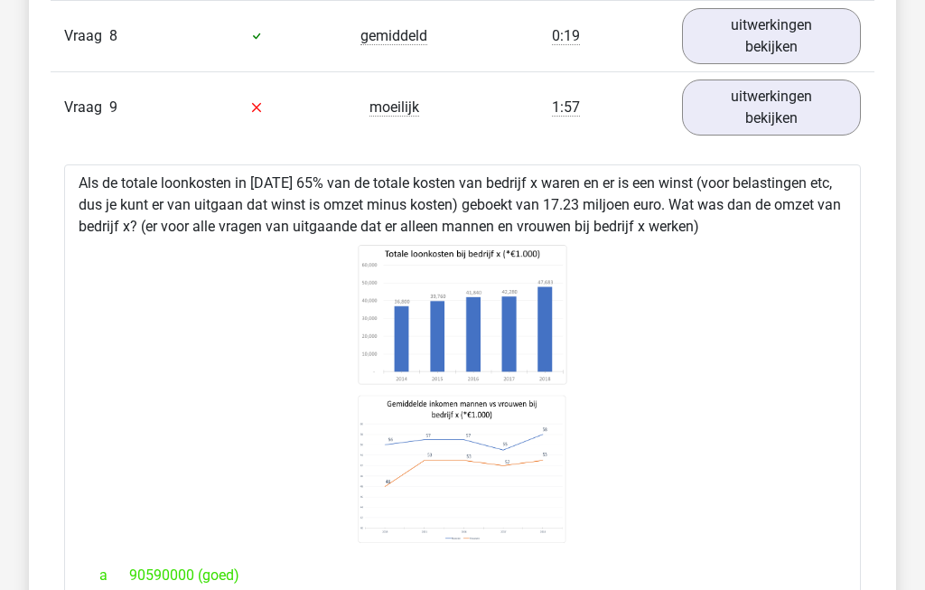
click at [794, 118] on link "uitwerkingen bekijken" at bounding box center [771, 107] width 179 height 56
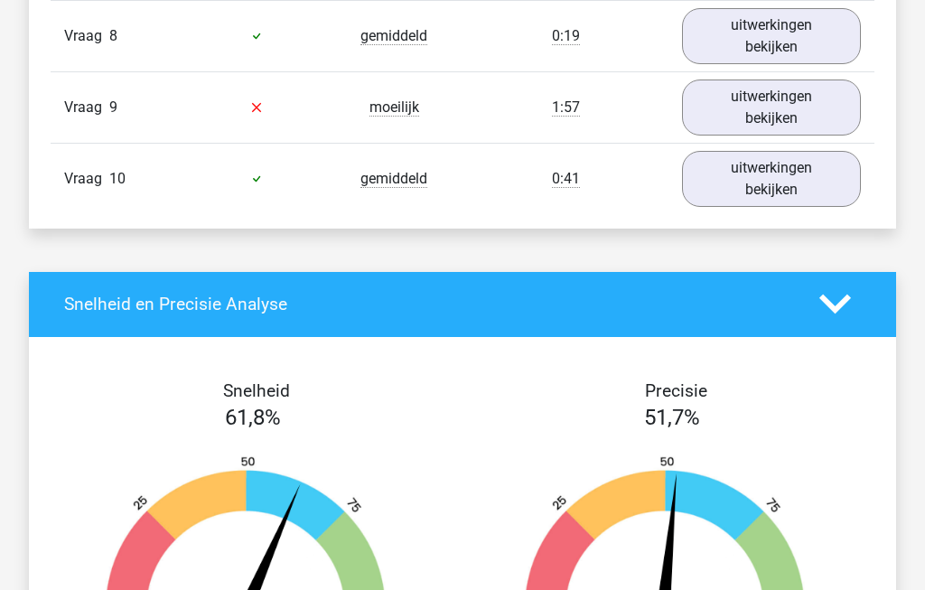
click at [805, 187] on link "uitwerkingen bekijken" at bounding box center [771, 179] width 179 height 56
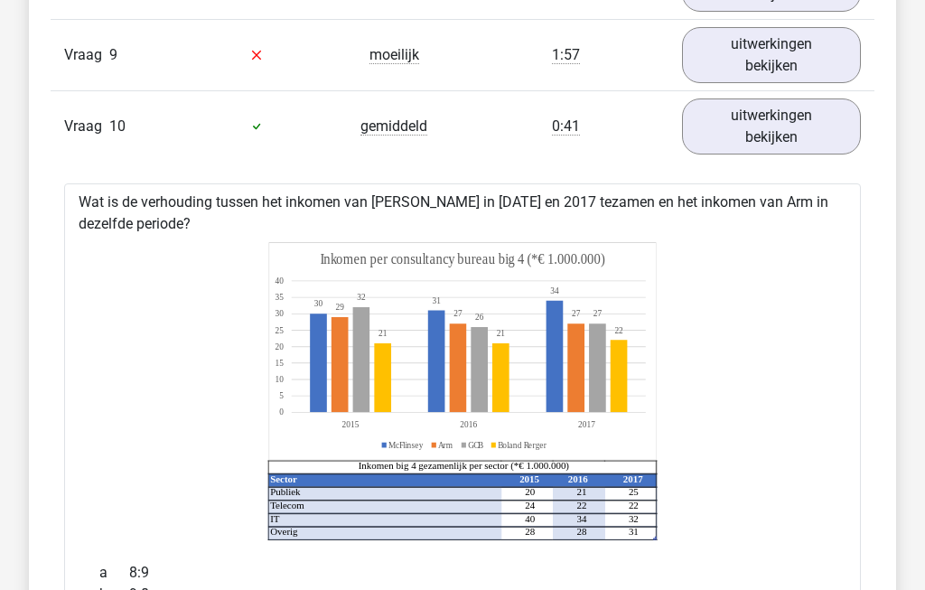
scroll to position [2064, 0]
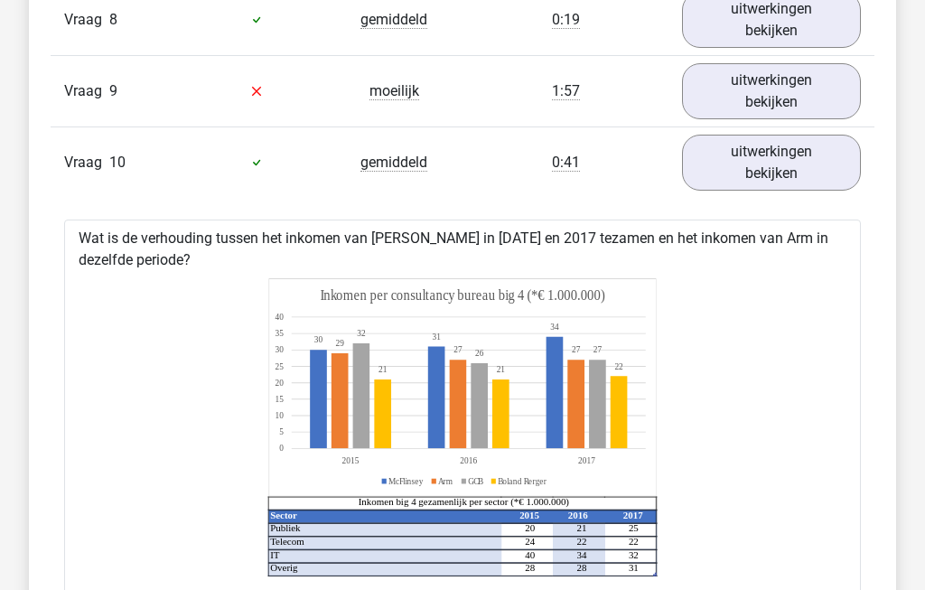
click at [794, 171] on link "uitwerkingen bekijken" at bounding box center [771, 163] width 179 height 56
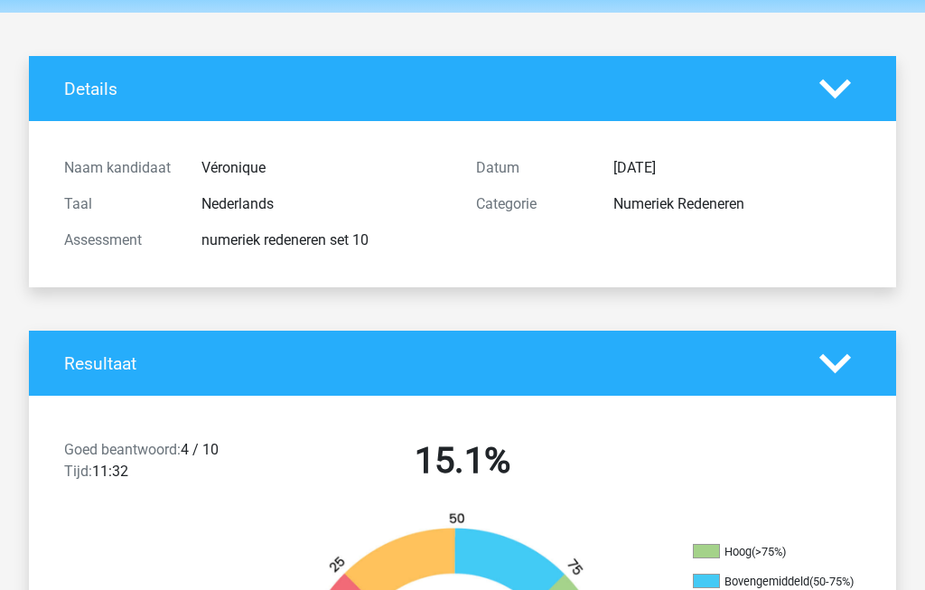
scroll to position [0, 0]
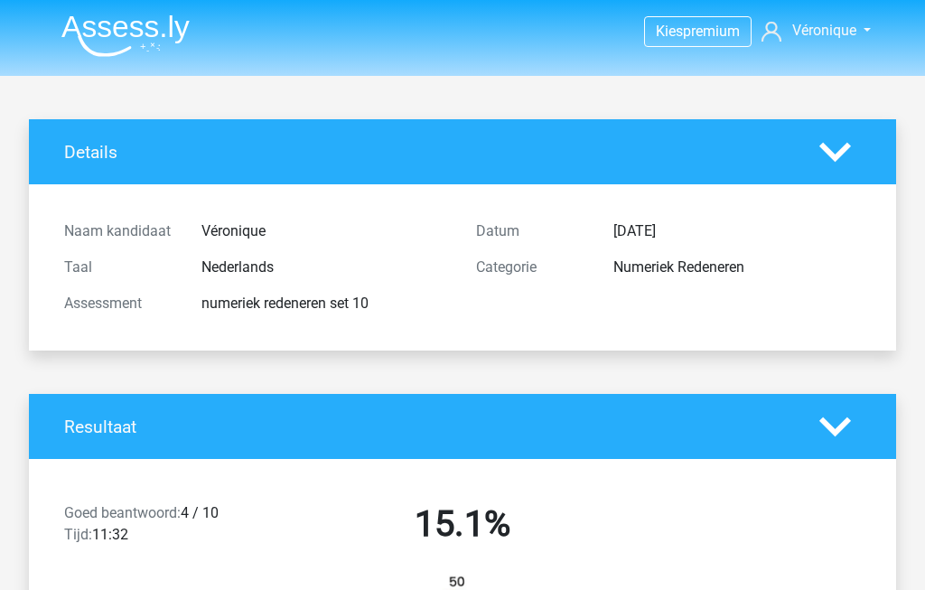
click at [136, 30] on img at bounding box center [125, 35] width 128 height 42
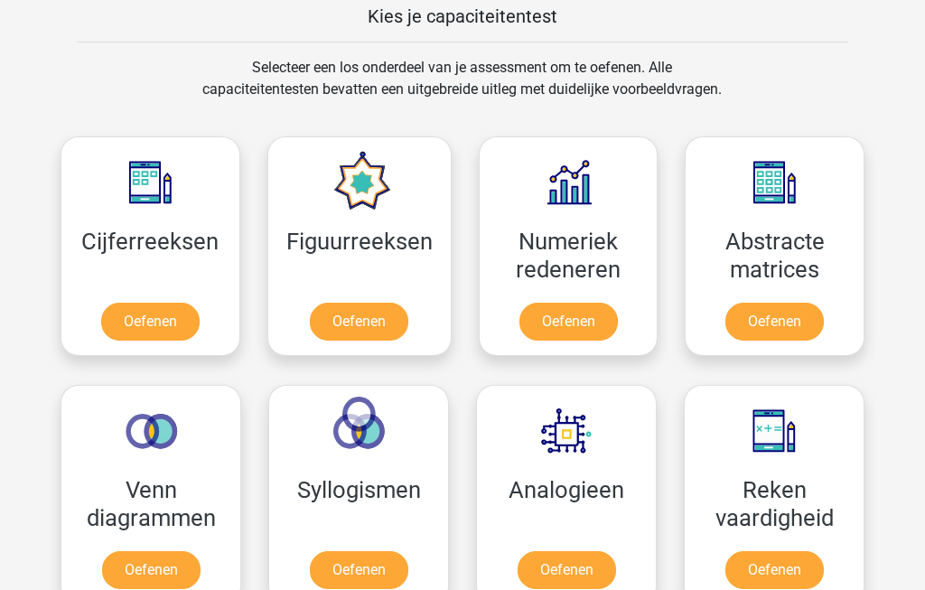
scroll to position [713, 0]
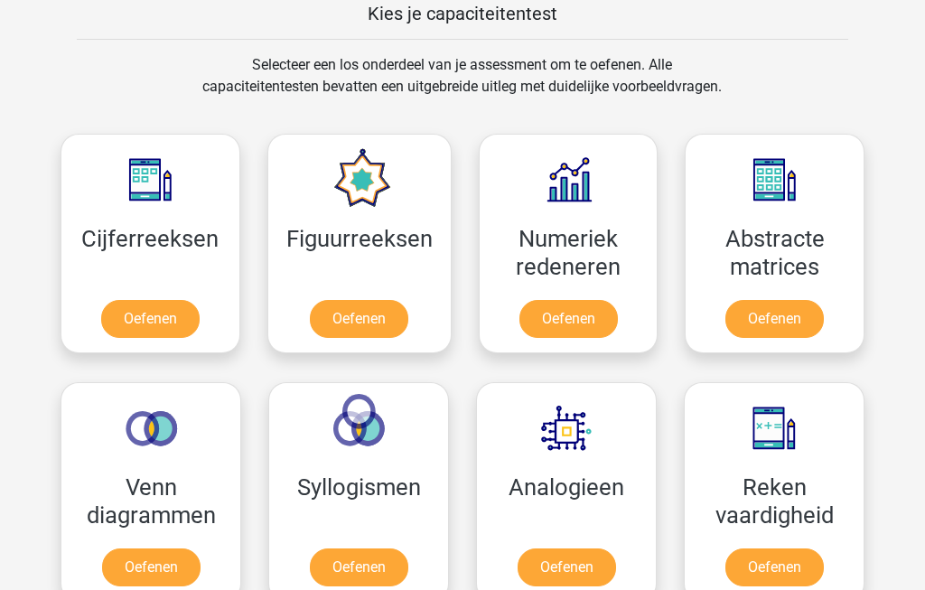
click at [587, 317] on link "Oefenen" at bounding box center [568, 320] width 98 height 38
